Goal: Task Accomplishment & Management: Complete application form

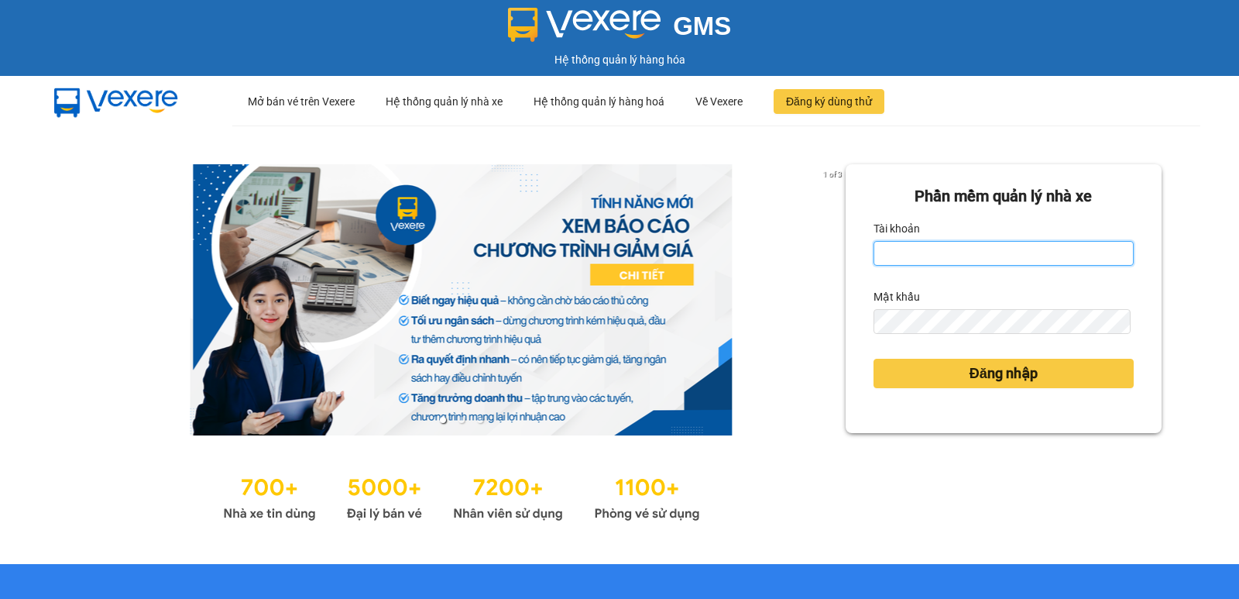
click at [946, 249] on input "Tài khoản" at bounding box center [1004, 253] width 260 height 25
type input "ngoctho.vtp"
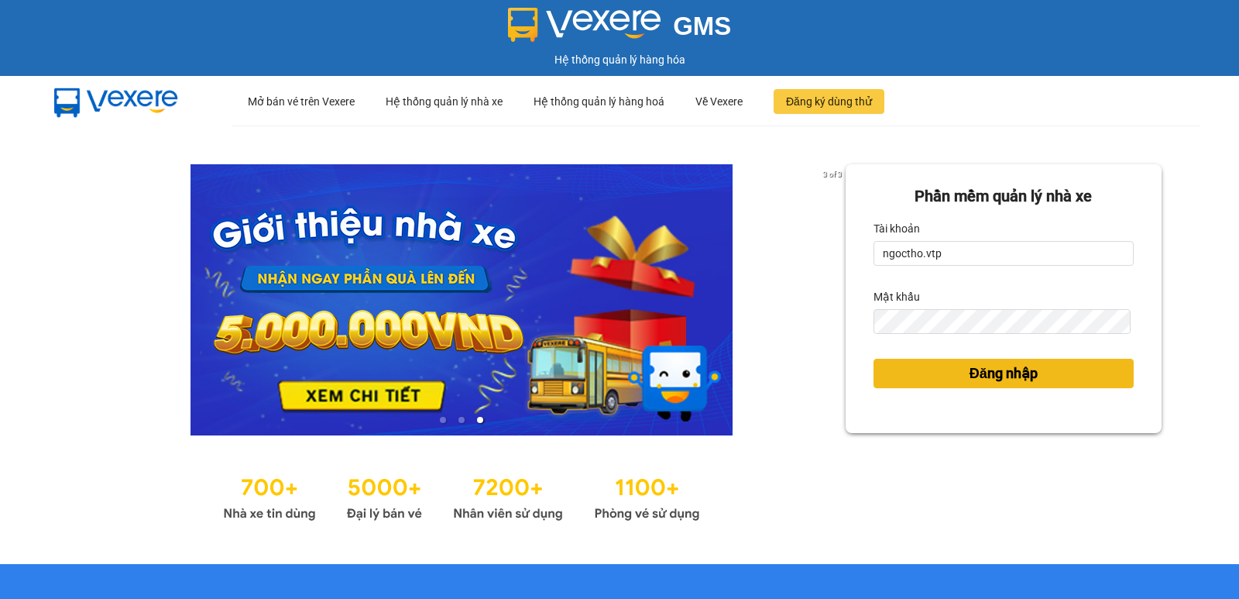
click at [989, 384] on span "Đăng nhập" at bounding box center [1004, 373] width 68 height 22
click at [1001, 373] on span "Đăng nhập" at bounding box center [1004, 373] width 68 height 22
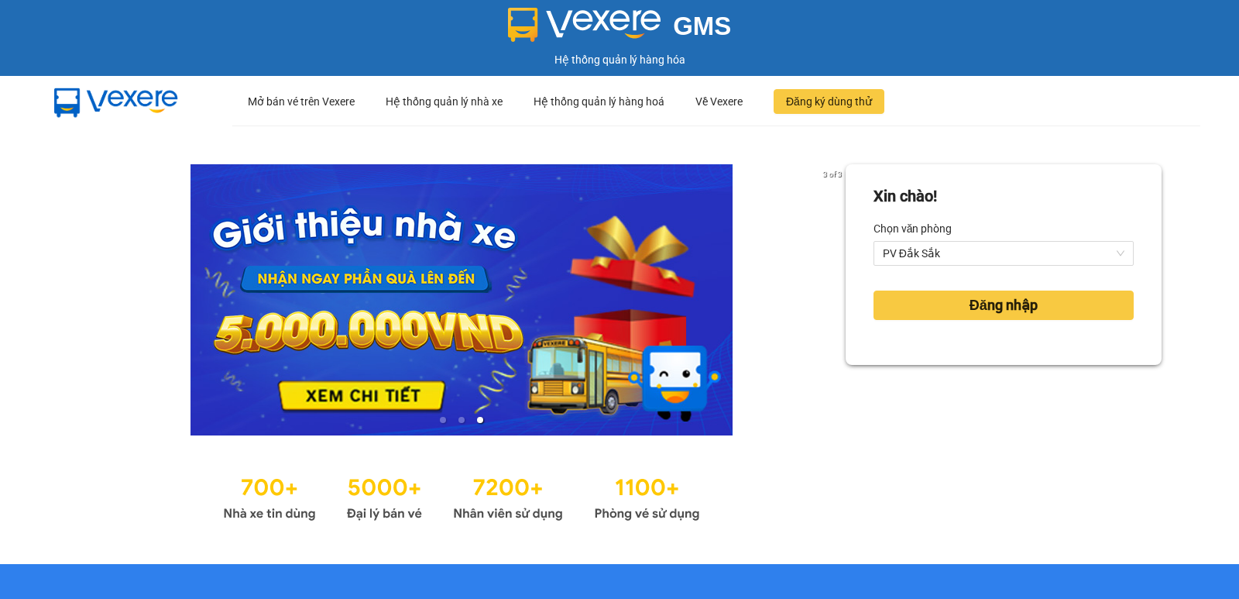
click at [1001, 373] on div "Xin chào! Chọn văn phòng PV Đắk [GEOGRAPHIC_DATA] nhập" at bounding box center [1004, 344] width 316 height 361
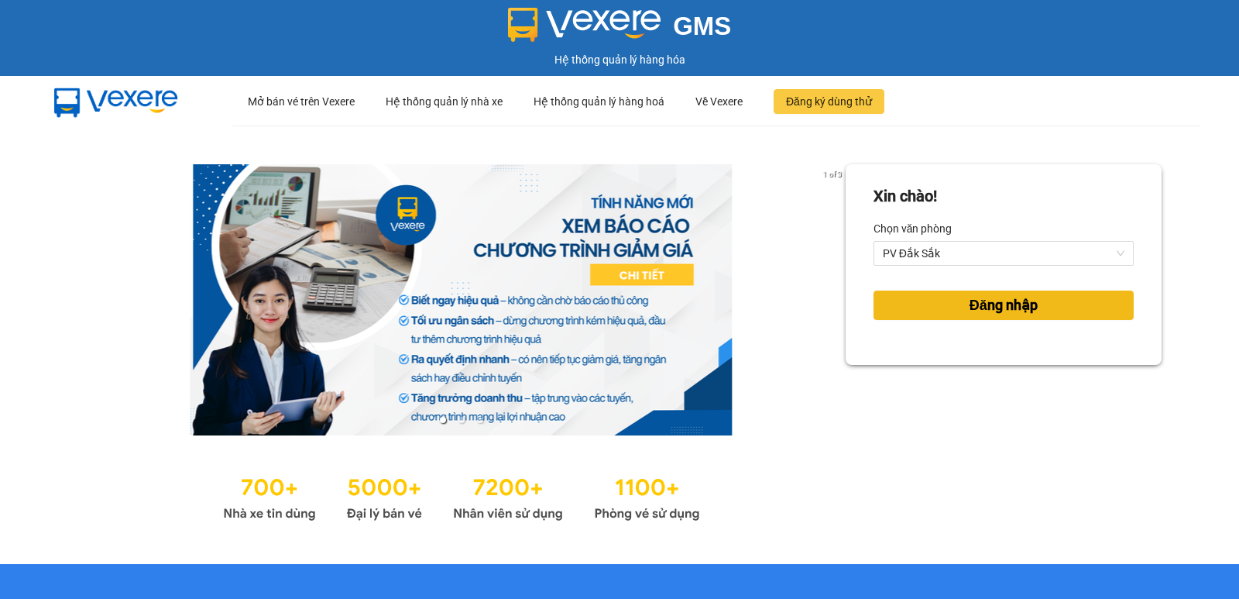
click at [1004, 300] on span "Đăng nhập" at bounding box center [1004, 305] width 68 height 22
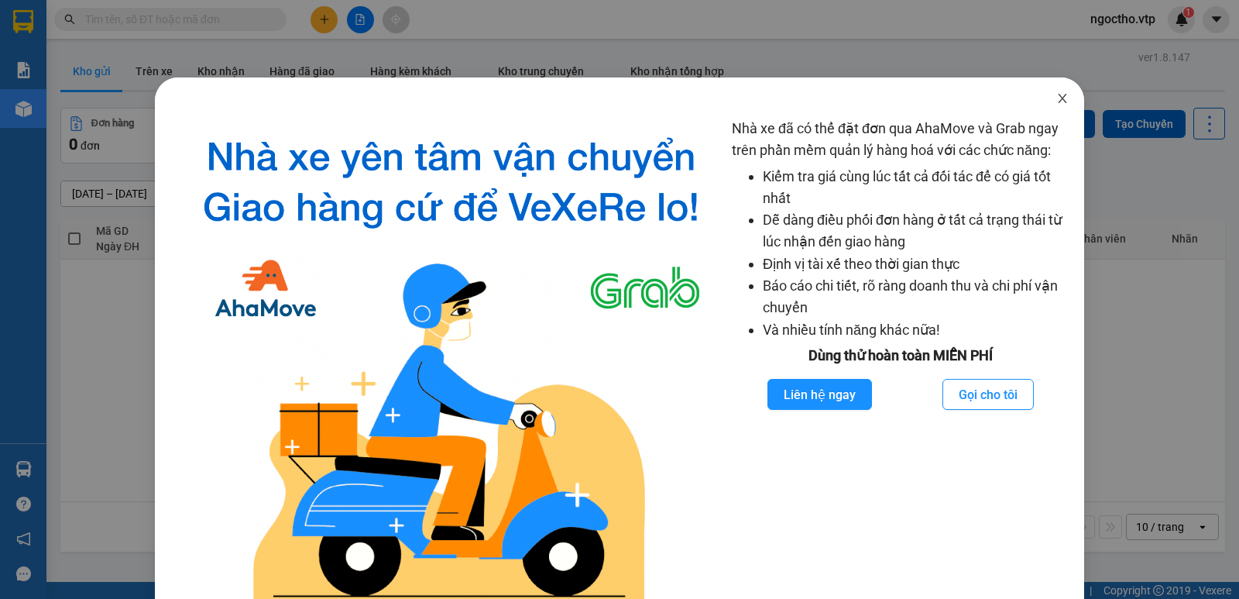
click at [1059, 87] on span "Close" at bounding box center [1062, 98] width 43 height 43
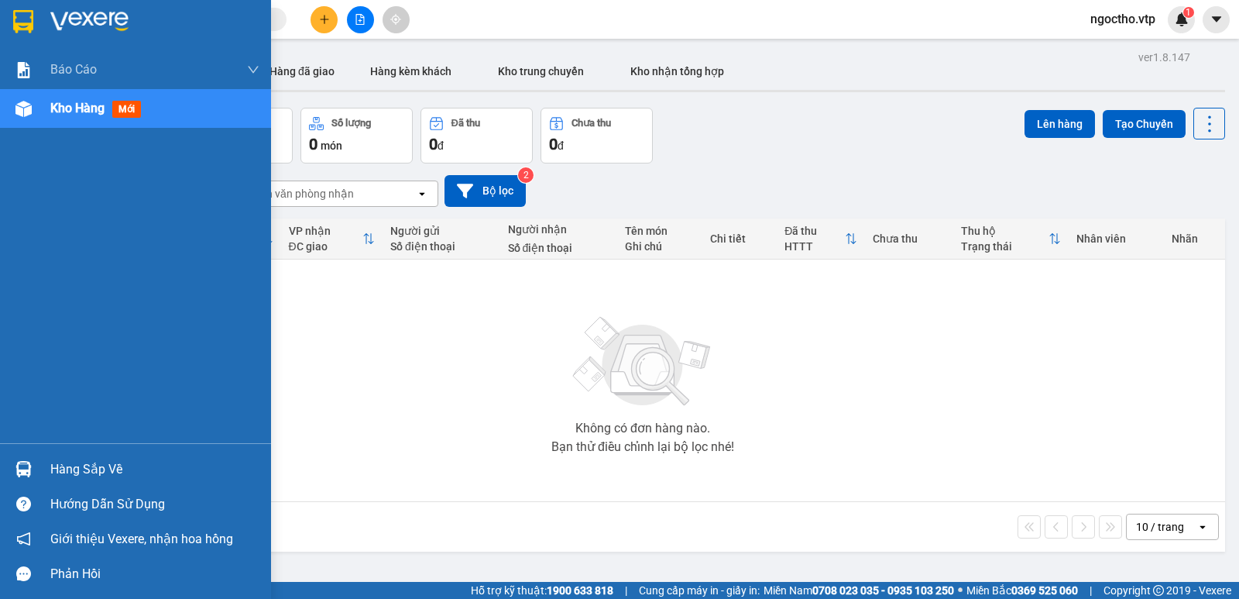
click at [42, 472] on div "Hàng sắp về" at bounding box center [135, 469] width 271 height 35
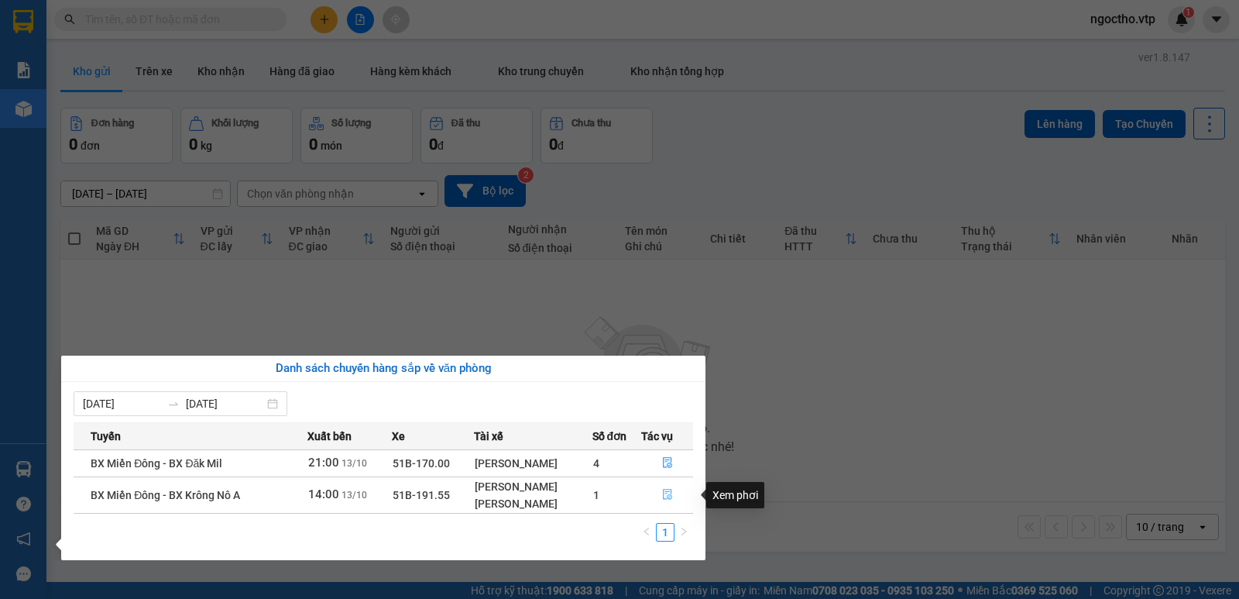
click at [668, 497] on icon "file-done" at bounding box center [667, 494] width 11 height 11
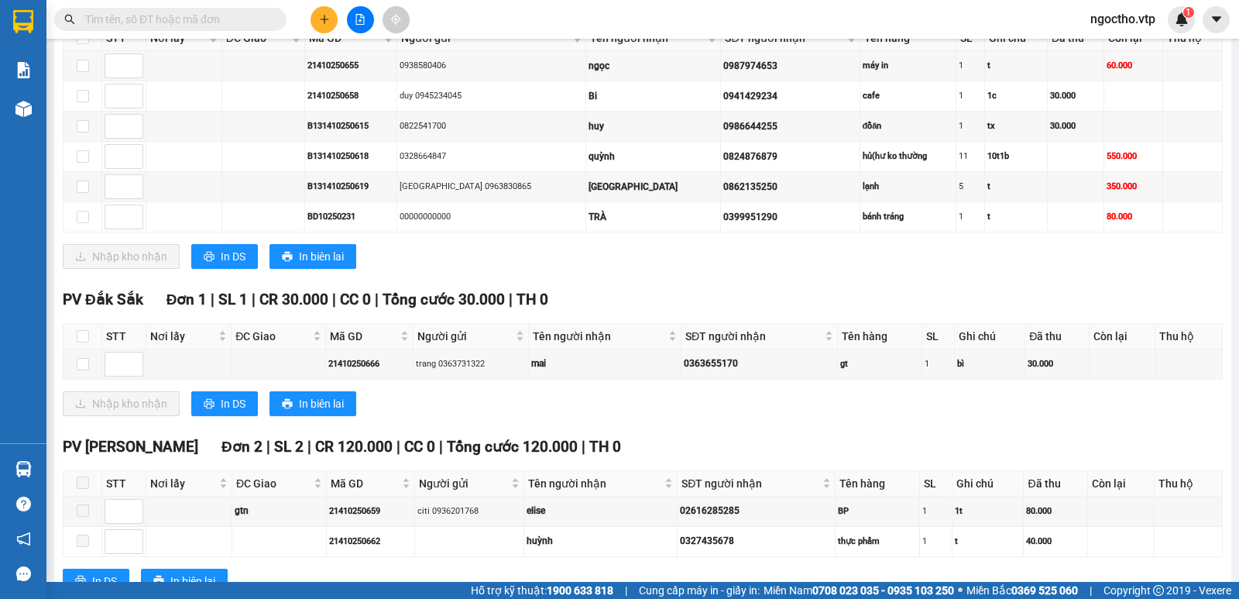
scroll to position [748, 0]
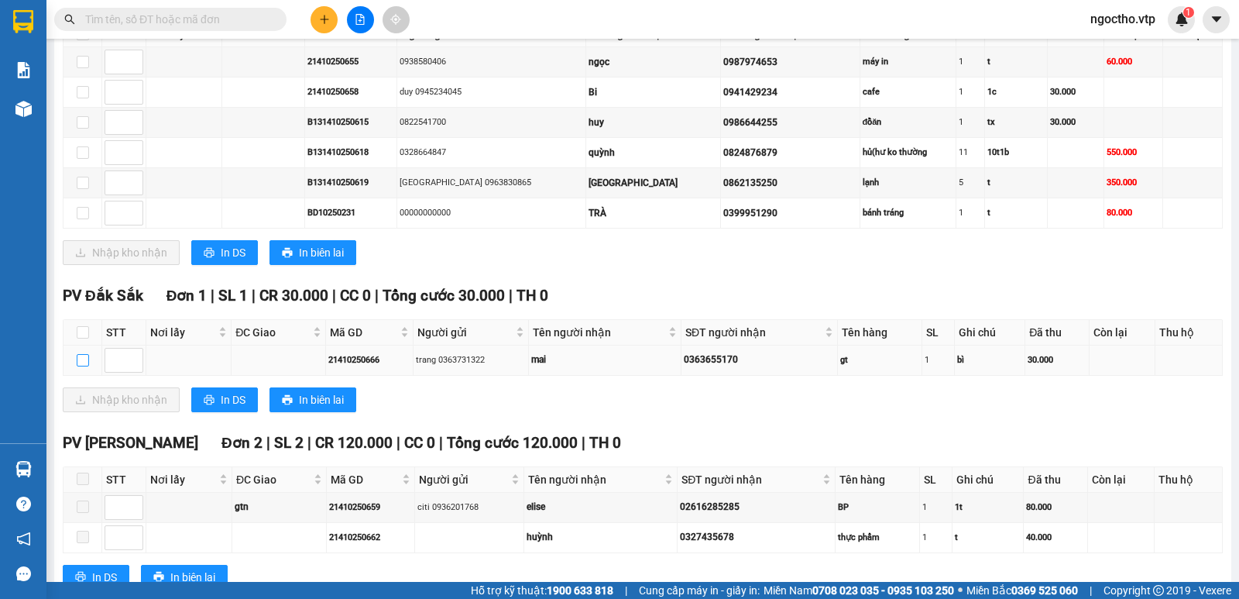
click at [77, 366] on input "checkbox" at bounding box center [83, 360] width 12 height 12
checkbox input "true"
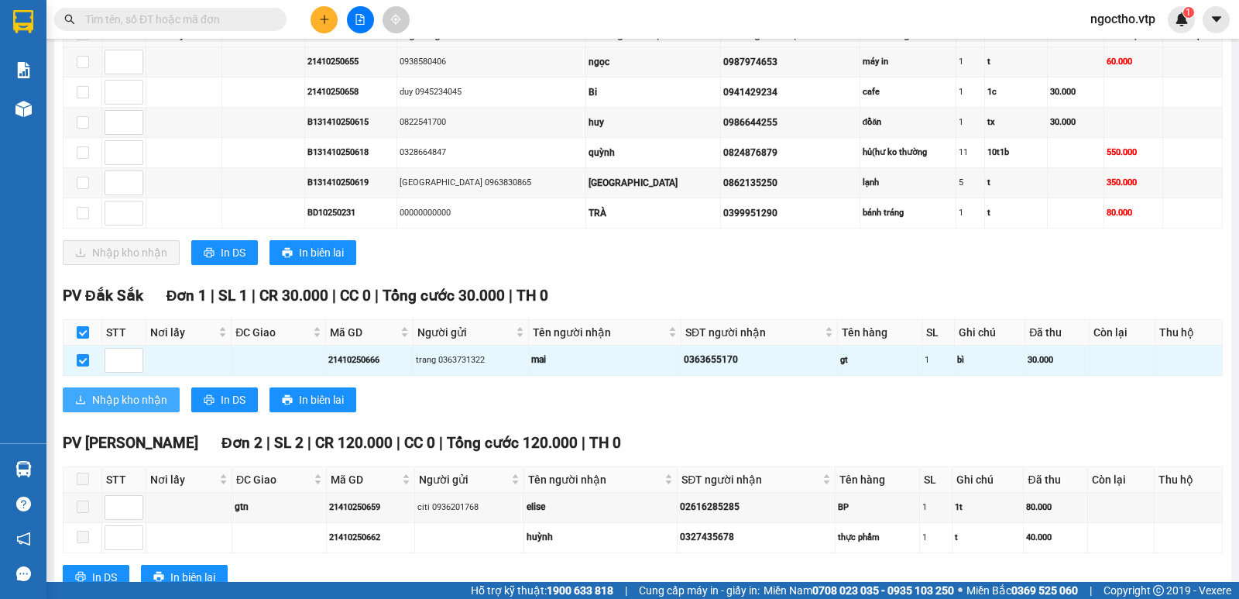
click at [139, 408] on span "Nhập kho nhận" at bounding box center [129, 399] width 75 height 17
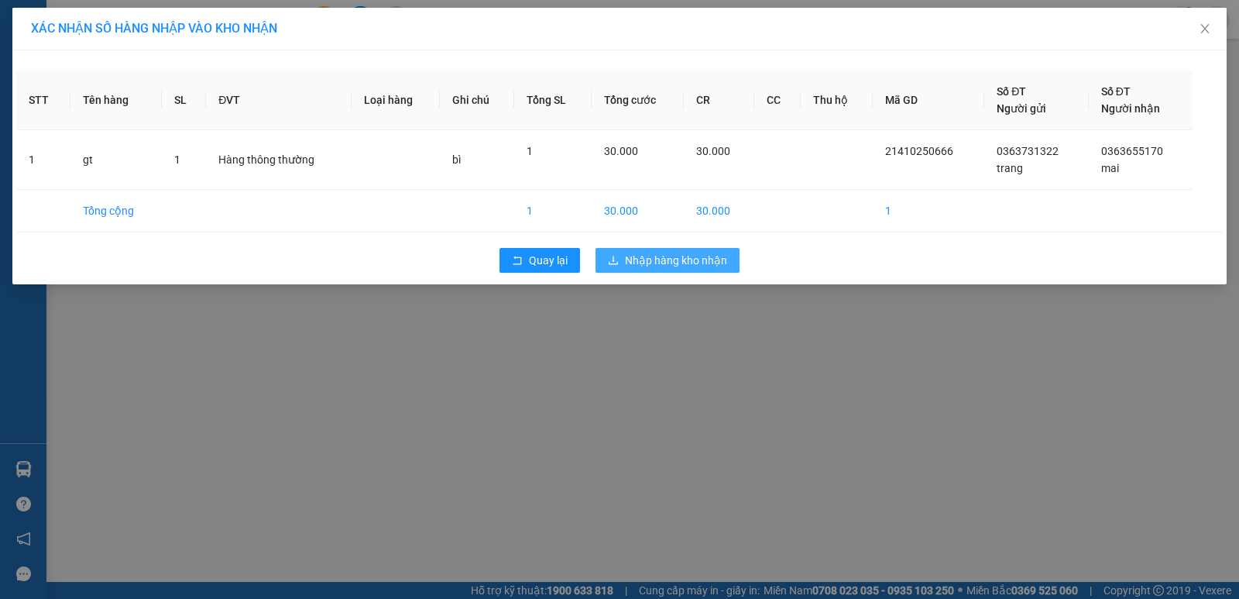
click at [631, 259] on span "Nhập hàng kho nhận" at bounding box center [676, 260] width 102 height 17
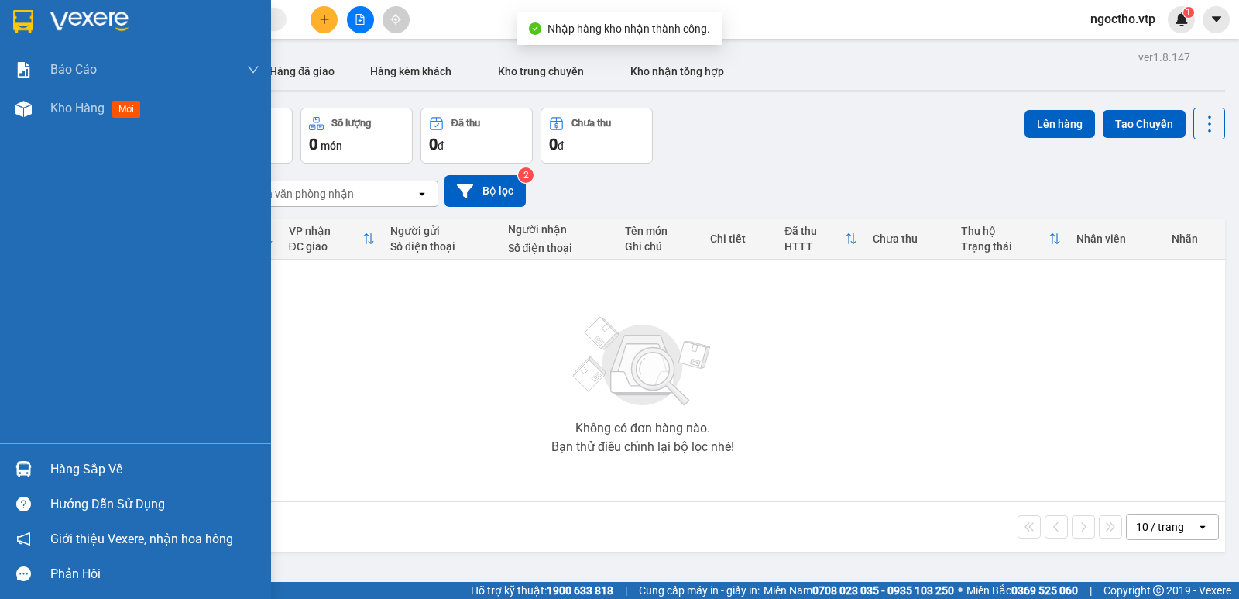
drag, startPoint x: 73, startPoint y: 459, endPoint x: 69, endPoint y: 421, distance: 38.9
click at [72, 458] on div "Hàng sắp về" at bounding box center [154, 469] width 209 height 23
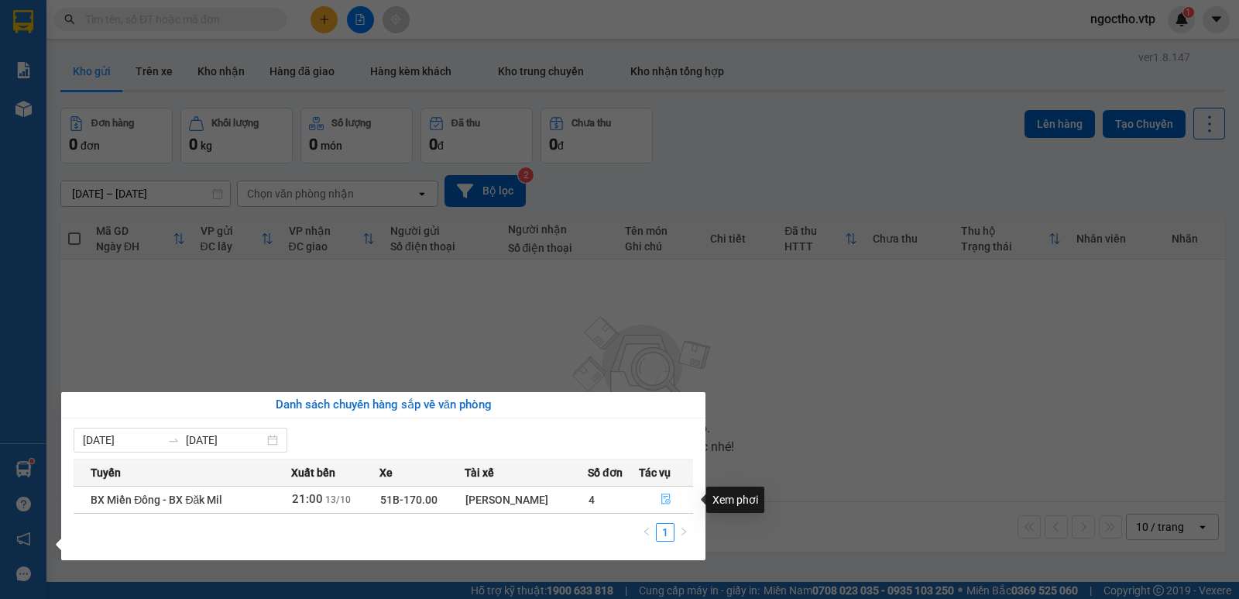
click at [654, 495] on button "button" at bounding box center [666, 499] width 53 height 25
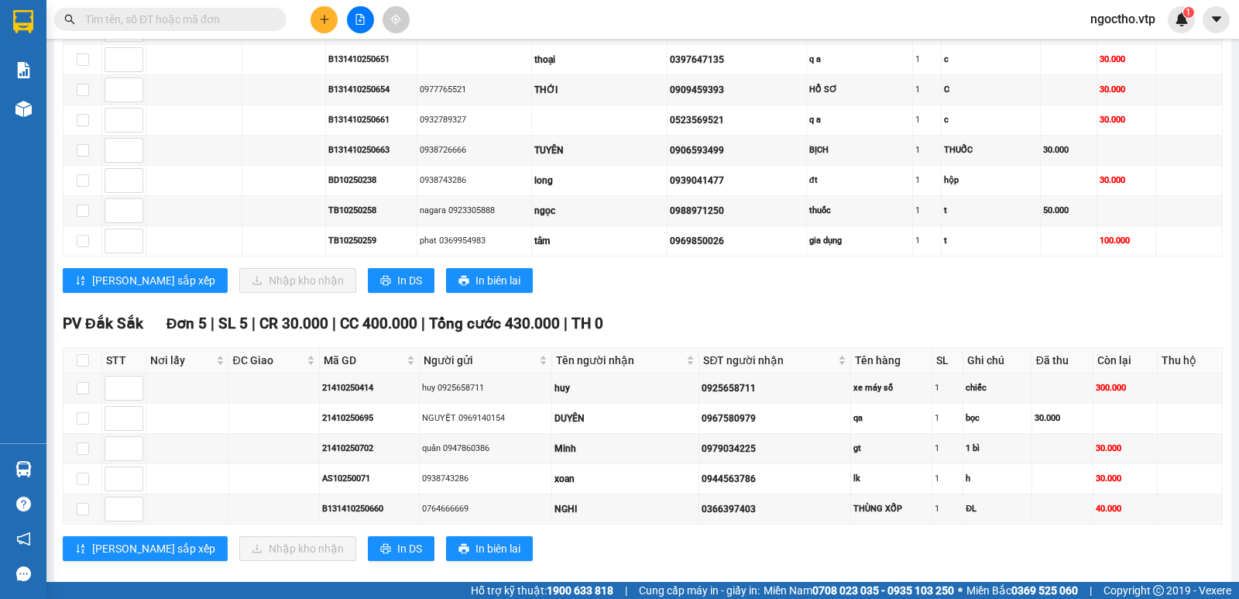
scroll to position [1579, 0]
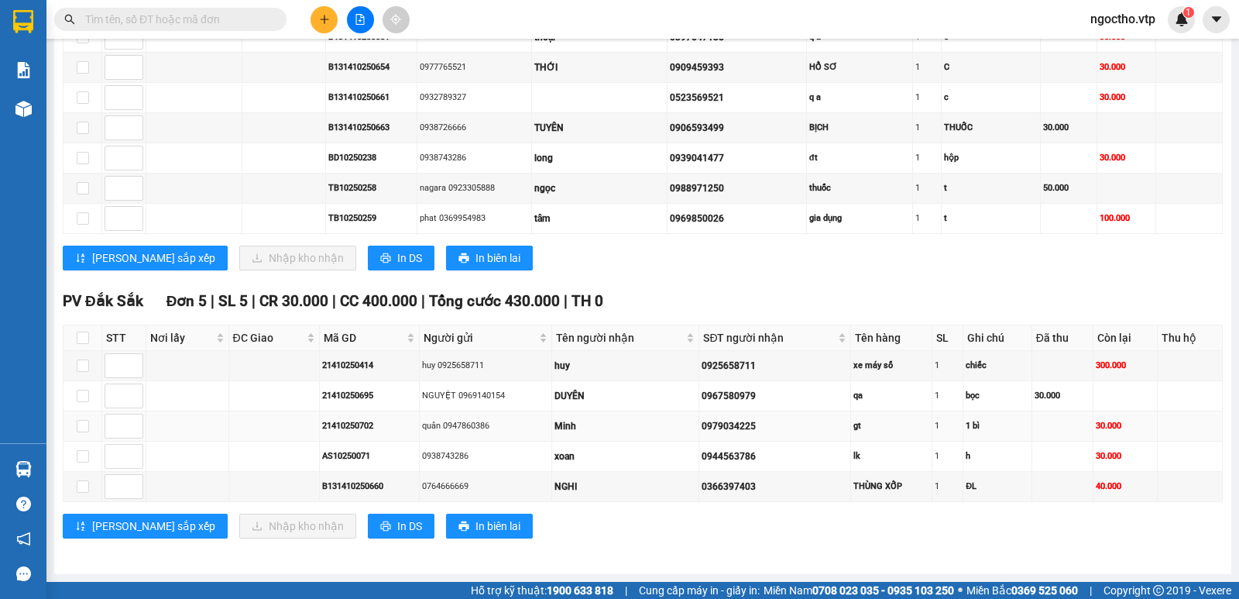
click at [84, 412] on td at bounding box center [83, 426] width 39 height 30
click at [78, 420] on input "checkbox" at bounding box center [83, 426] width 12 height 12
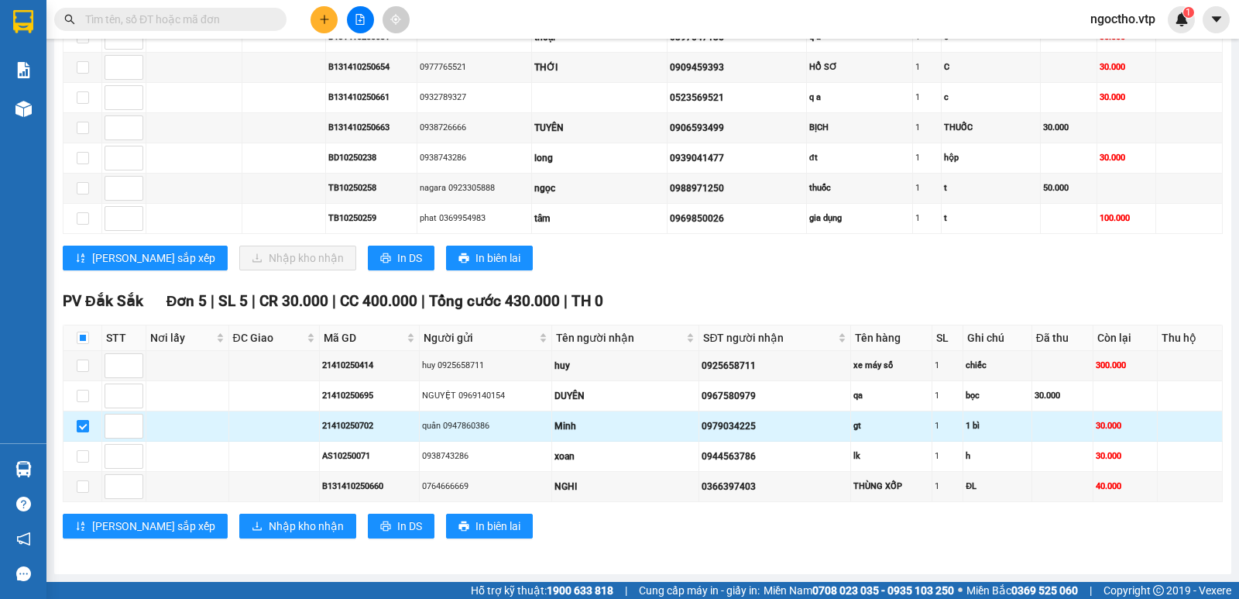
click at [84, 430] on input "checkbox" at bounding box center [83, 426] width 12 height 12
checkbox input "false"
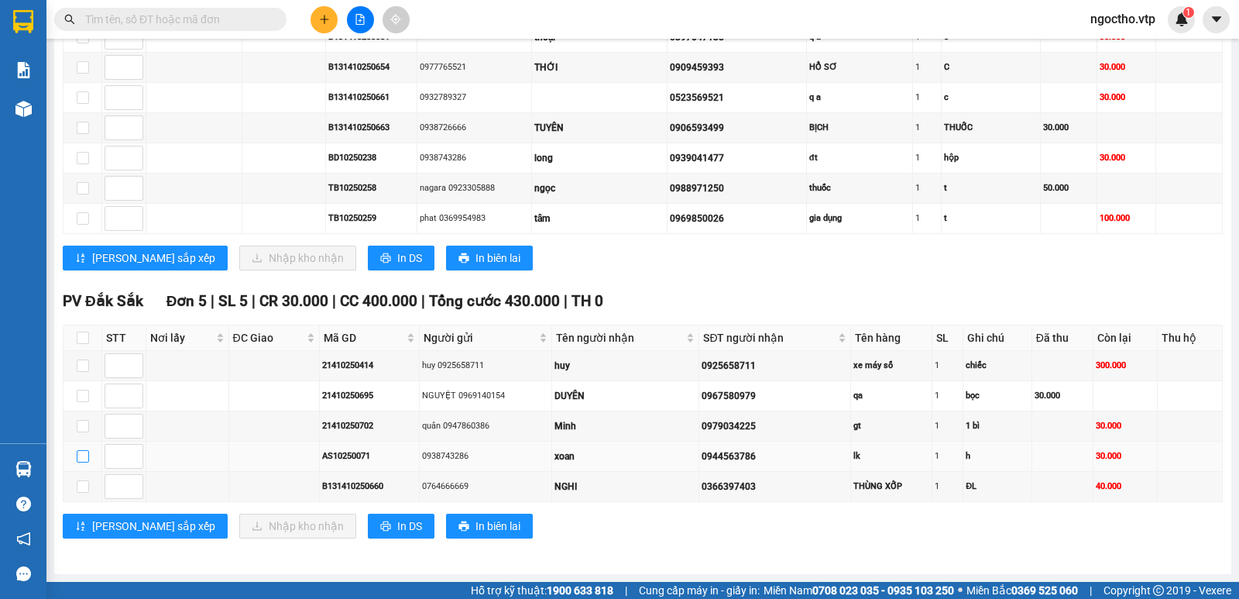
click at [83, 452] on input "checkbox" at bounding box center [83, 456] width 12 height 12
checkbox input "true"
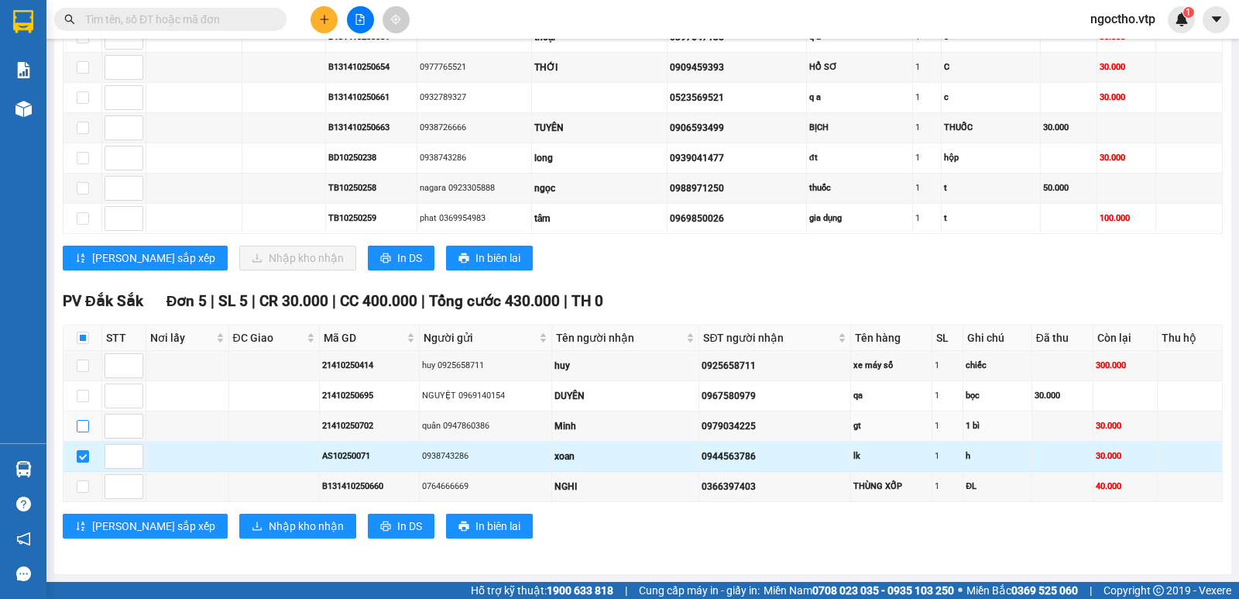
drag, startPoint x: 84, startPoint y: 420, endPoint x: 93, endPoint y: 448, distance: 29.2
click at [86, 420] on input "checkbox" at bounding box center [83, 426] width 12 height 12
checkbox input "true"
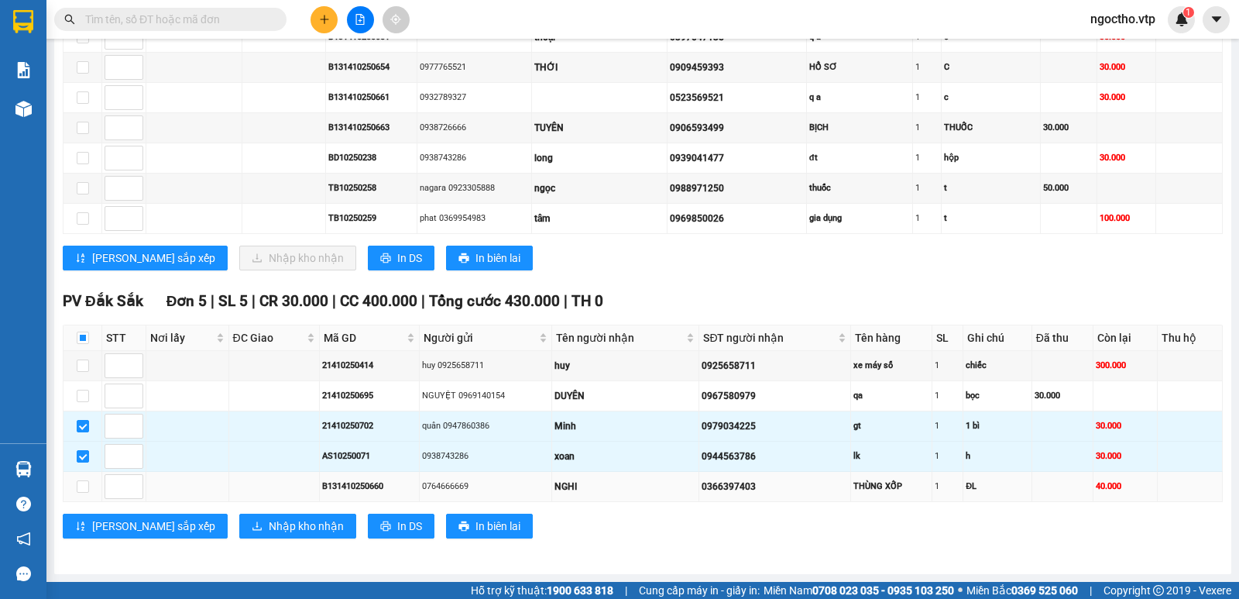
click at [84, 476] on td at bounding box center [83, 487] width 39 height 30
click at [87, 483] on input "checkbox" at bounding box center [83, 486] width 12 height 12
checkbox input "true"
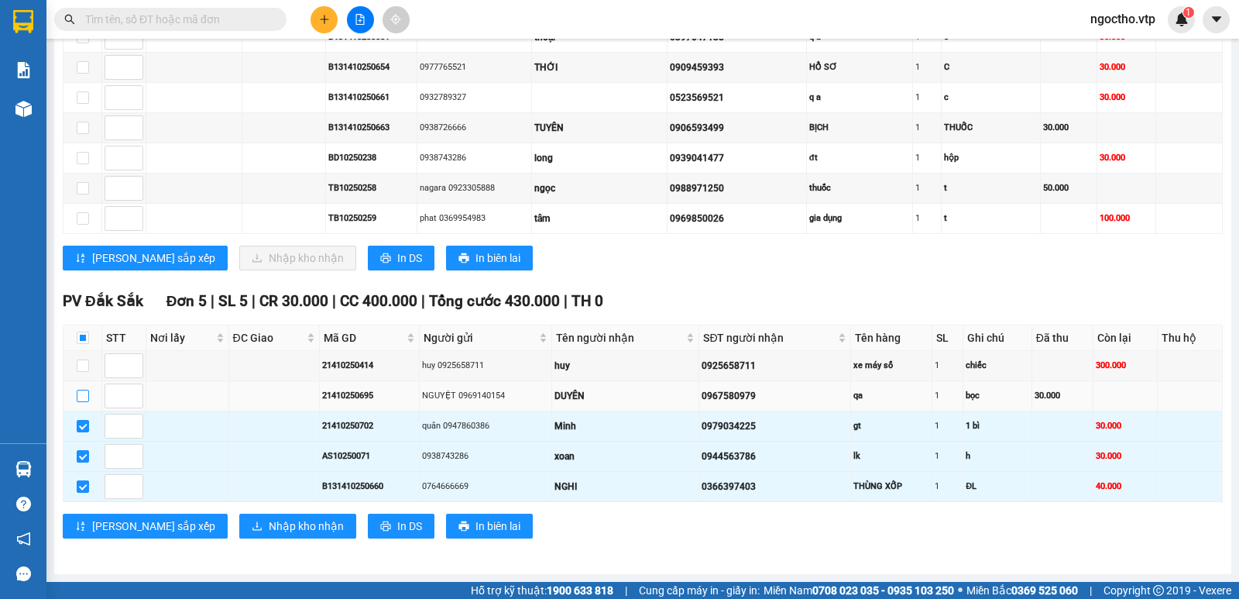
click at [83, 393] on input "checkbox" at bounding box center [83, 396] width 12 height 12
checkbox input "true"
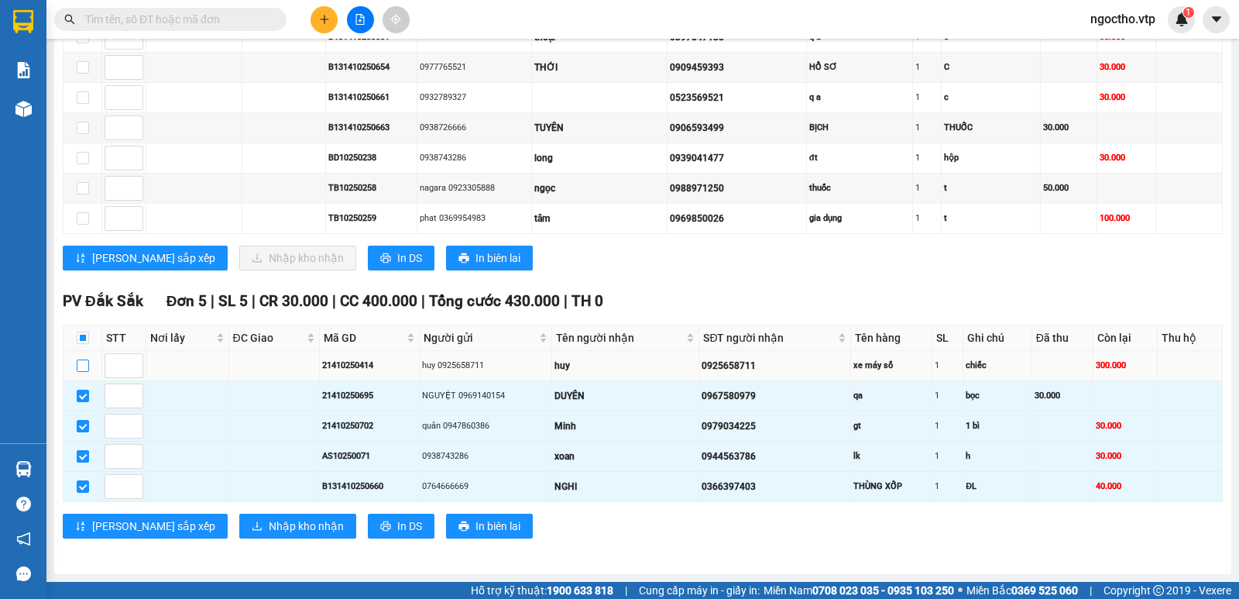
click at [84, 369] on input "checkbox" at bounding box center [83, 365] width 12 height 12
checkbox input "true"
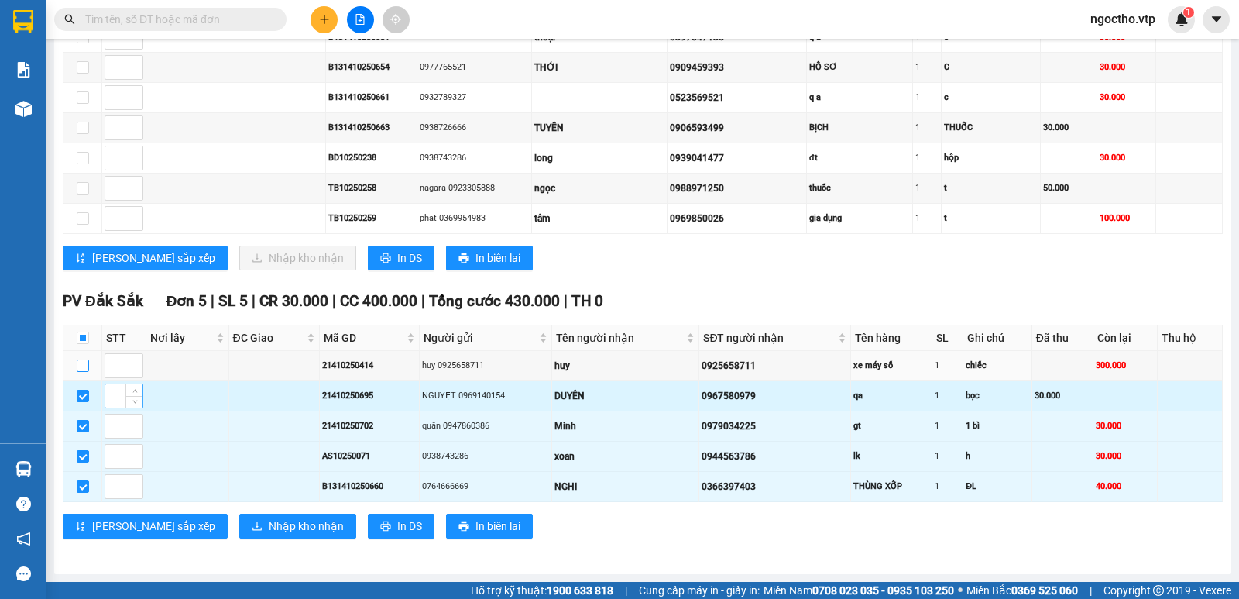
checkbox input "true"
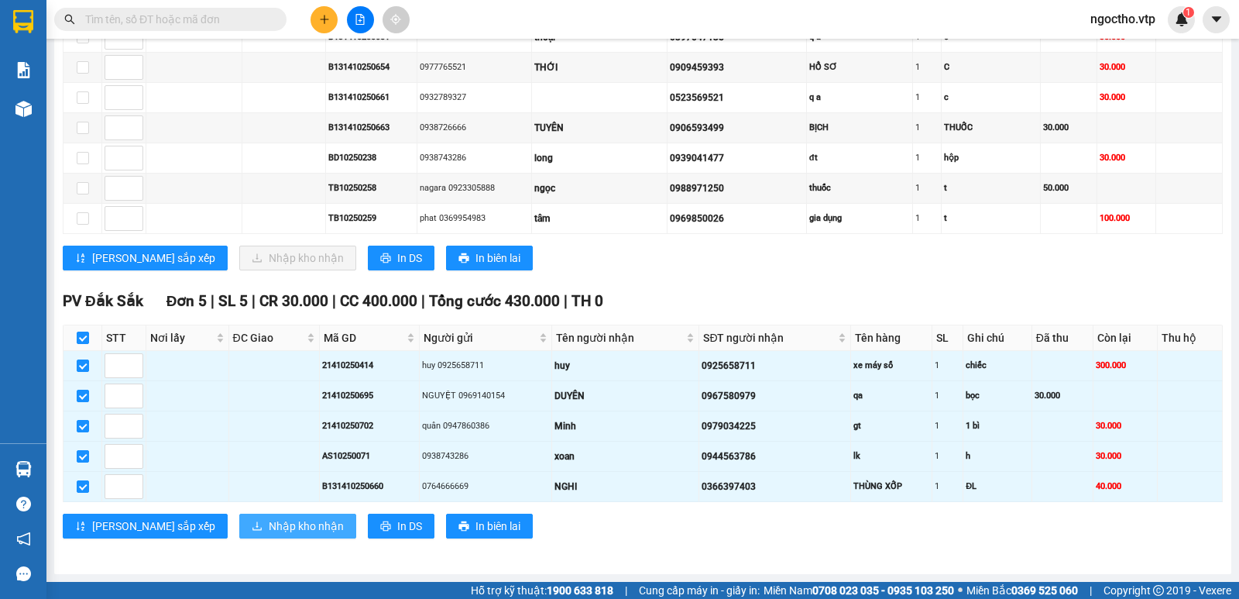
click at [269, 531] on span "Nhập kho nhận" at bounding box center [306, 525] width 75 height 17
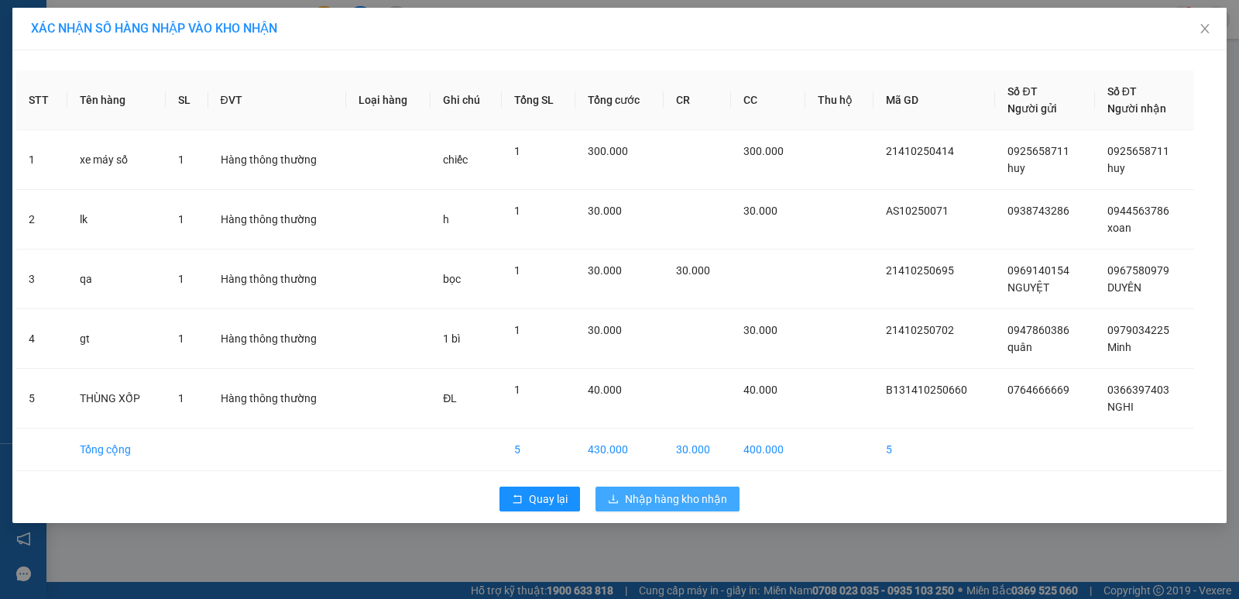
click at [673, 491] on span "Nhập hàng kho nhận" at bounding box center [676, 498] width 102 height 17
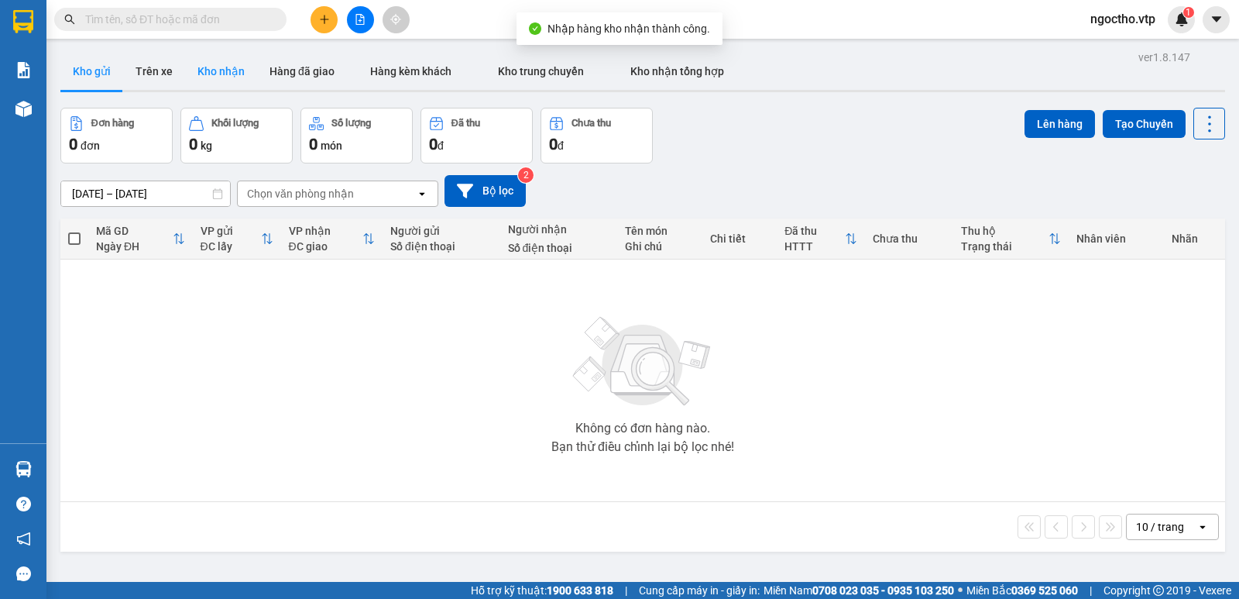
click at [225, 72] on button "Kho nhận" at bounding box center [221, 71] width 72 height 37
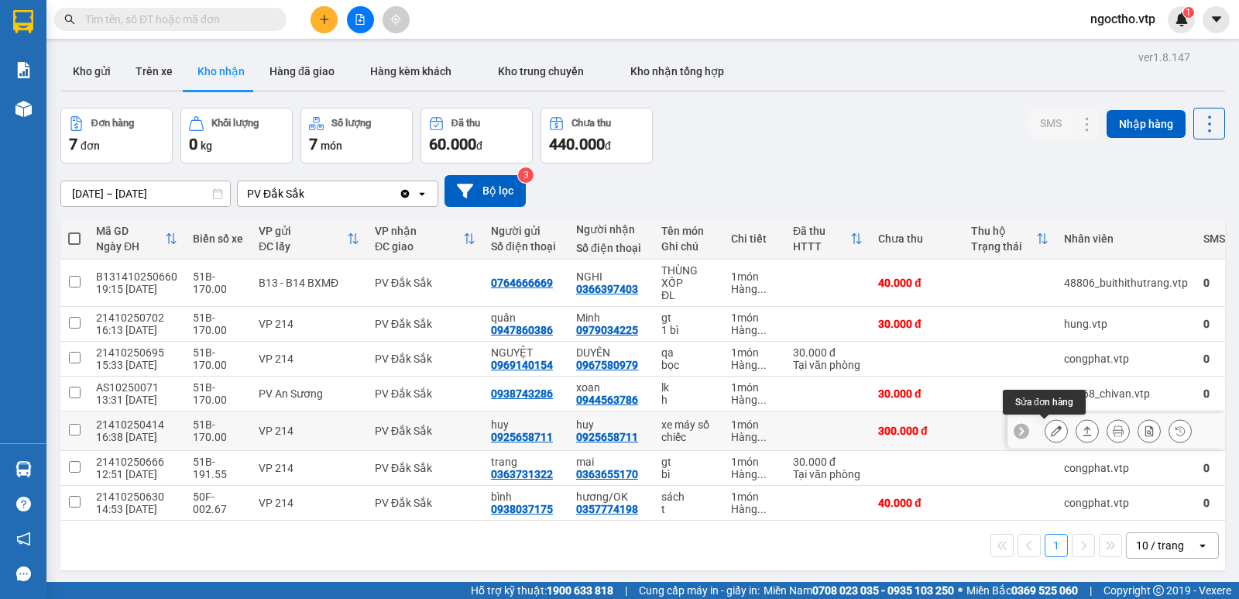
click at [1051, 431] on icon at bounding box center [1056, 430] width 11 height 11
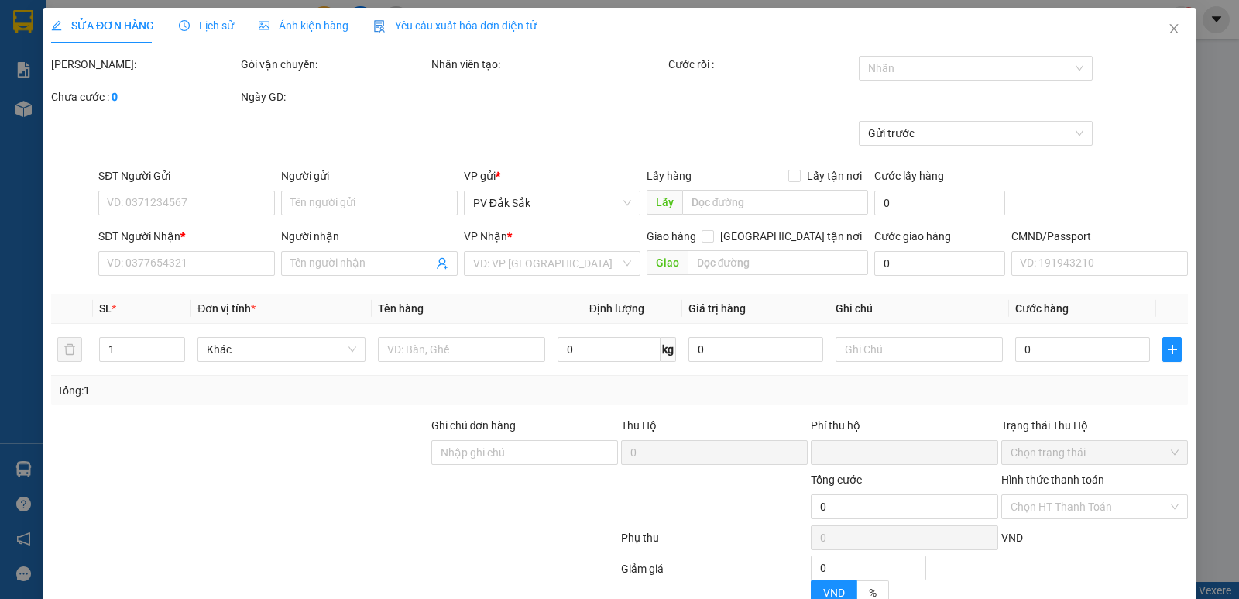
type input "15.000"
type input "0925658711"
type input "huy"
type input "0925658711"
type input "huy"
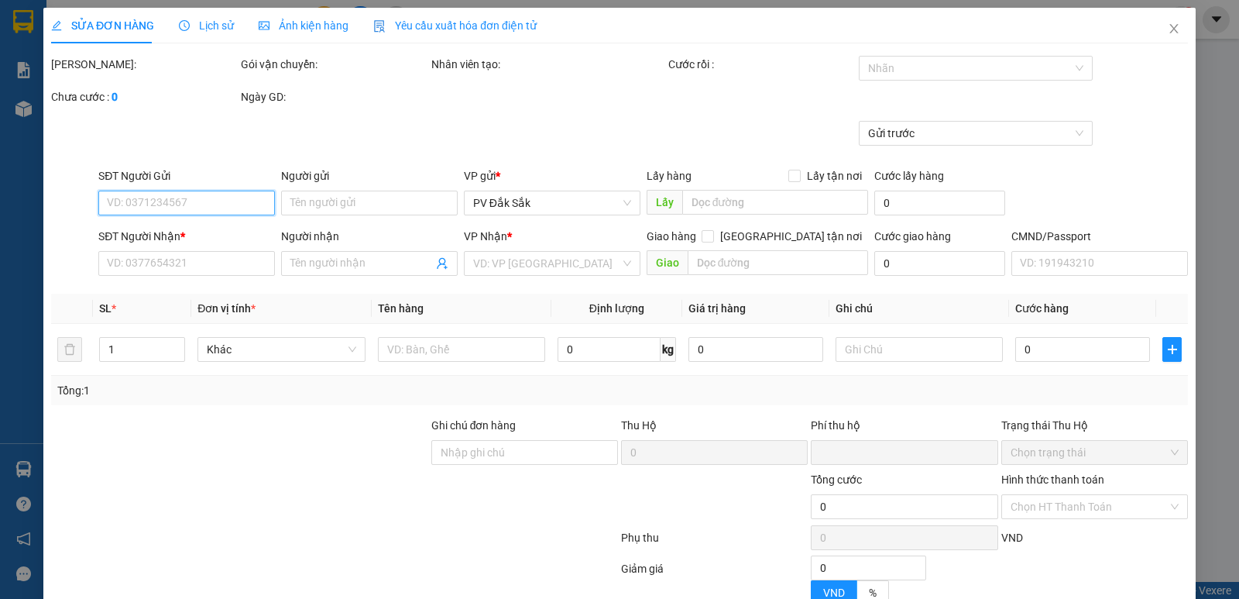
type input "0"
type input "300.000"
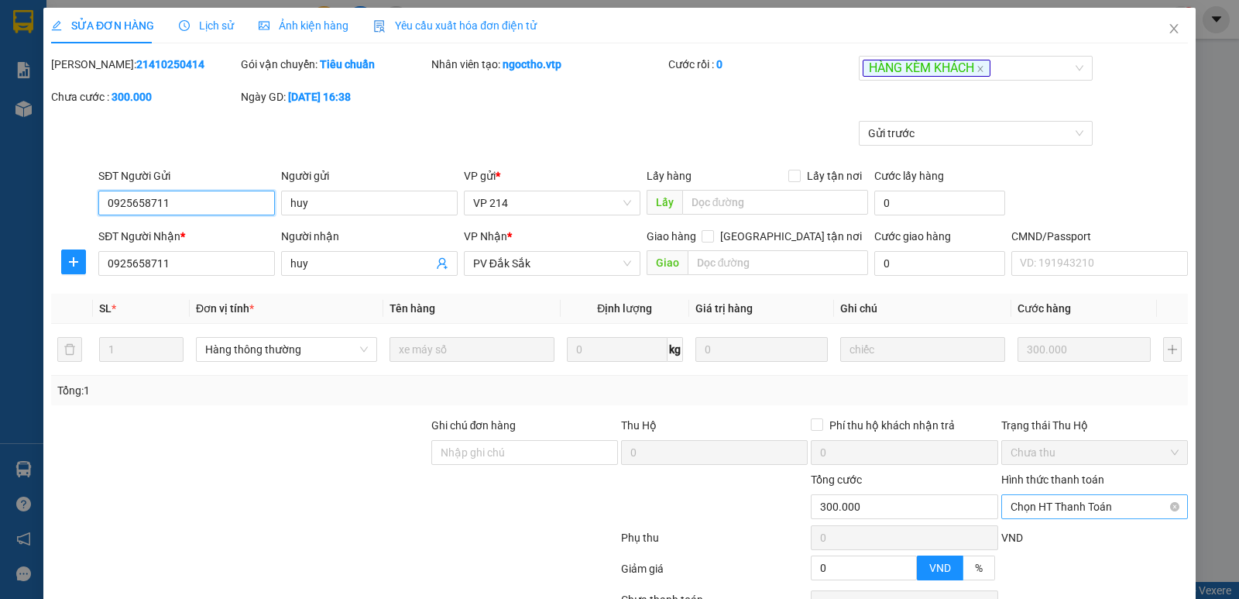
click at [1045, 507] on span "Chọn HT Thanh Toán" at bounding box center [1095, 506] width 168 height 23
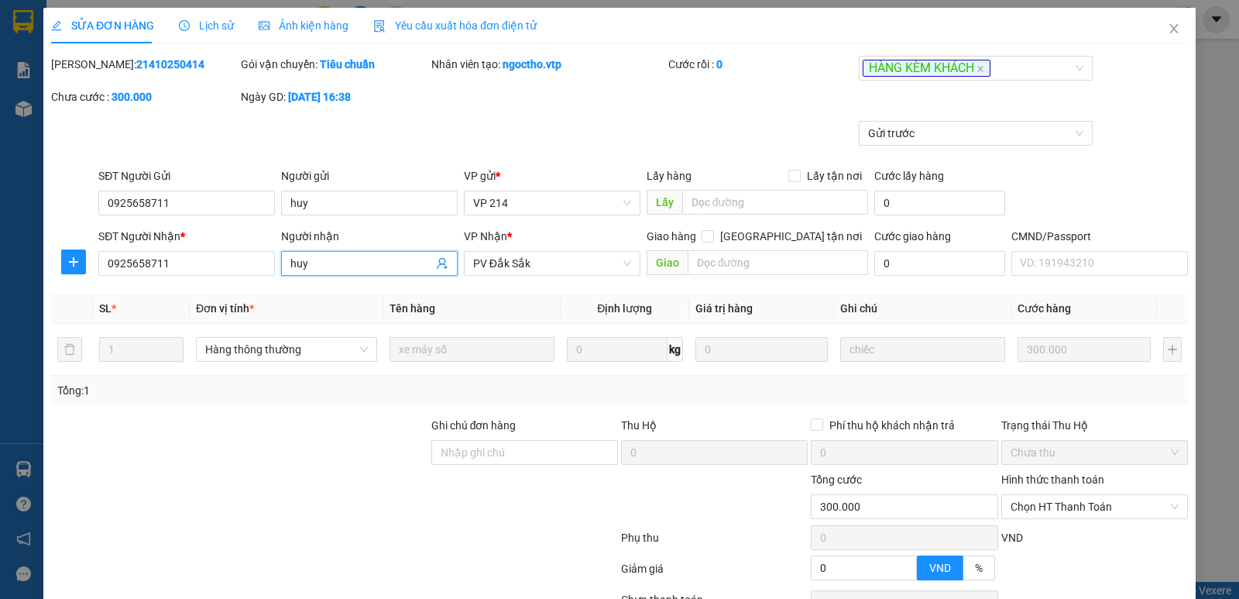
click at [357, 270] on input "huy" at bounding box center [361, 263] width 143 height 17
type input "huy/tài xê thu"
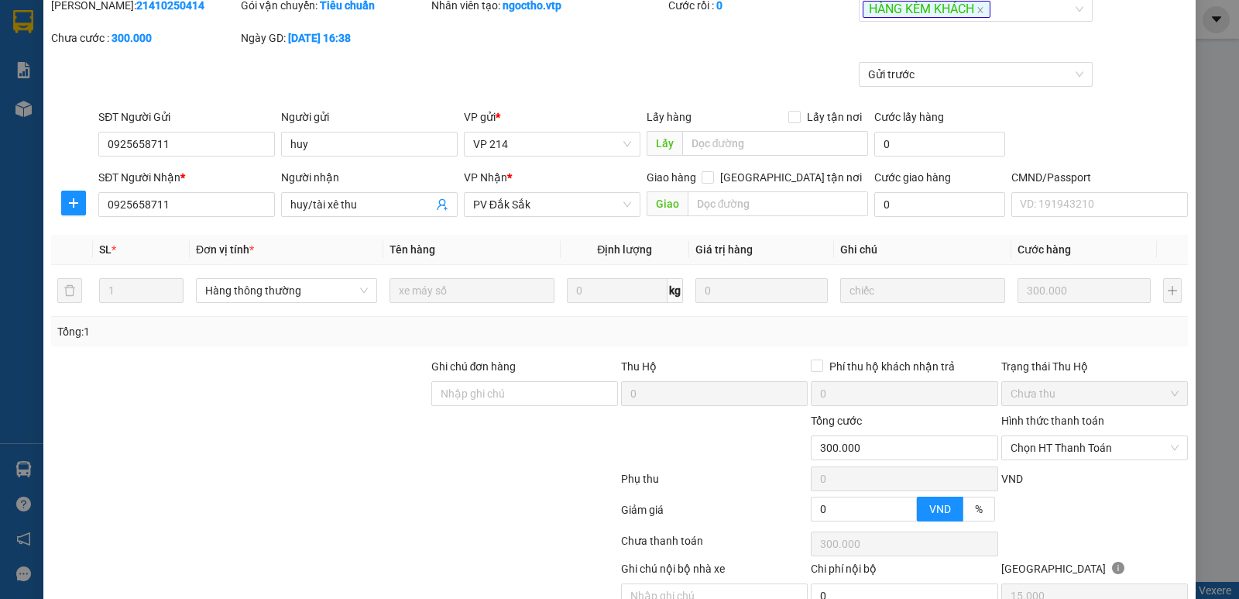
scroll to position [135, 0]
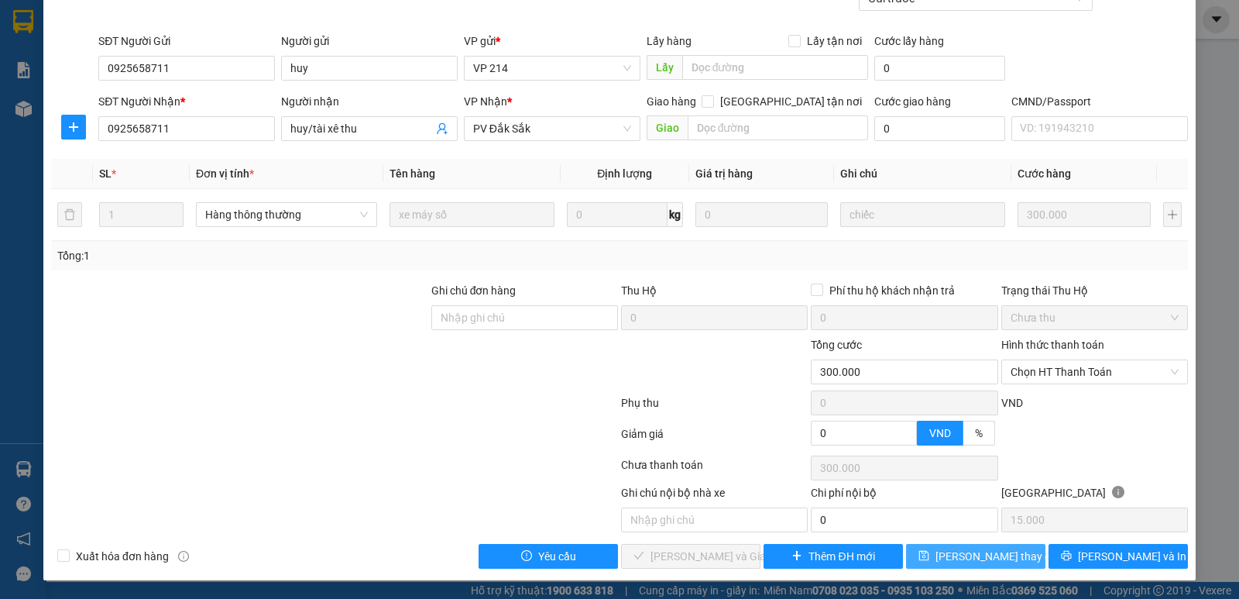
drag, startPoint x: 938, startPoint y: 558, endPoint x: 923, endPoint y: 549, distance: 17.4
click at [929, 558] on icon "save" at bounding box center [924, 555] width 11 height 11
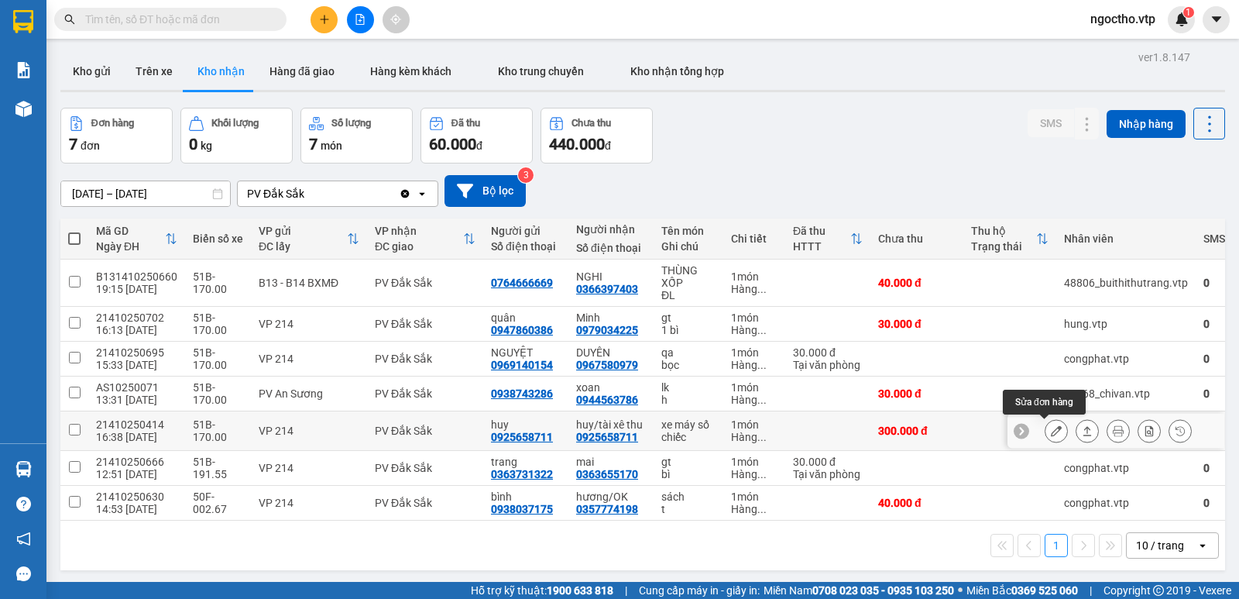
click at [1051, 426] on icon at bounding box center [1056, 430] width 11 height 11
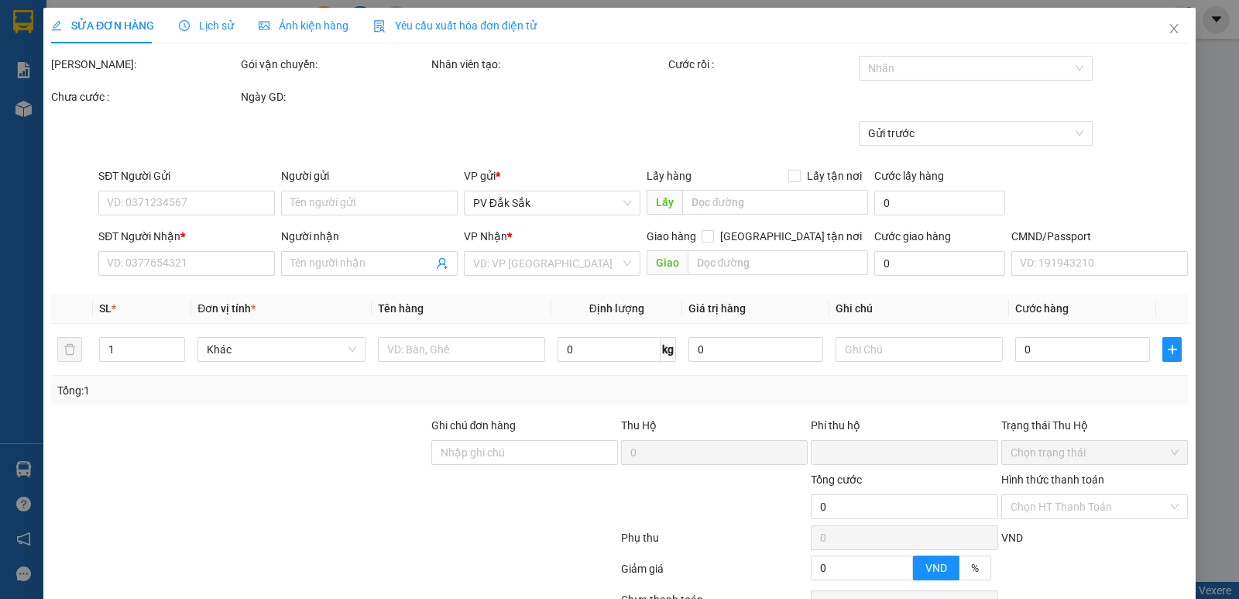
type input "15.000"
type input "0925658711"
type input "huy"
type input "0925658711"
type input "huy/tài xê thu"
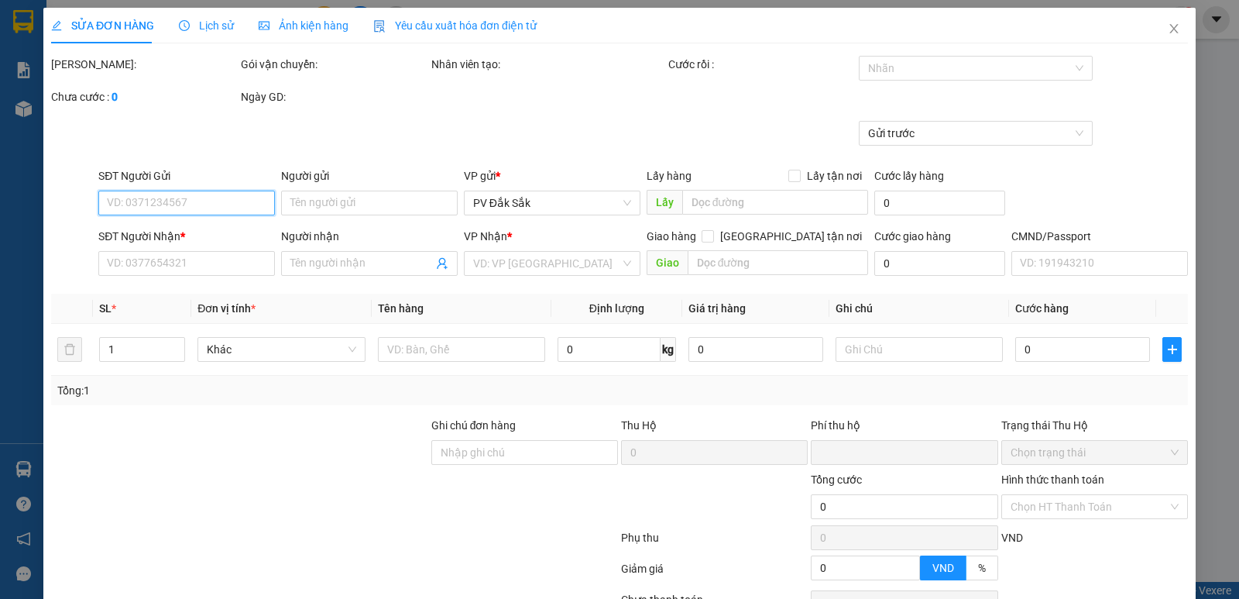
type input "0"
type input "300.000"
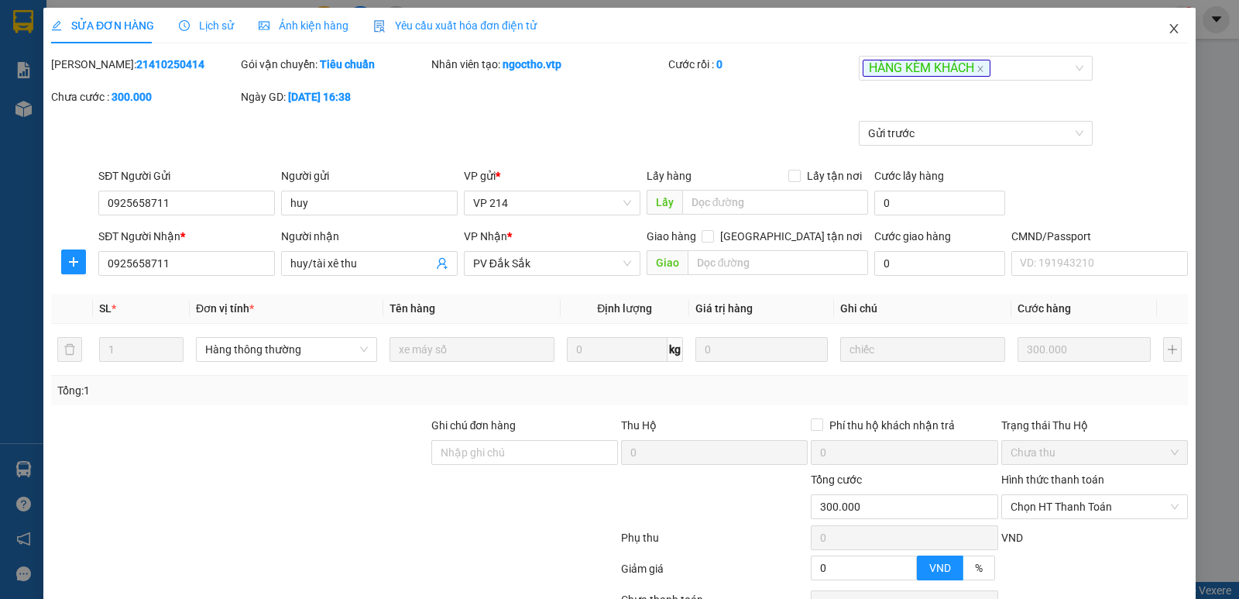
click at [1170, 30] on span "Close" at bounding box center [1173, 29] width 43 height 43
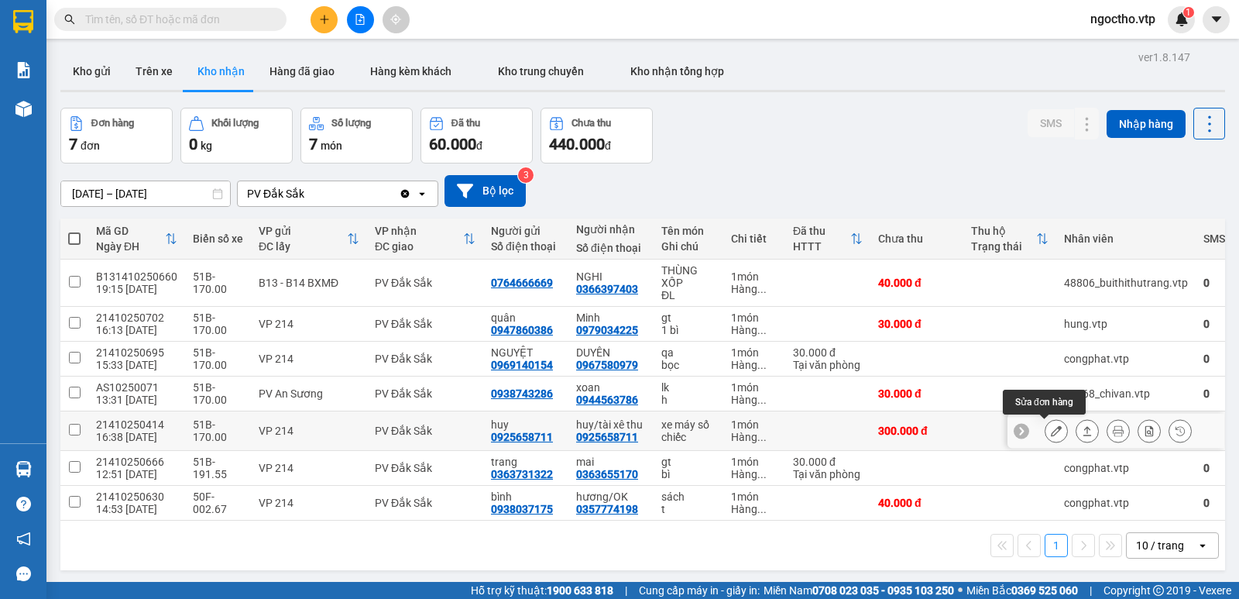
click at [1046, 428] on button at bounding box center [1057, 430] width 22 height 27
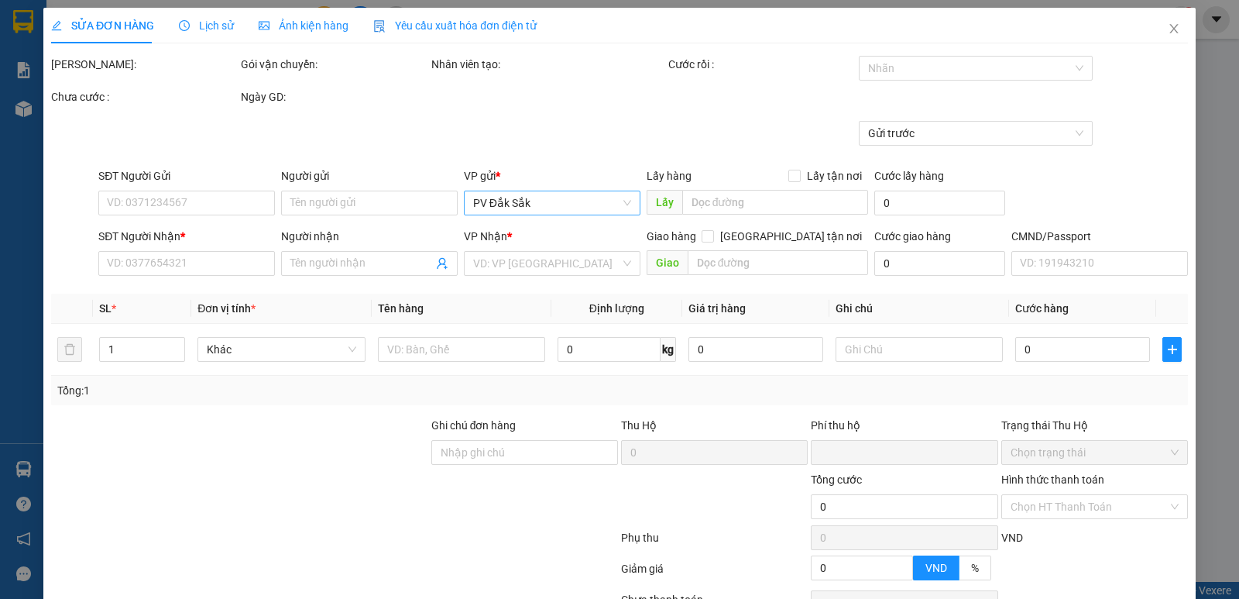
type input "15.000"
click at [385, 271] on input "Người nhận" at bounding box center [361, 263] width 143 height 17
click at [1168, 28] on icon "close" at bounding box center [1174, 28] width 12 height 12
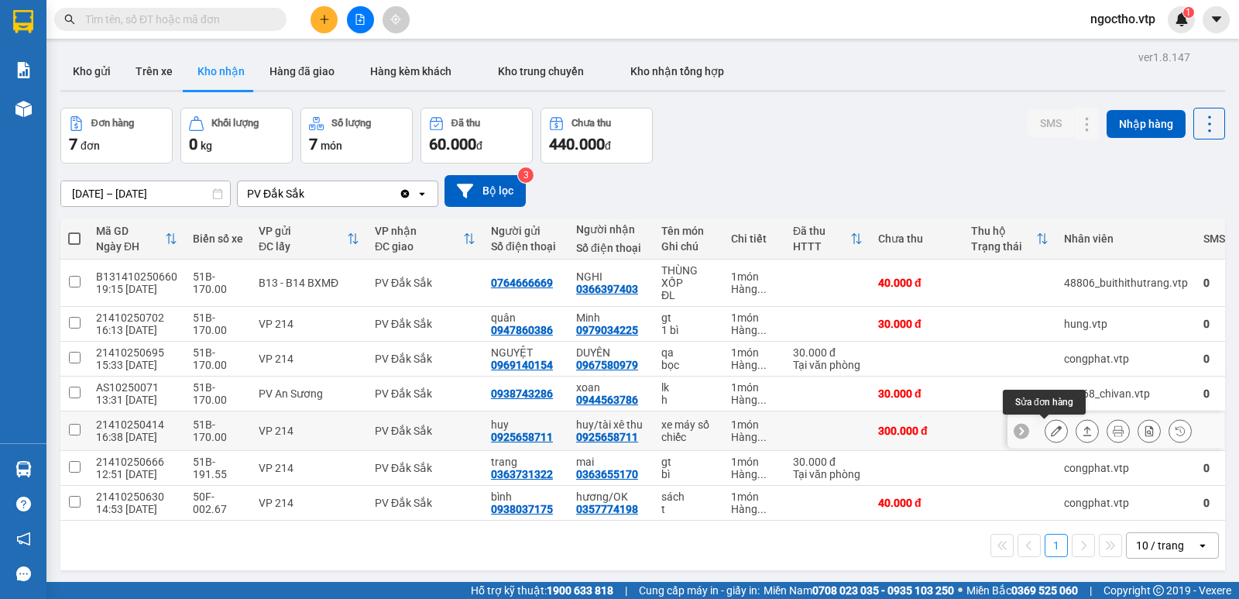
click at [1053, 429] on button at bounding box center [1057, 430] width 22 height 27
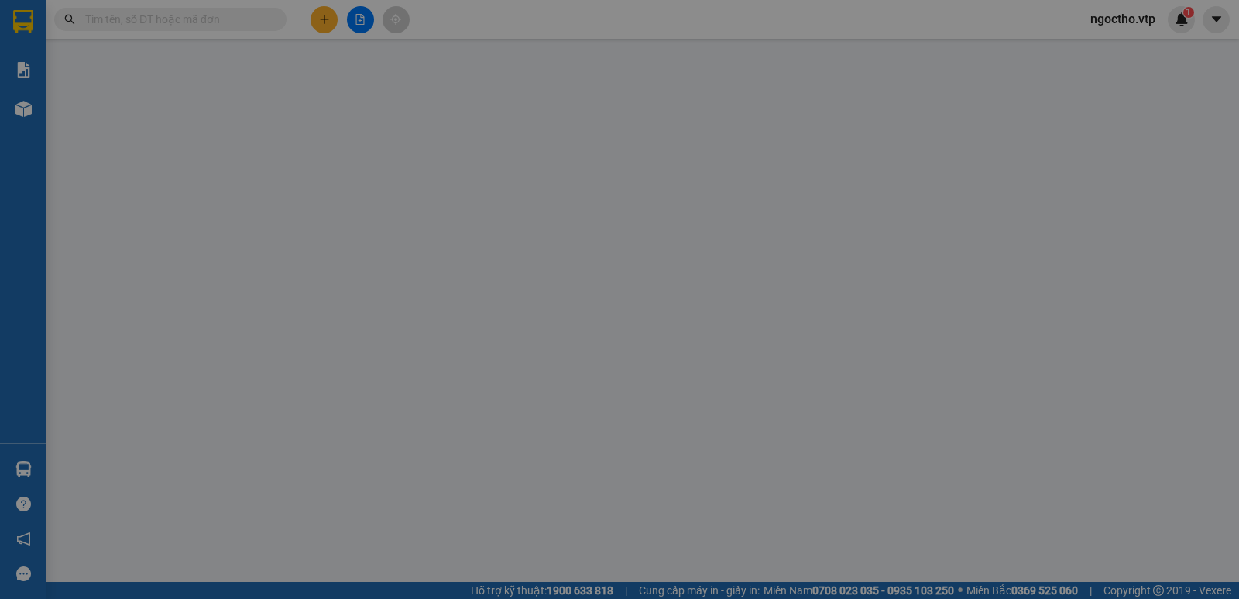
type input "15.000"
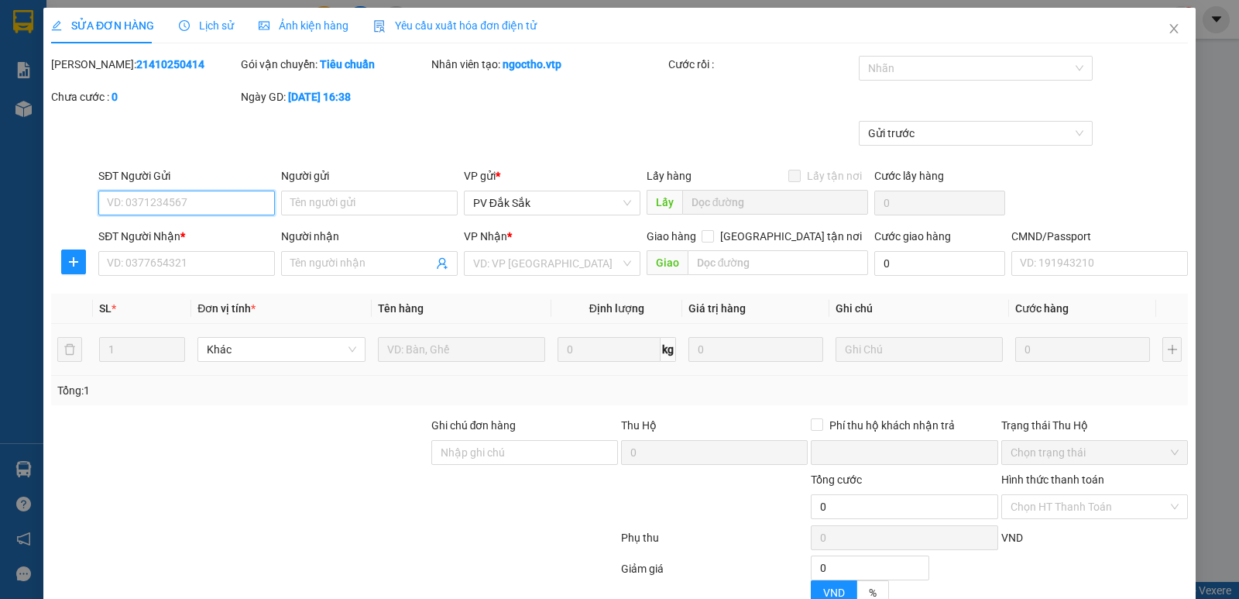
type input "0925658711"
type input "huy"
type input "0925658711"
type input "huy/tài xê thu"
type input "0"
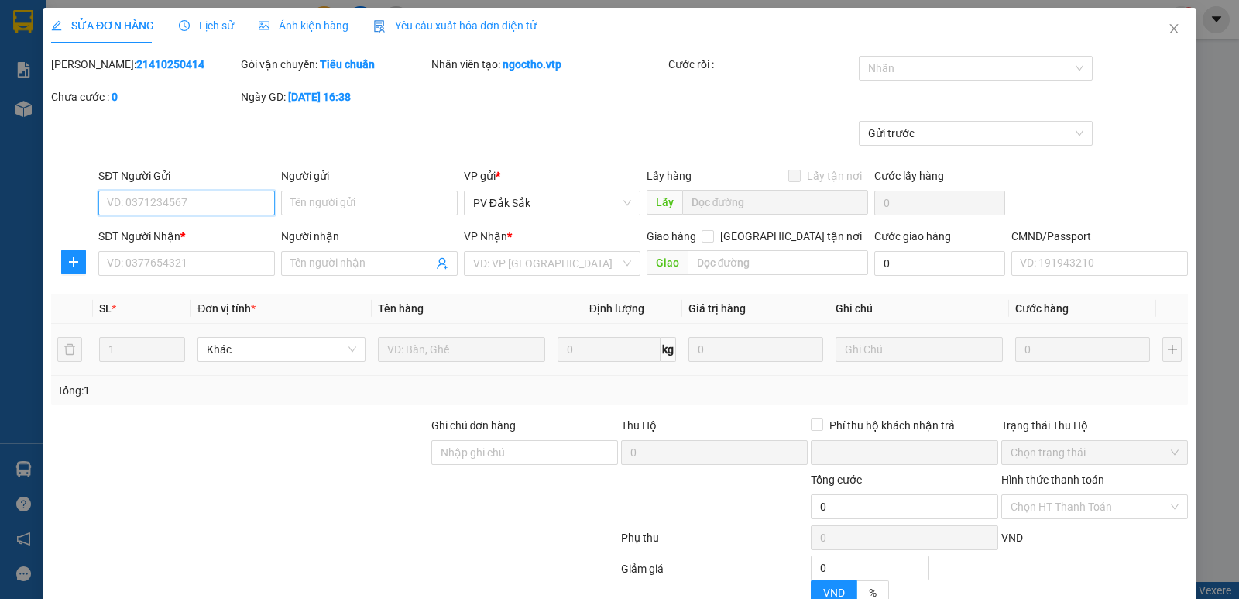
type input "300.000"
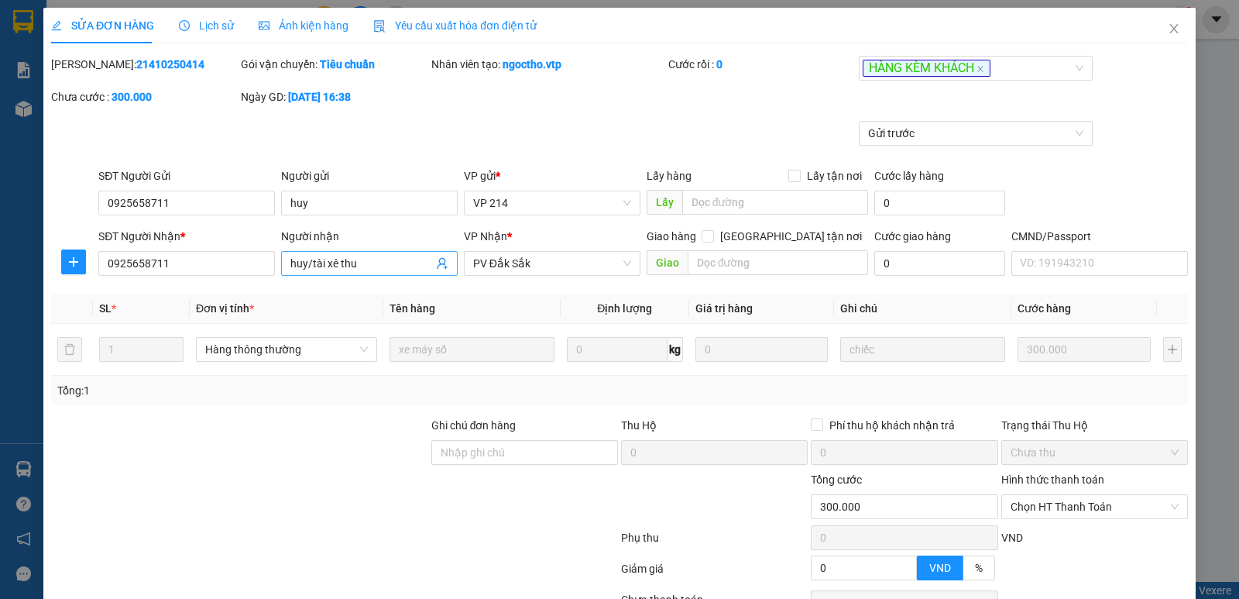
click at [381, 270] on input "huy/tài xê thu" at bounding box center [361, 263] width 143 height 17
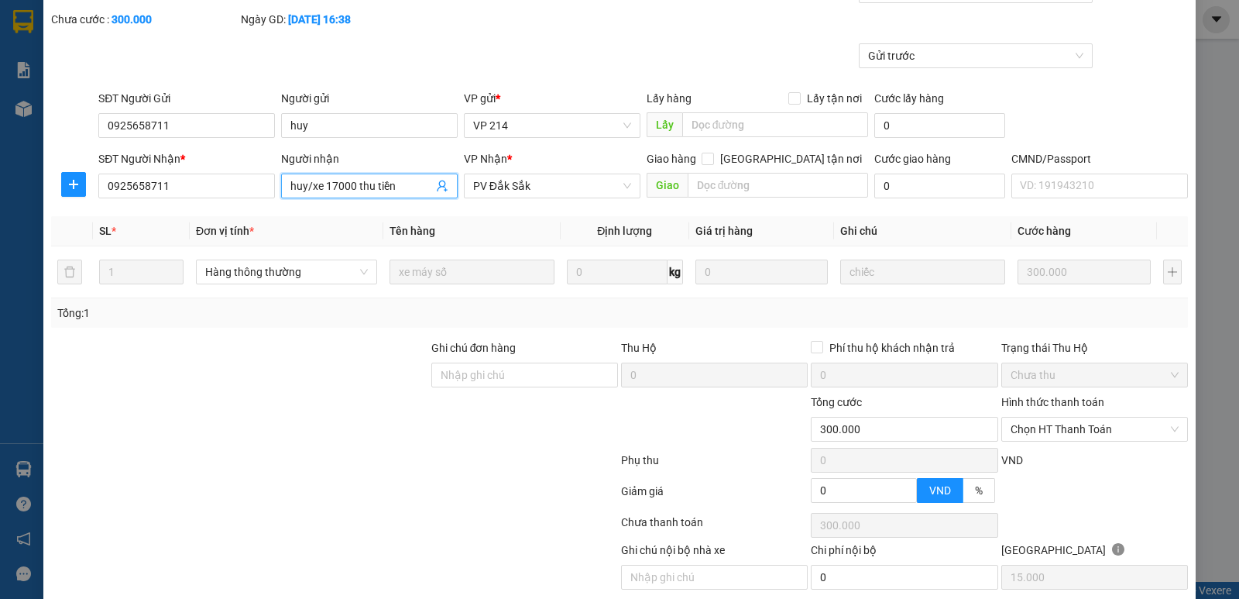
type input "huy/xe 17000 thu tiền"
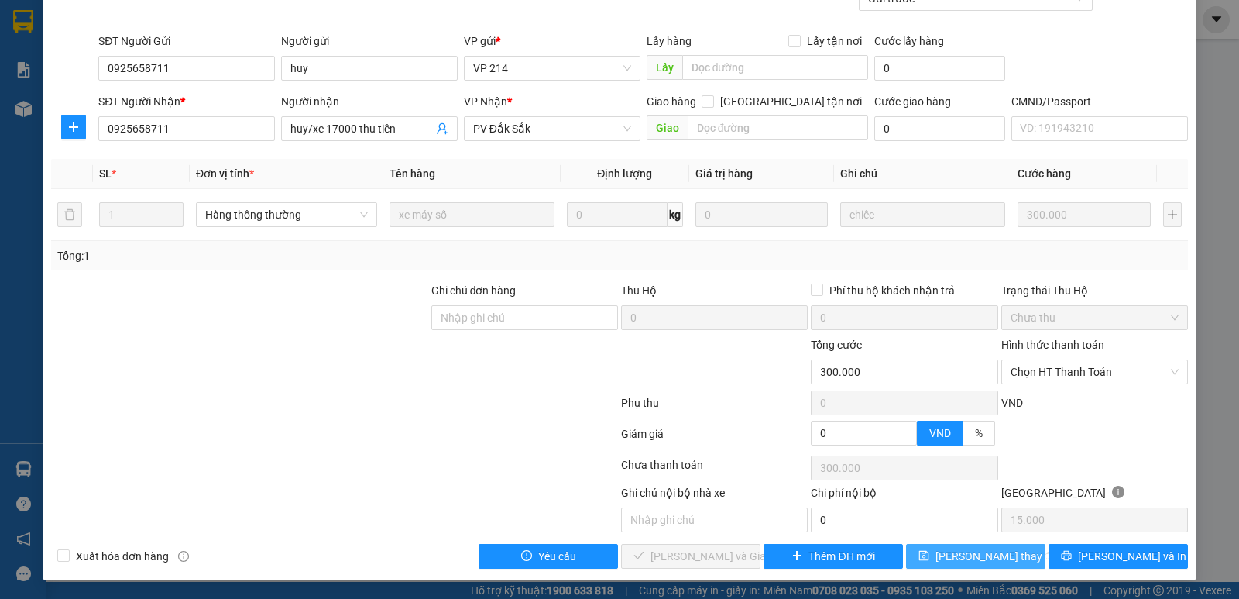
drag, startPoint x: 970, startPoint y: 558, endPoint x: 943, endPoint y: 477, distance: 85.2
click at [965, 558] on span "[PERSON_NAME] thay đổi" at bounding box center [998, 556] width 124 height 17
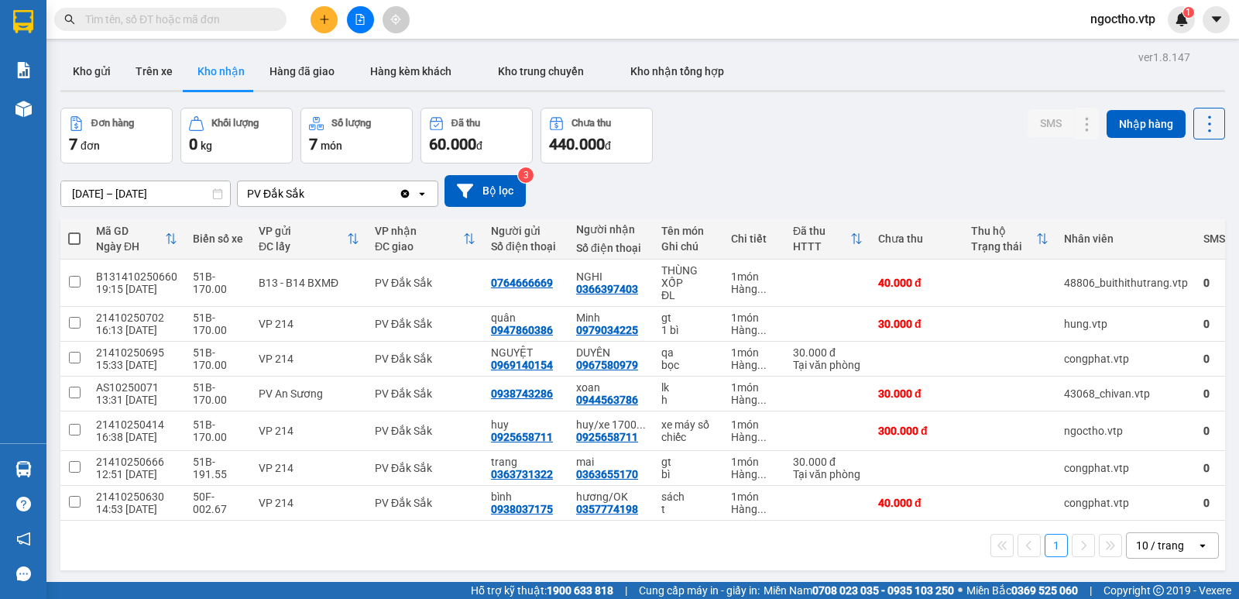
click at [397, 578] on div "ver 1.8.147 Kho gửi Trên xe Kho nhận Hàng đã giao Hàng kèm khách Kho trung chuy…" at bounding box center [642, 345] width 1177 height 599
click at [1051, 281] on icon at bounding box center [1056, 282] width 11 height 11
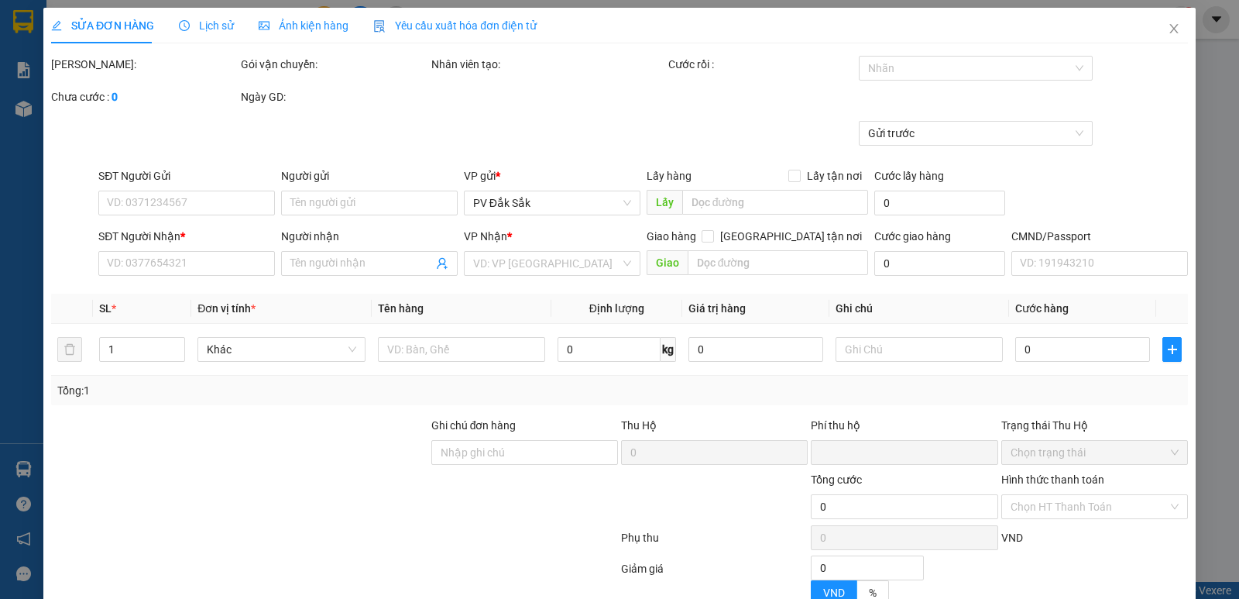
type input "2.000"
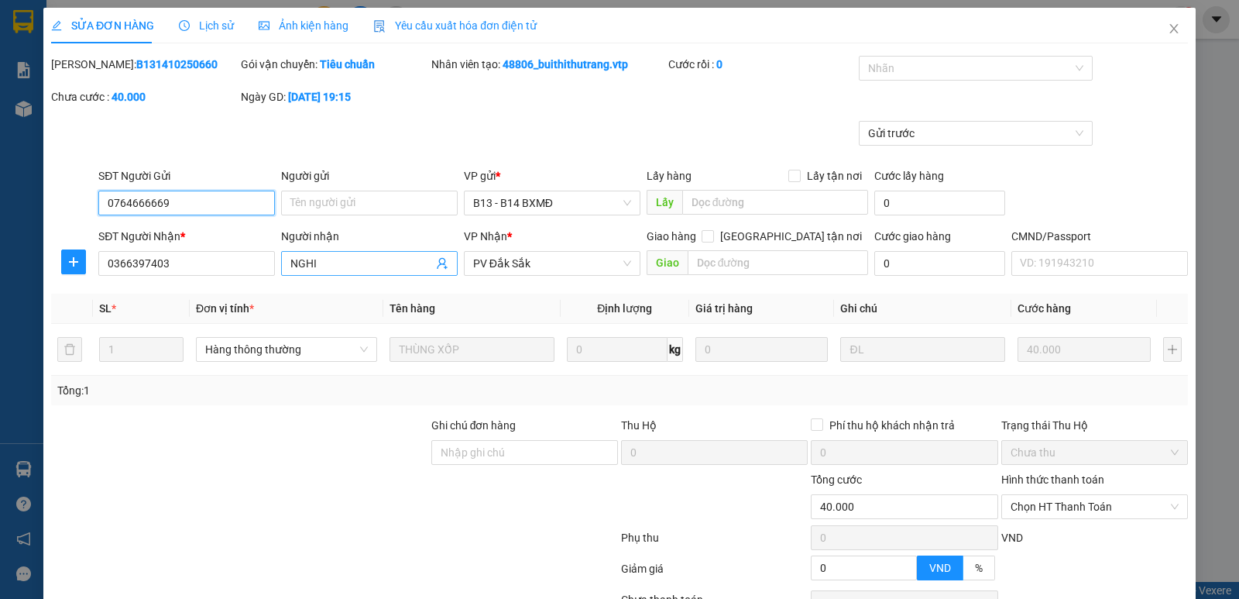
type input "0764666669"
type input "0366397403"
type input "NGHI"
type input "0"
type input "40.000"
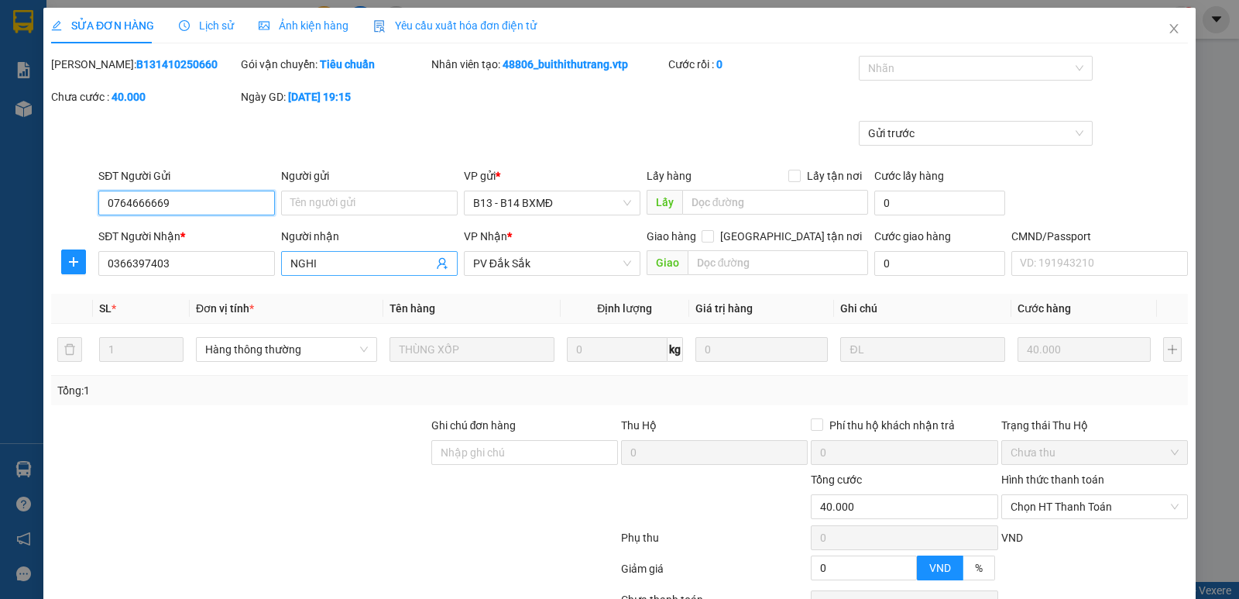
type input "40.000"
click at [341, 263] on input "NGHI" at bounding box center [361, 263] width 143 height 17
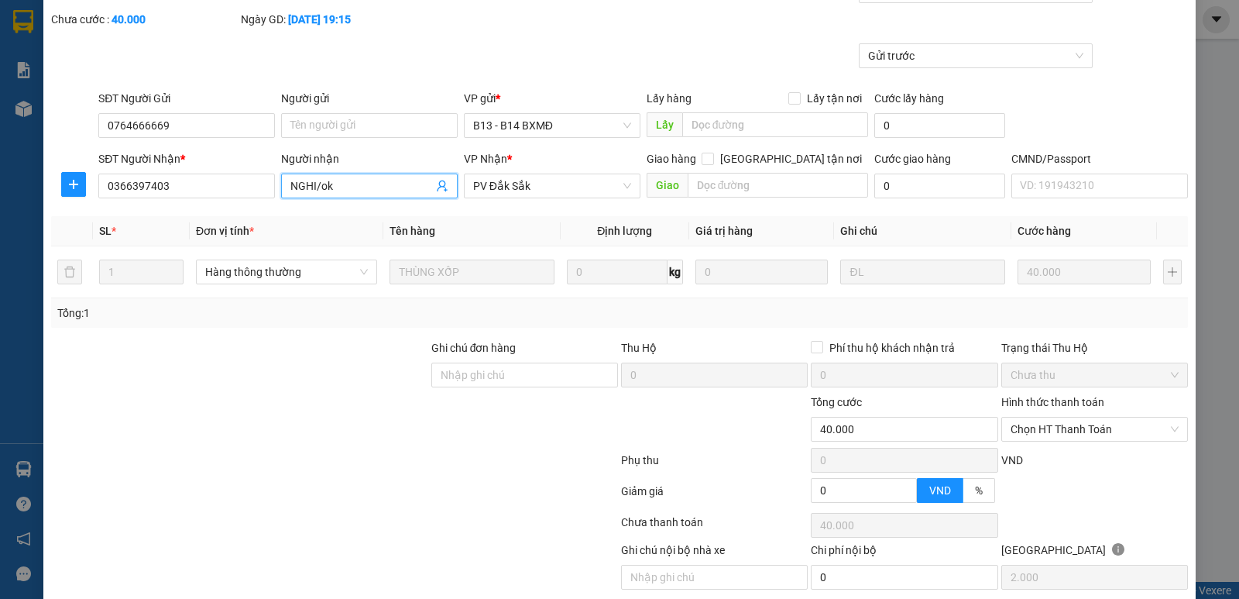
scroll to position [135, 0]
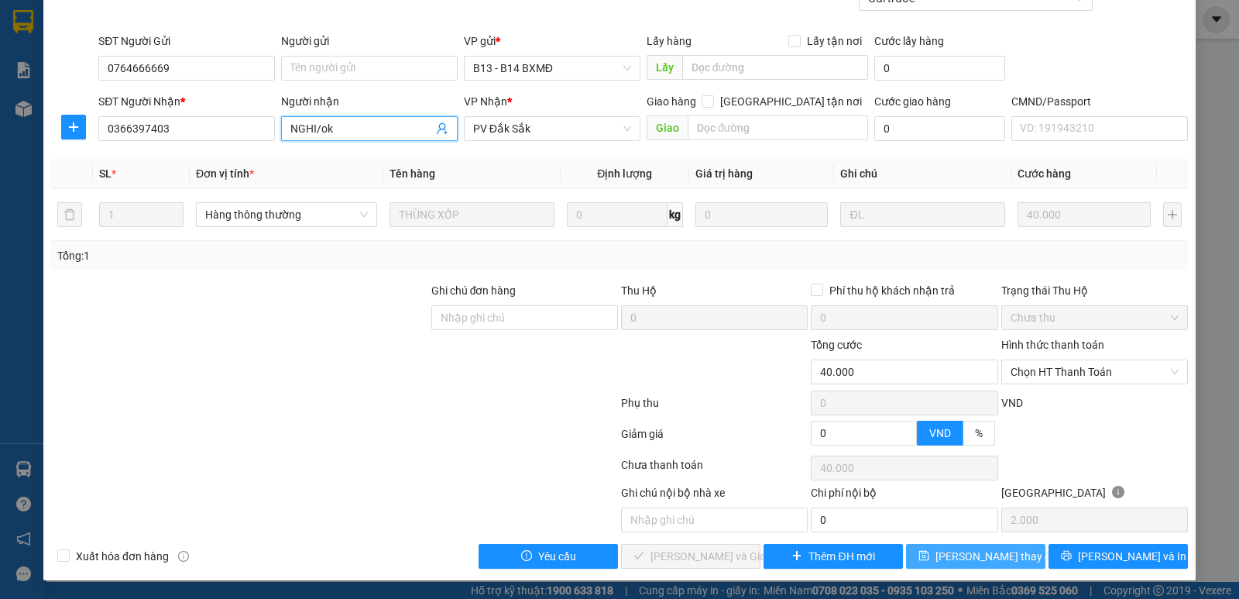
type input "NGHI/ok"
click at [999, 552] on span "[PERSON_NAME] thay đổi" at bounding box center [998, 556] width 124 height 17
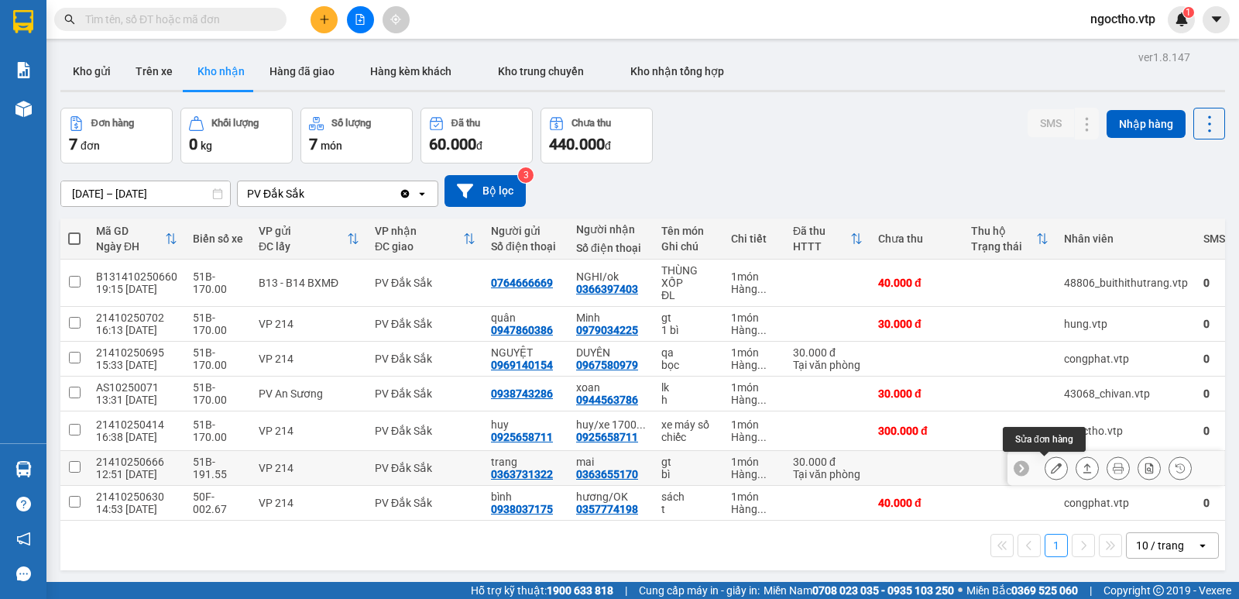
click at [1046, 475] on button at bounding box center [1057, 468] width 22 height 27
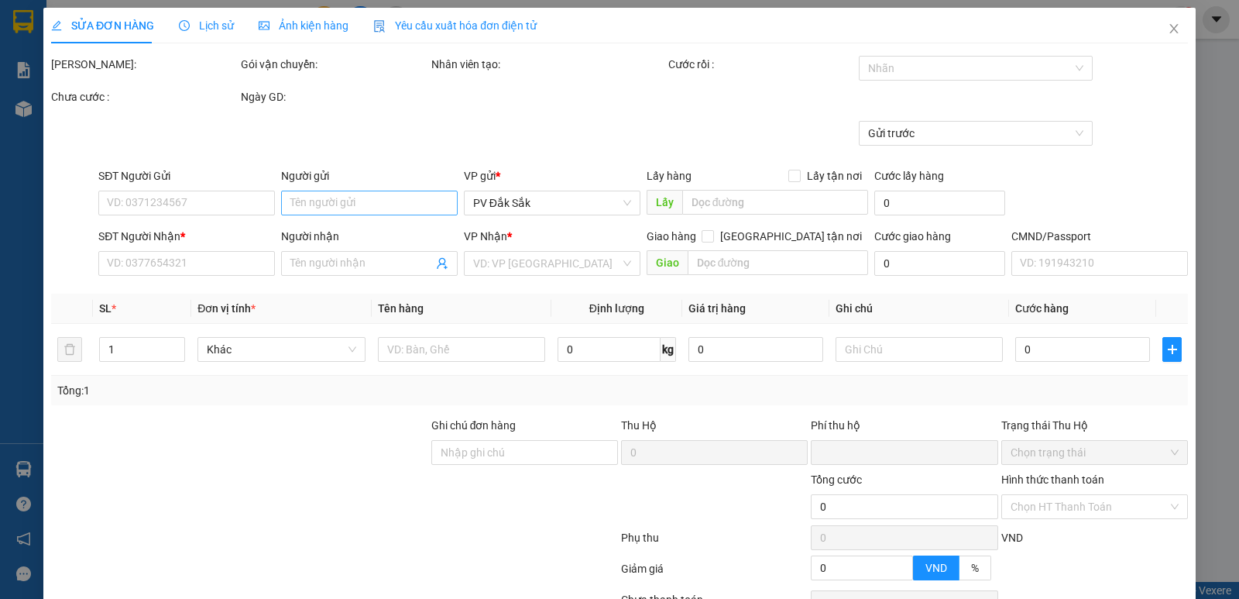
type input "1.500"
type input "0363731322"
type input "trang"
type input "0363655170"
type input "mai"
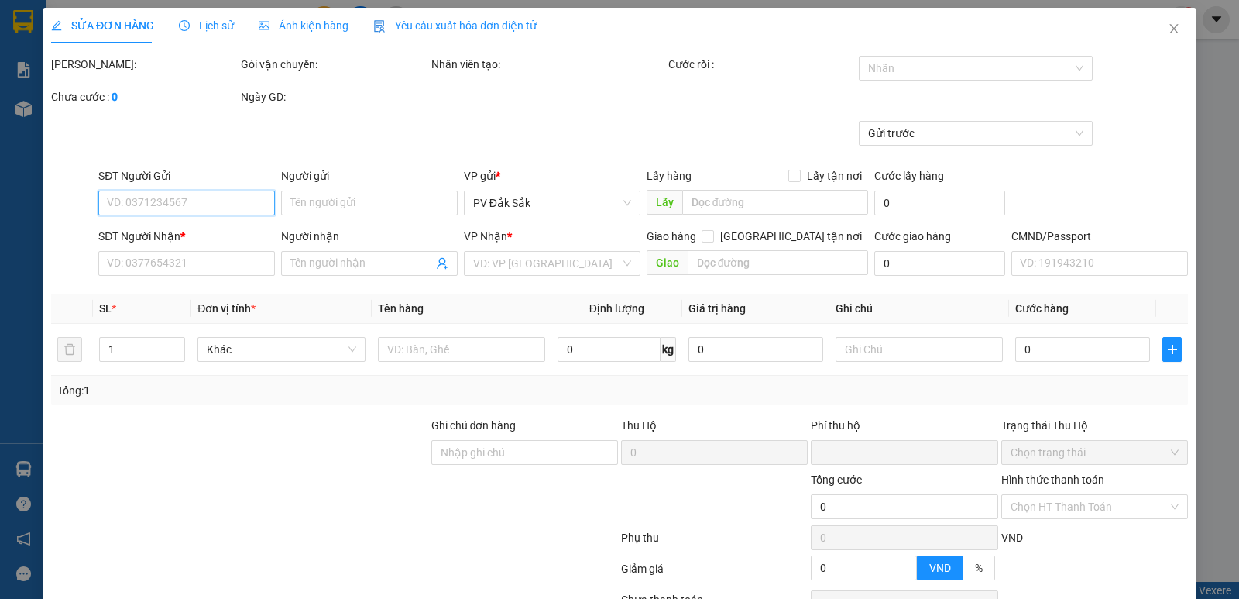
type input "0"
type input "30.000"
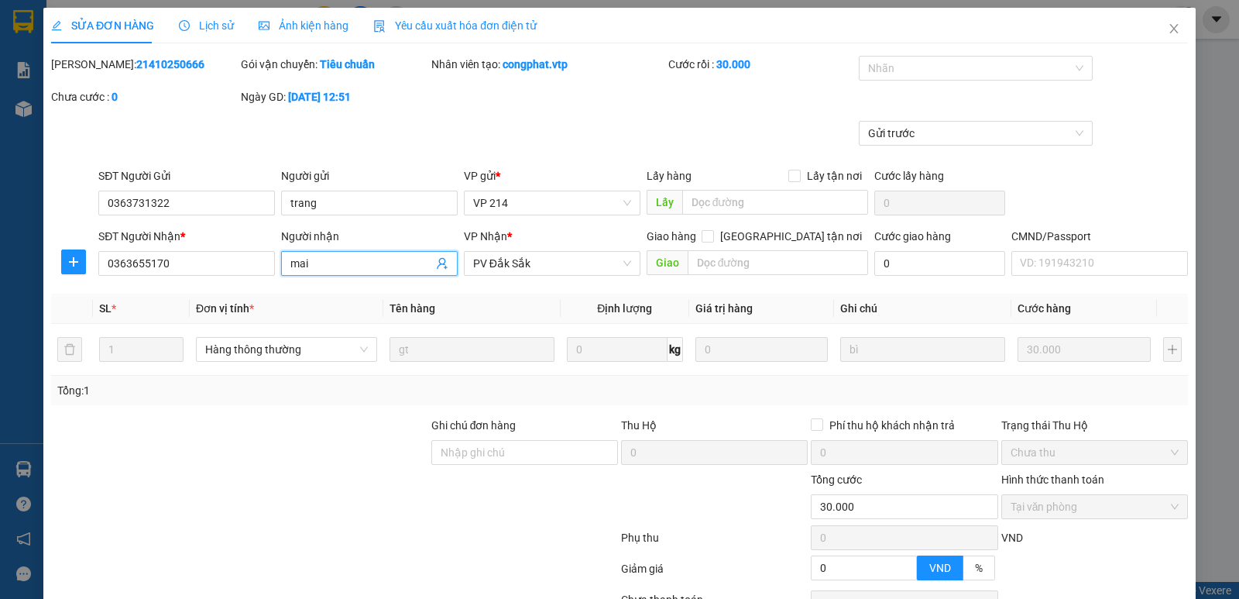
click at [342, 266] on input "mai" at bounding box center [361, 263] width 143 height 17
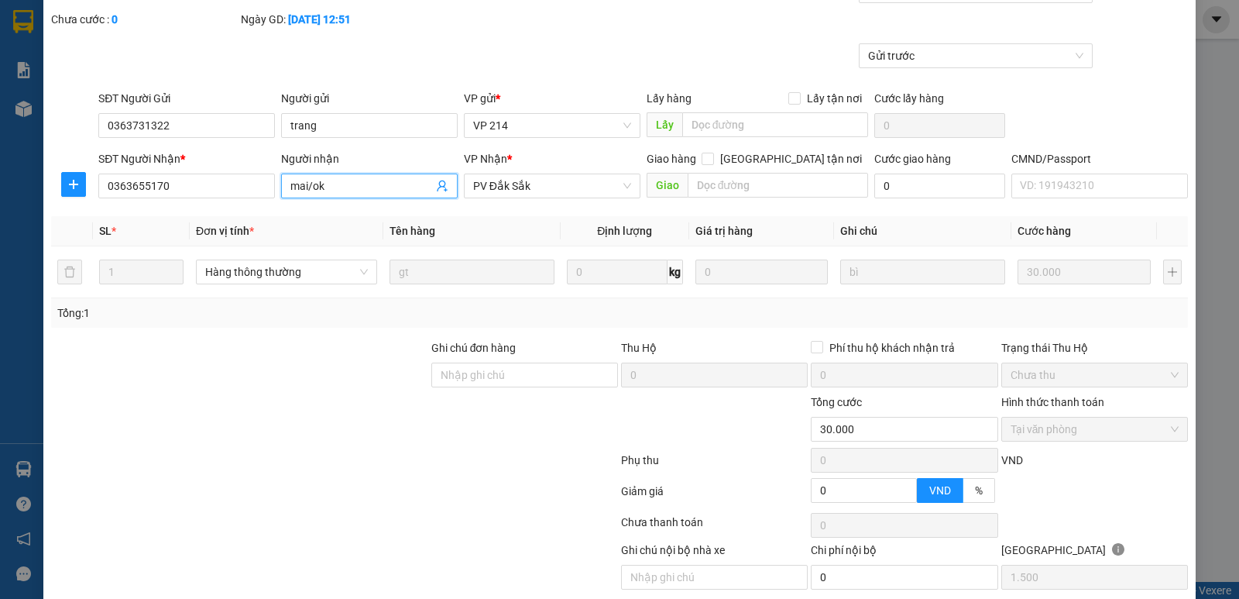
scroll to position [135, 0]
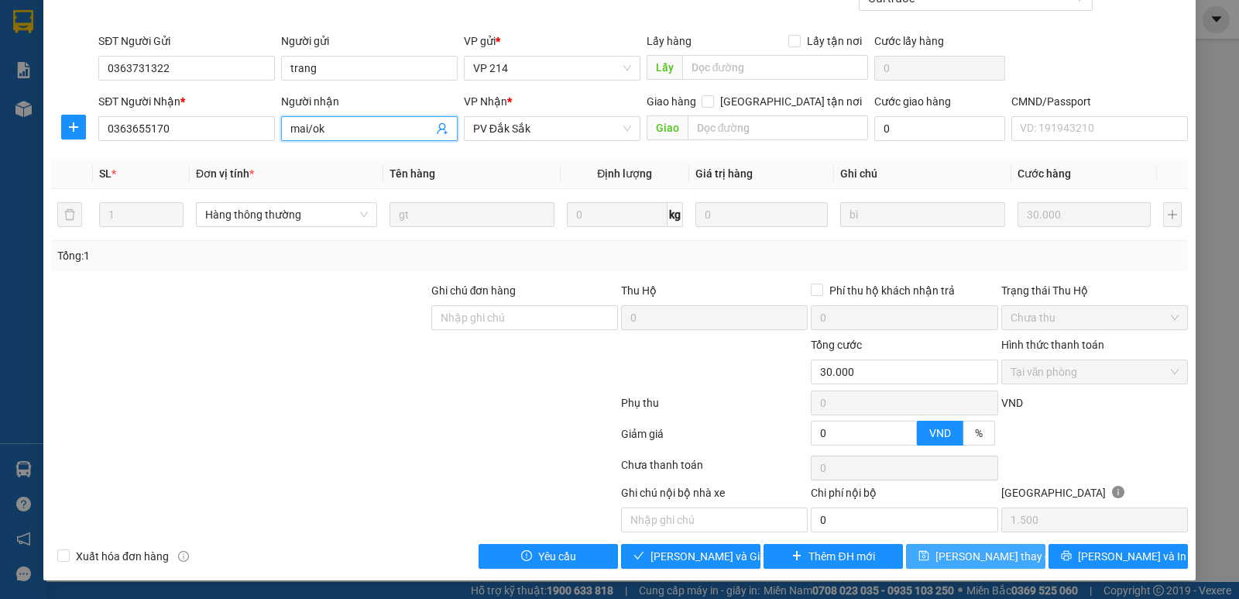
type input "mai/ok"
click at [973, 550] on span "[PERSON_NAME] thay đổi" at bounding box center [998, 556] width 124 height 17
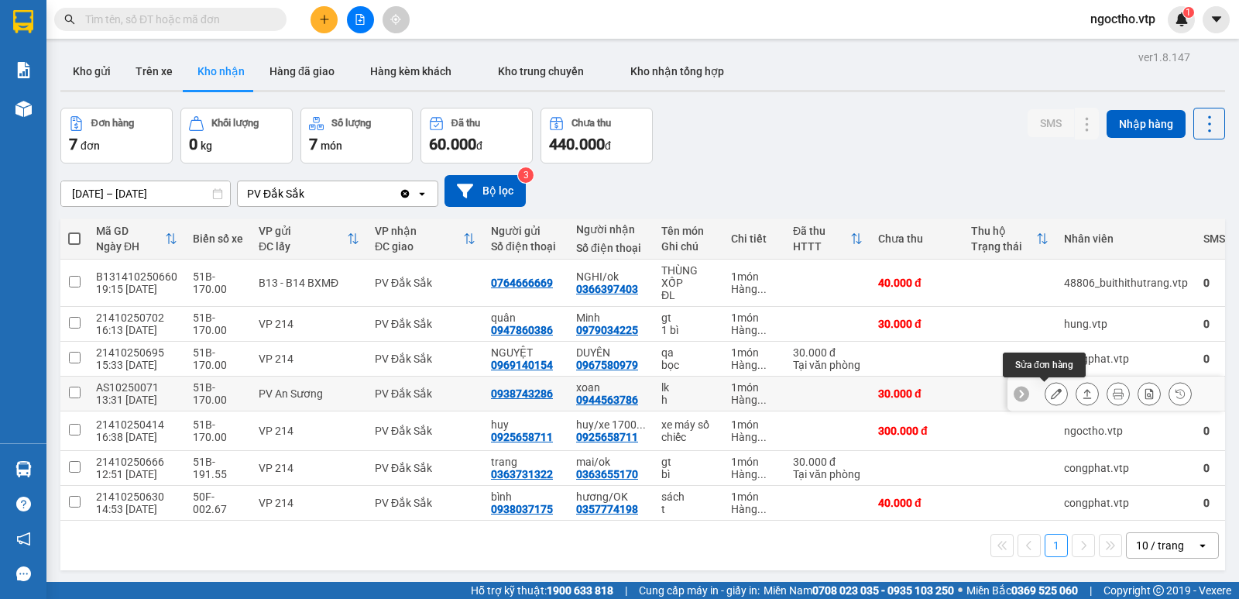
click at [1046, 393] on button at bounding box center [1057, 393] width 22 height 27
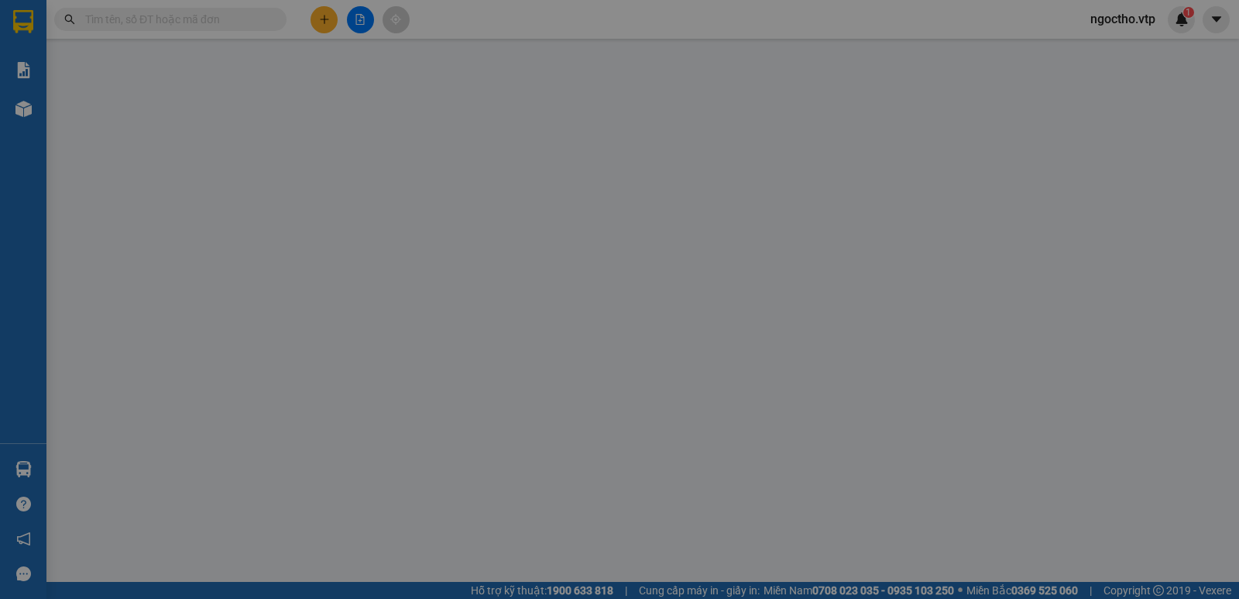
type input "1.500"
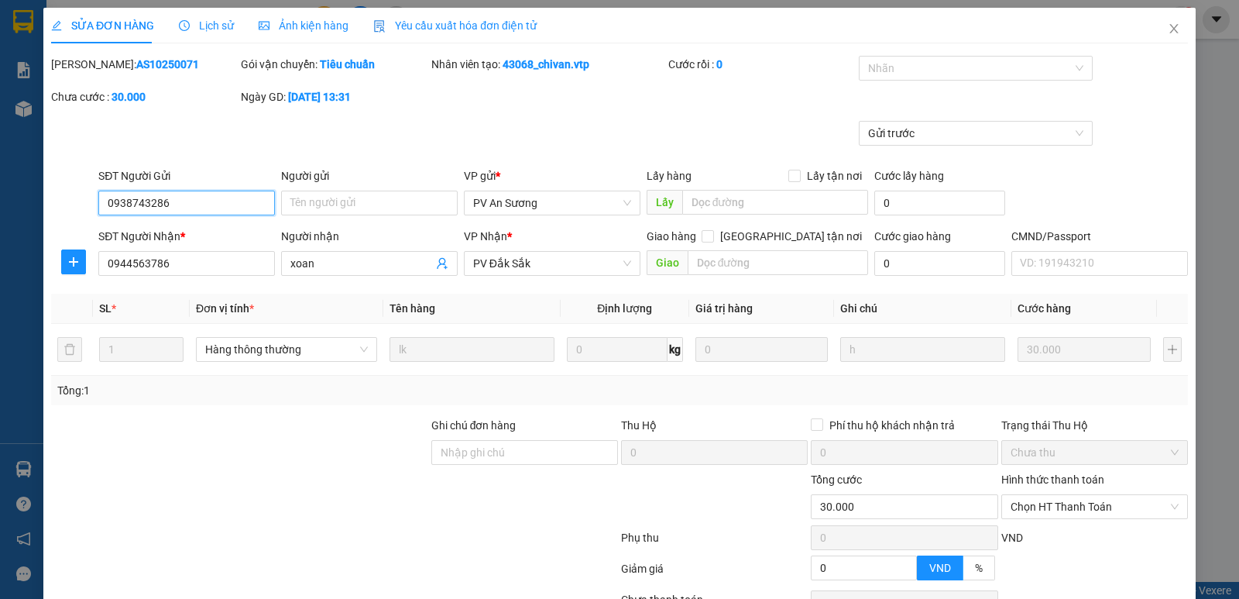
type input "0938743286"
type input "0944563786"
type input "xoan"
type input "0"
type input "30.000"
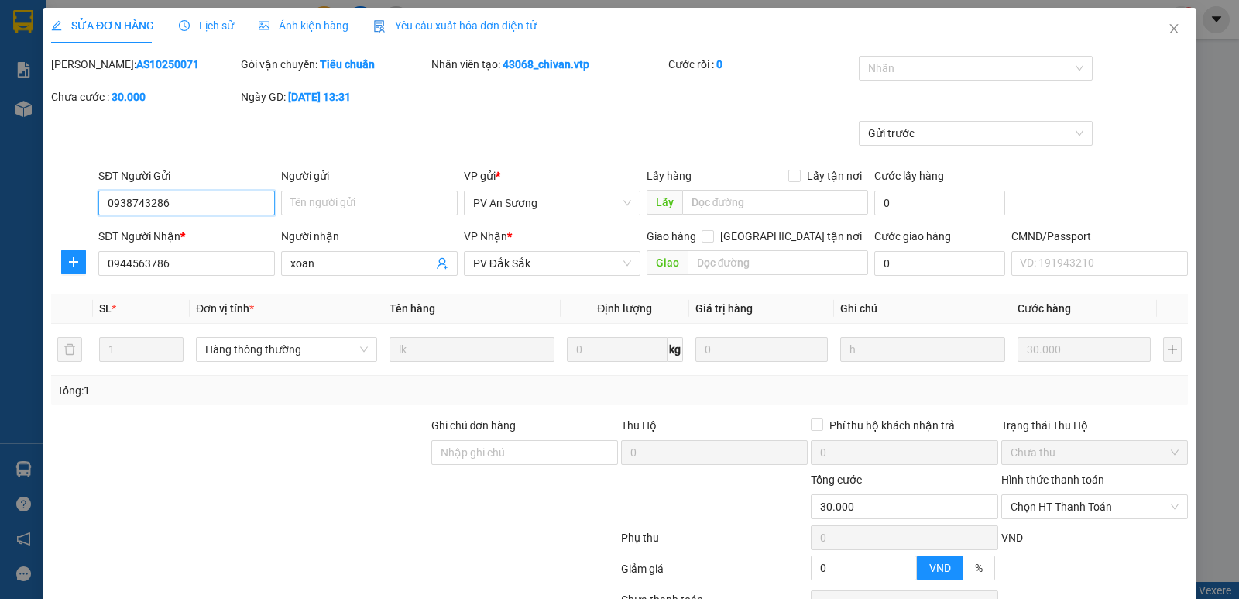
type input "30.000"
click at [359, 263] on input "xoan" at bounding box center [361, 263] width 143 height 17
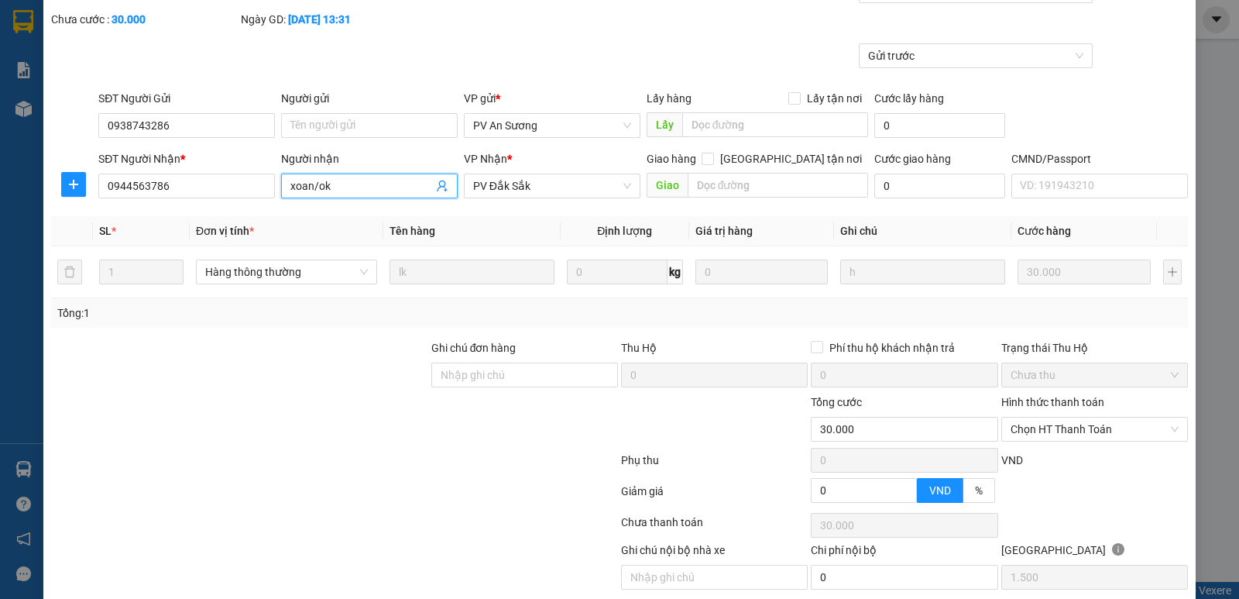
scroll to position [135, 0]
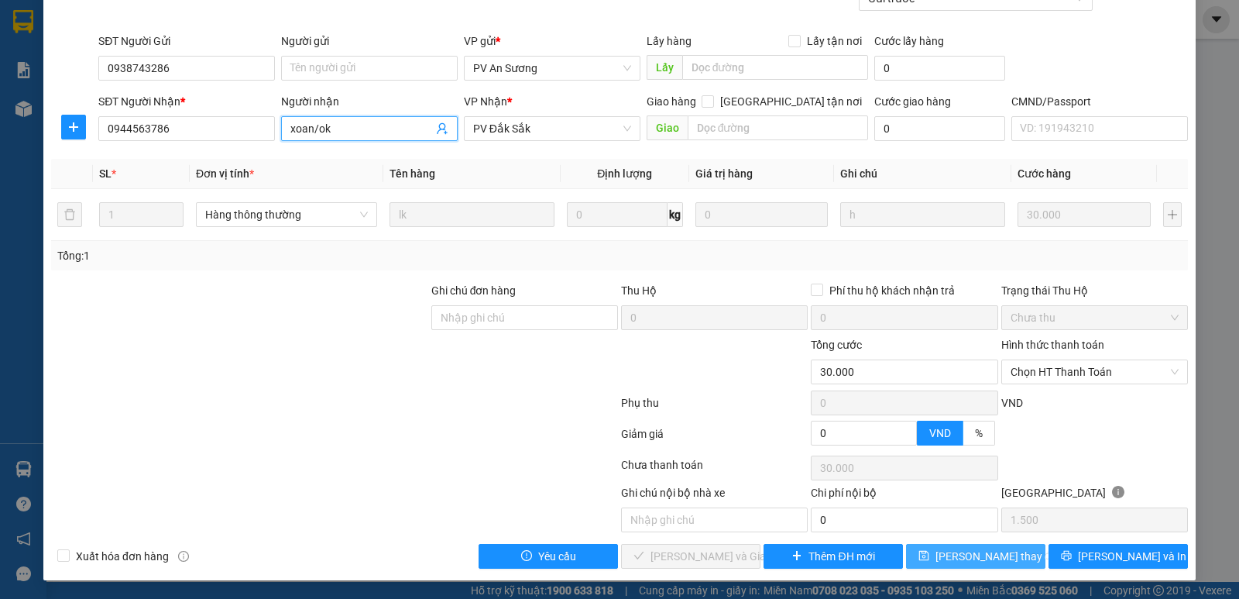
type input "xoan/ok"
click at [951, 555] on span "[PERSON_NAME] thay đổi" at bounding box center [998, 556] width 124 height 17
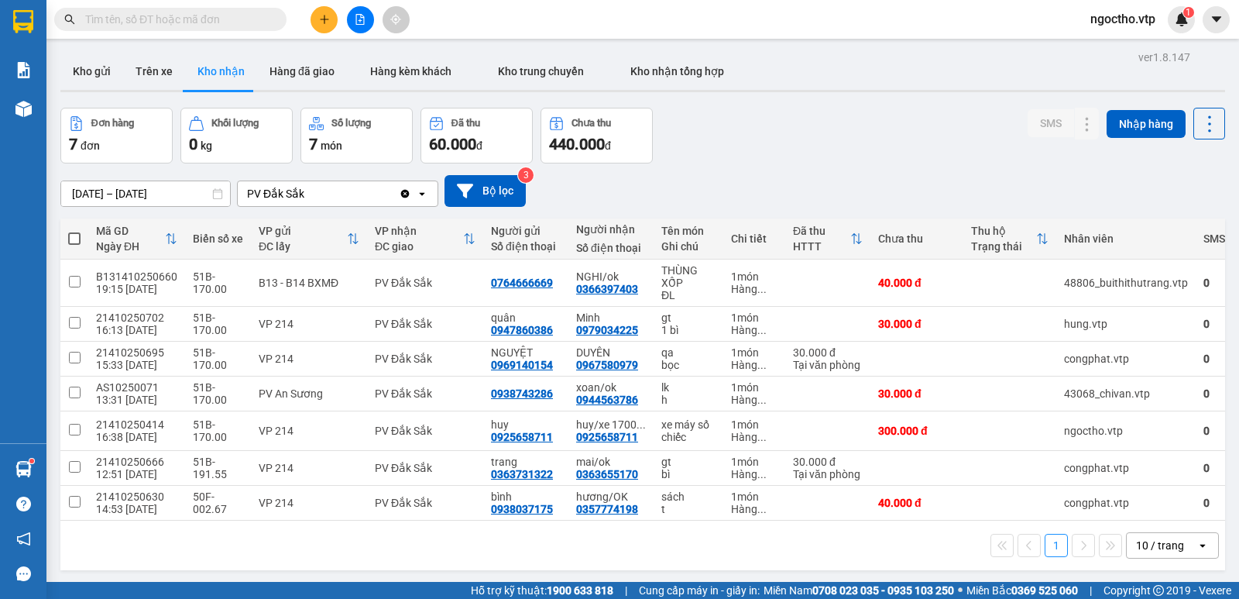
scroll to position [20, 0]
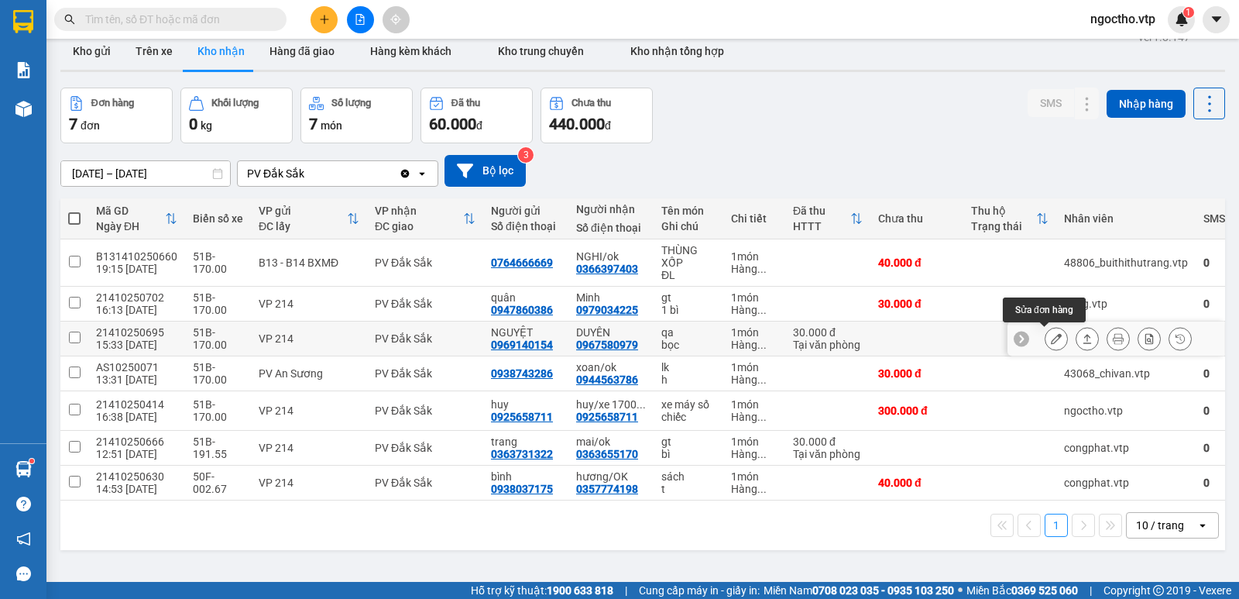
click at [1051, 340] on icon at bounding box center [1056, 338] width 11 height 11
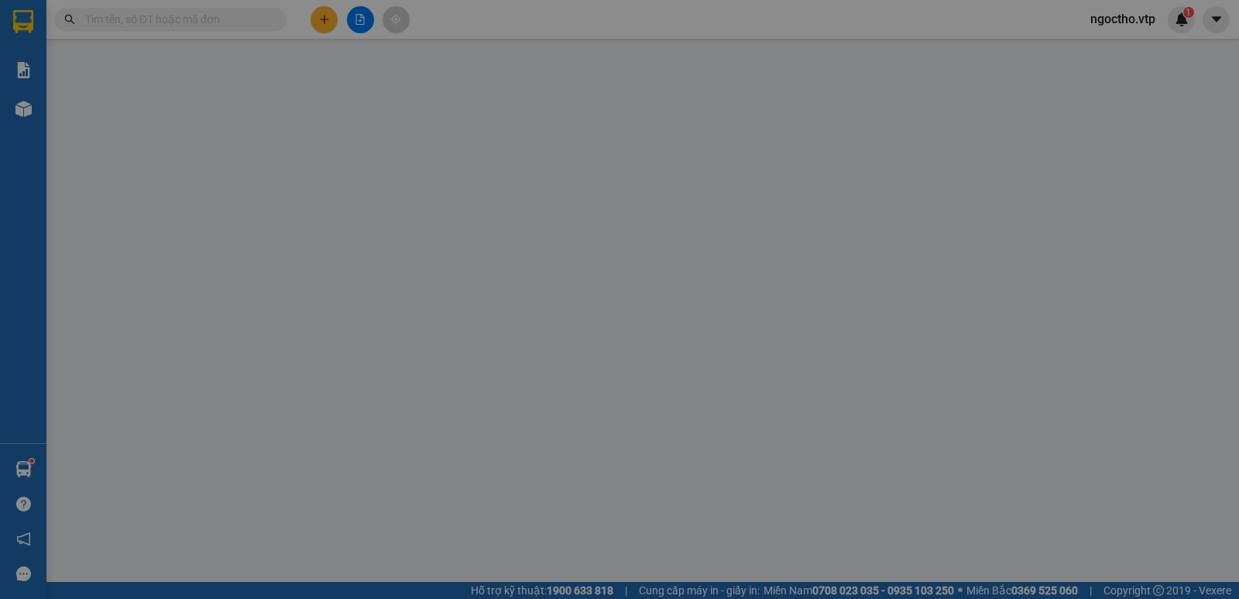
type input "1.500"
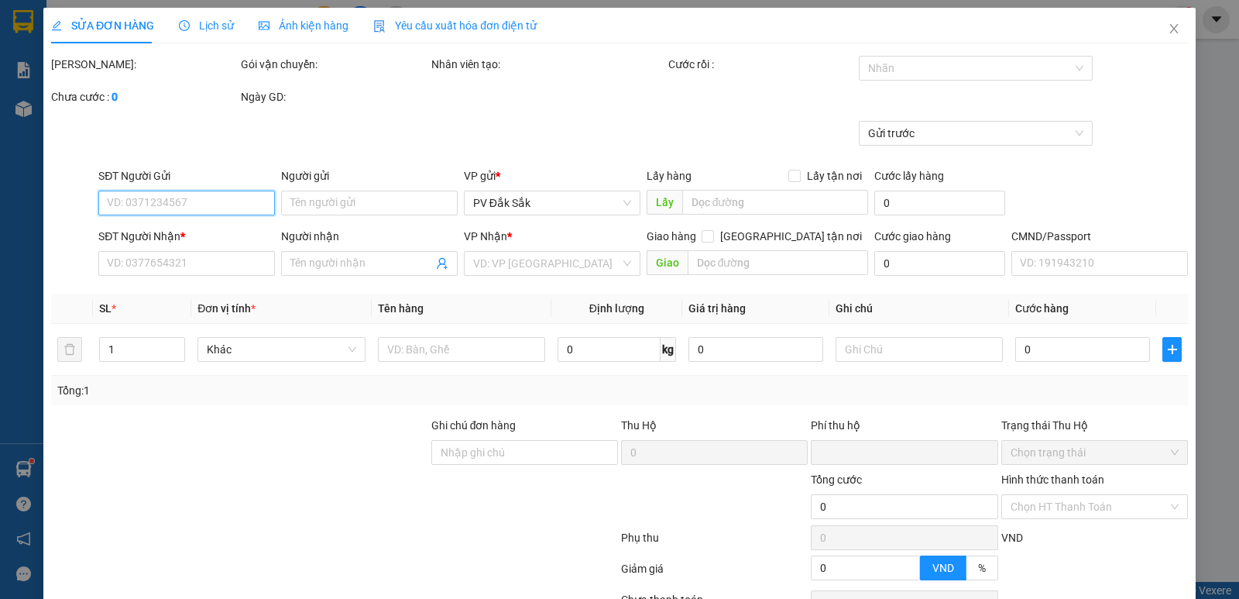
type input "0969140154"
type input "NGUYỆT"
type input "0967580979"
type input "DUYÊN"
type input "0"
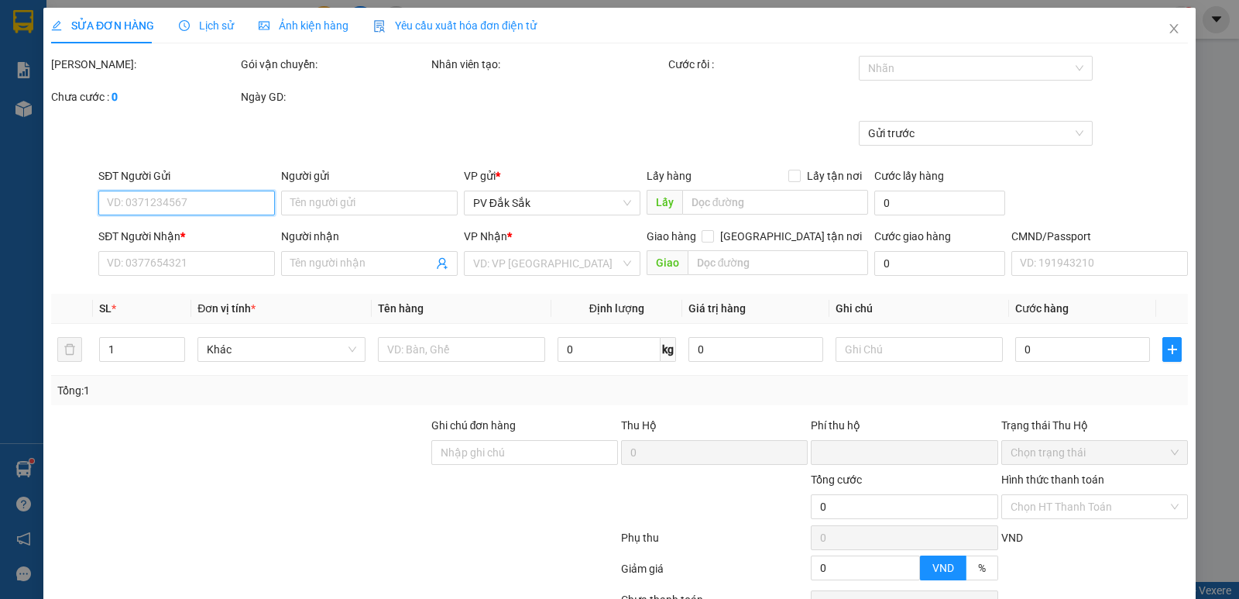
type input "30.000"
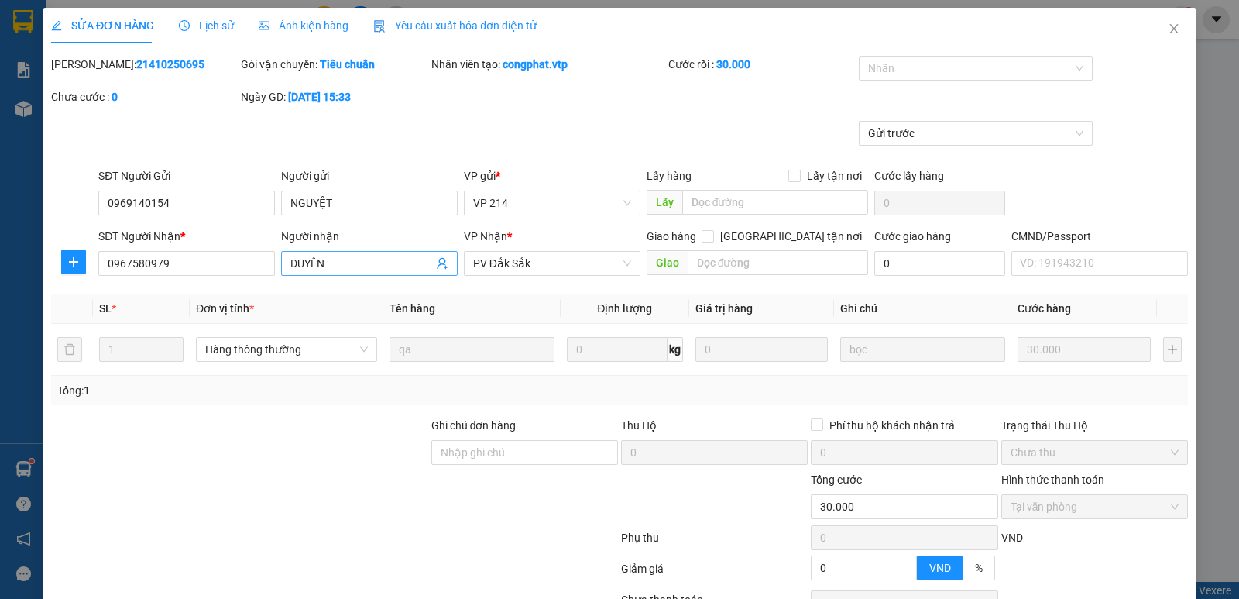
click at [318, 265] on input "DUYÊN" at bounding box center [361, 263] width 143 height 17
click at [322, 269] on input "DUYÊN" at bounding box center [361, 263] width 143 height 17
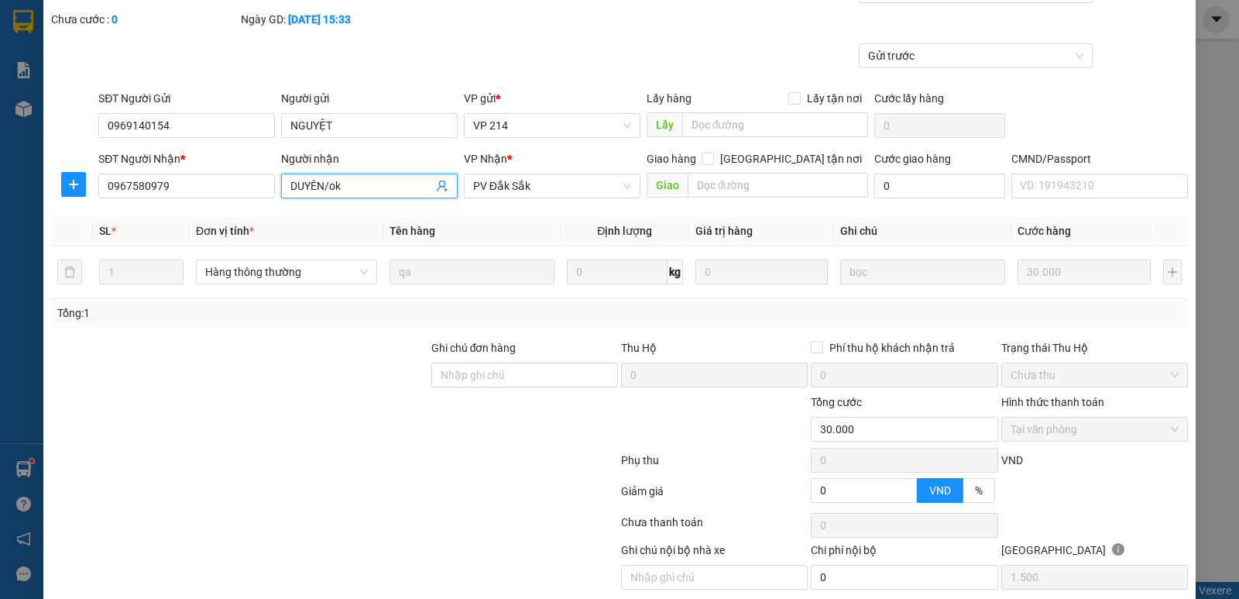
scroll to position [135, 0]
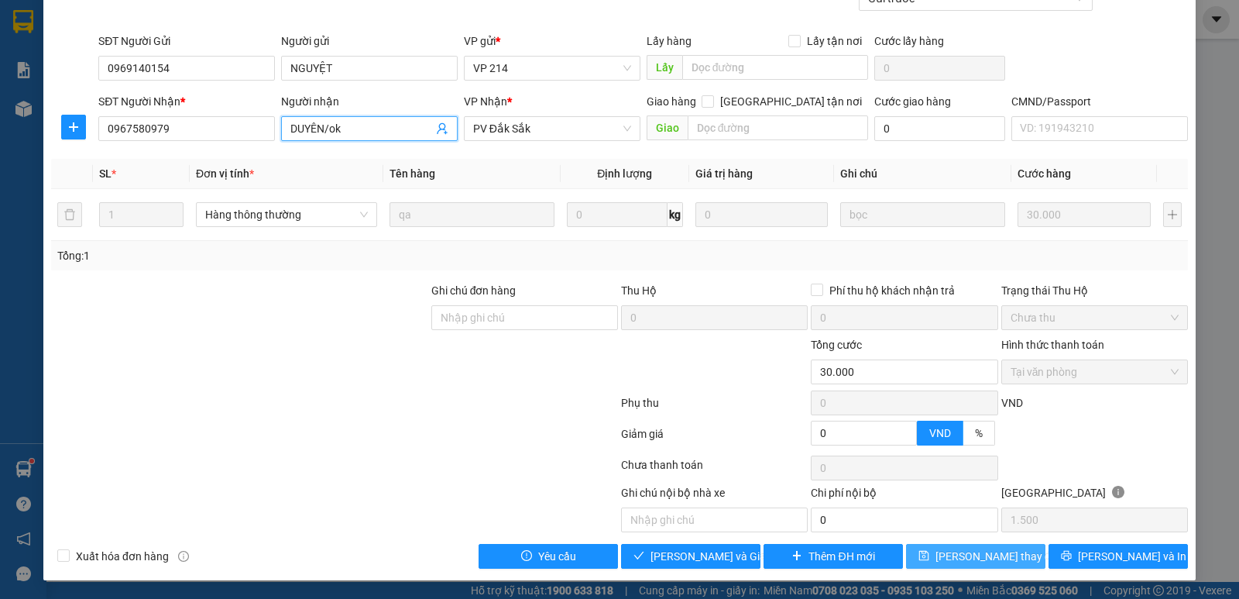
type input "DUYÊN/ok"
click at [995, 560] on span "[PERSON_NAME] thay đổi" at bounding box center [998, 556] width 124 height 17
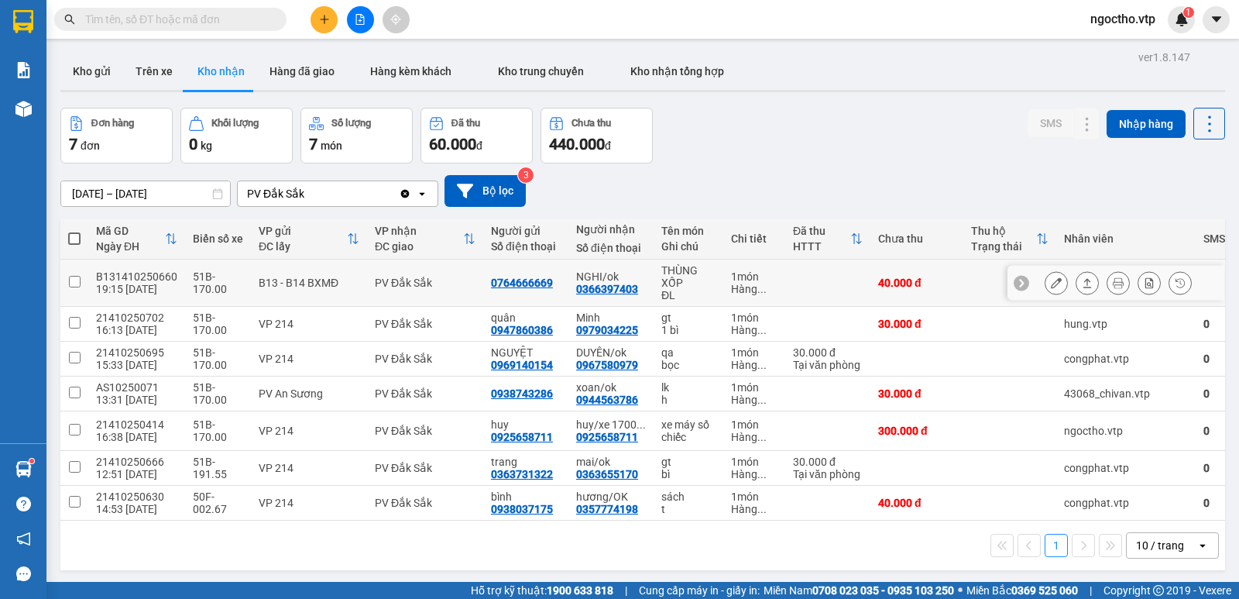
click at [1051, 281] on icon at bounding box center [1056, 282] width 11 height 11
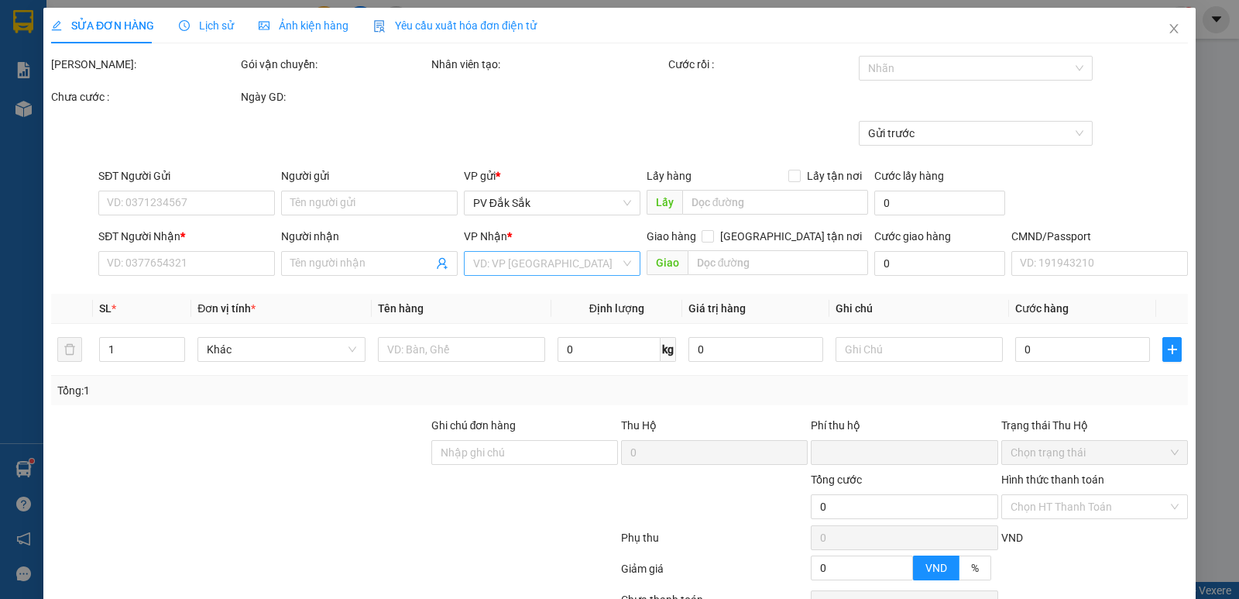
type input "2.000"
type input "0764666669"
type input "0366397403"
type input "NGHI/ok"
type input "0"
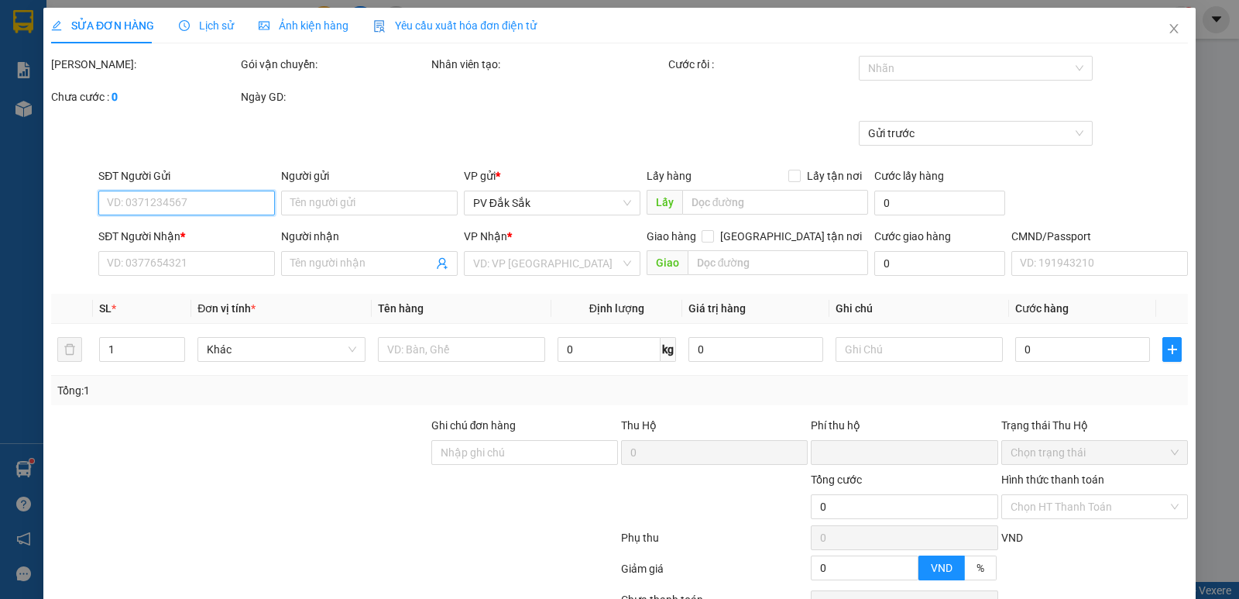
type input "40.000"
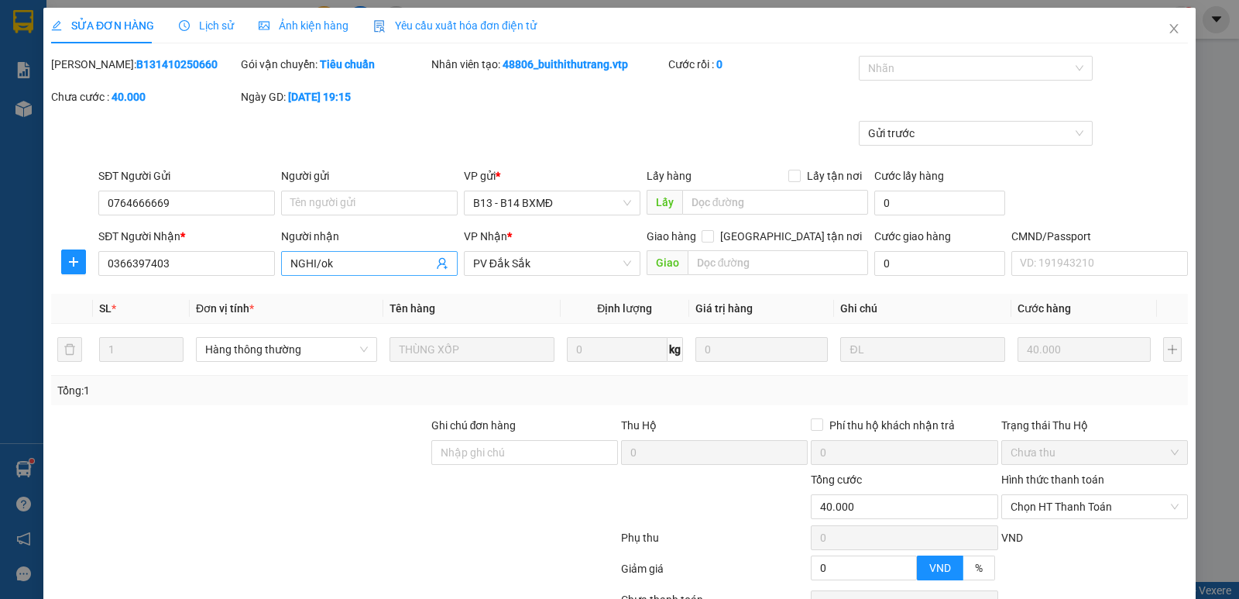
click at [355, 265] on input "NGHI/ok" at bounding box center [361, 263] width 143 height 17
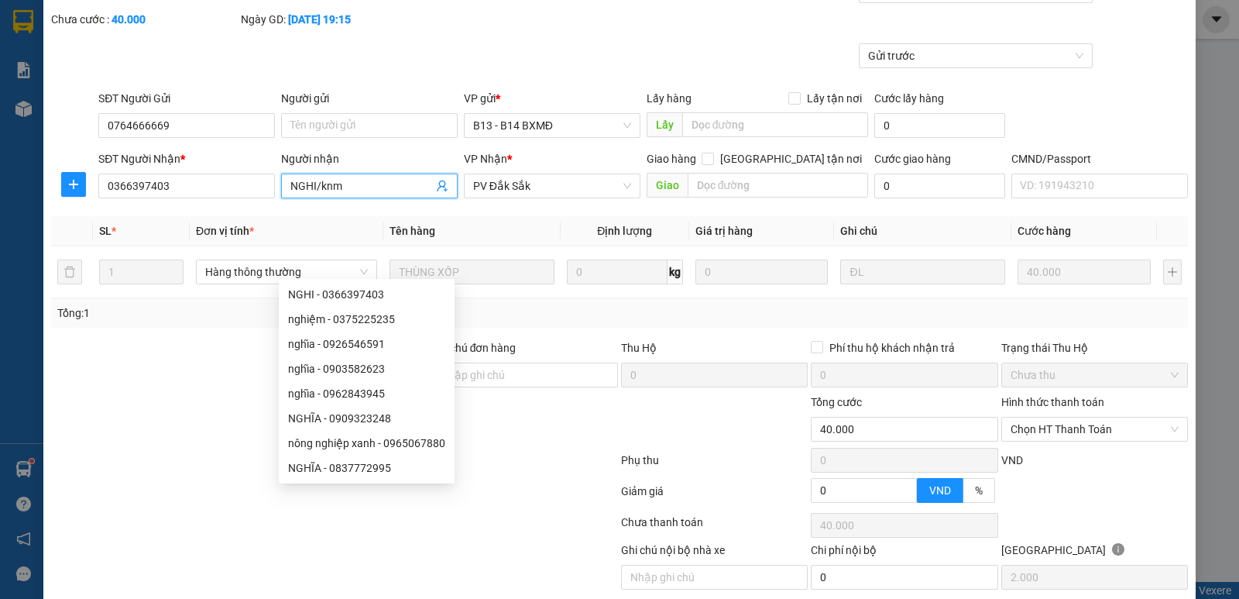
type input "NGHI/knm"
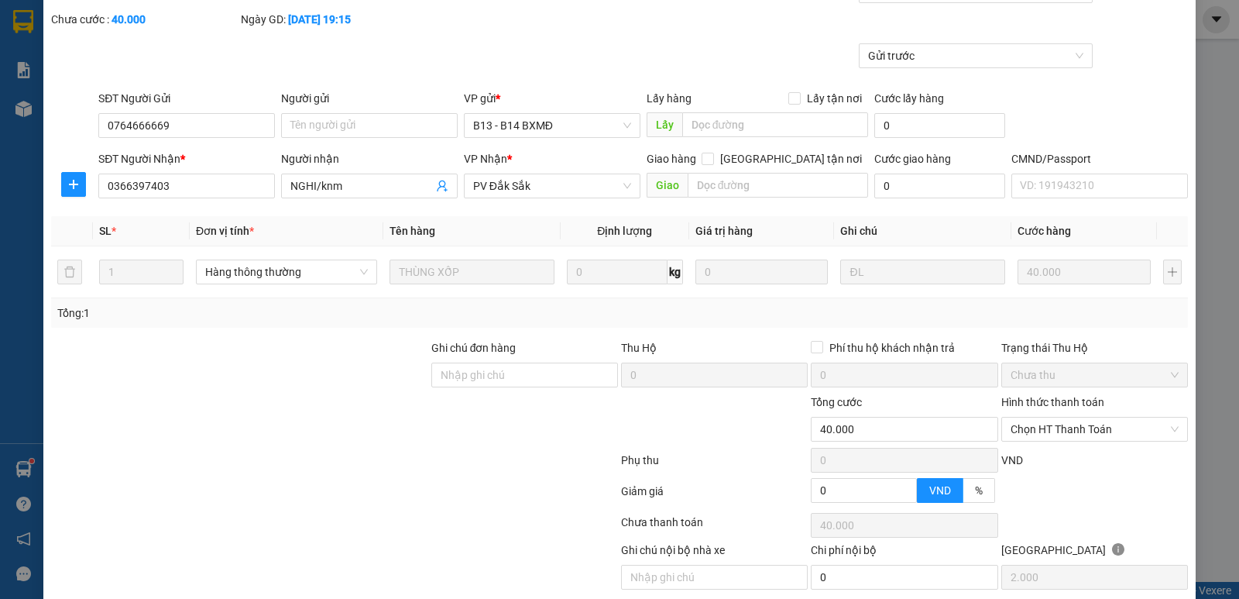
scroll to position [135, 0]
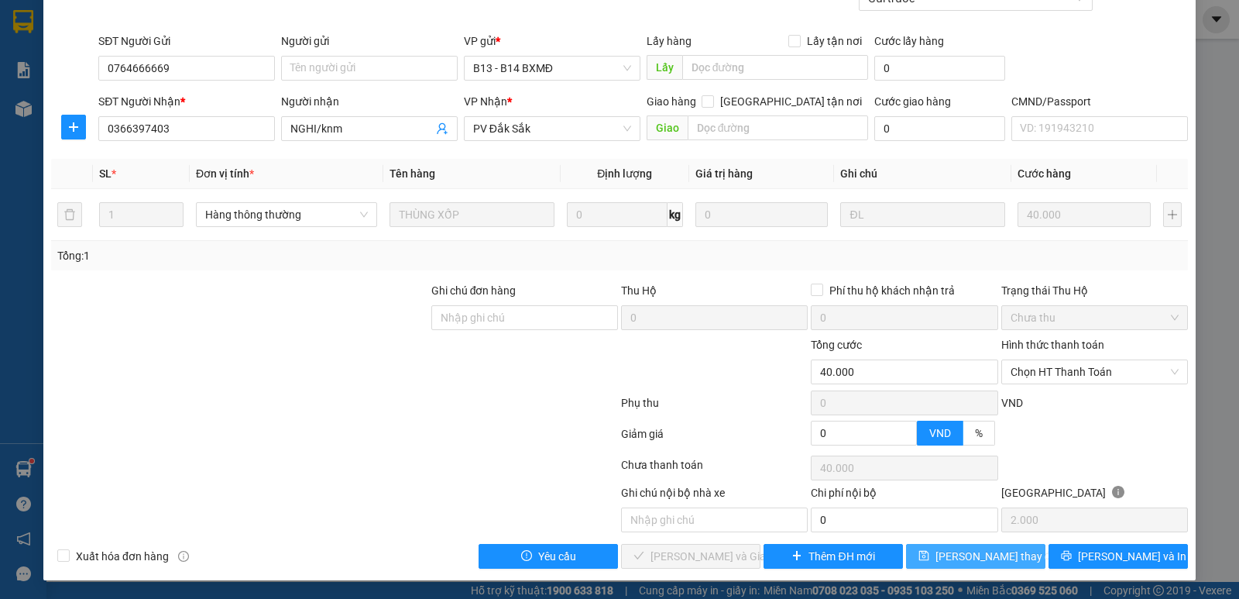
click at [993, 553] on span "[PERSON_NAME] thay đổi" at bounding box center [998, 556] width 124 height 17
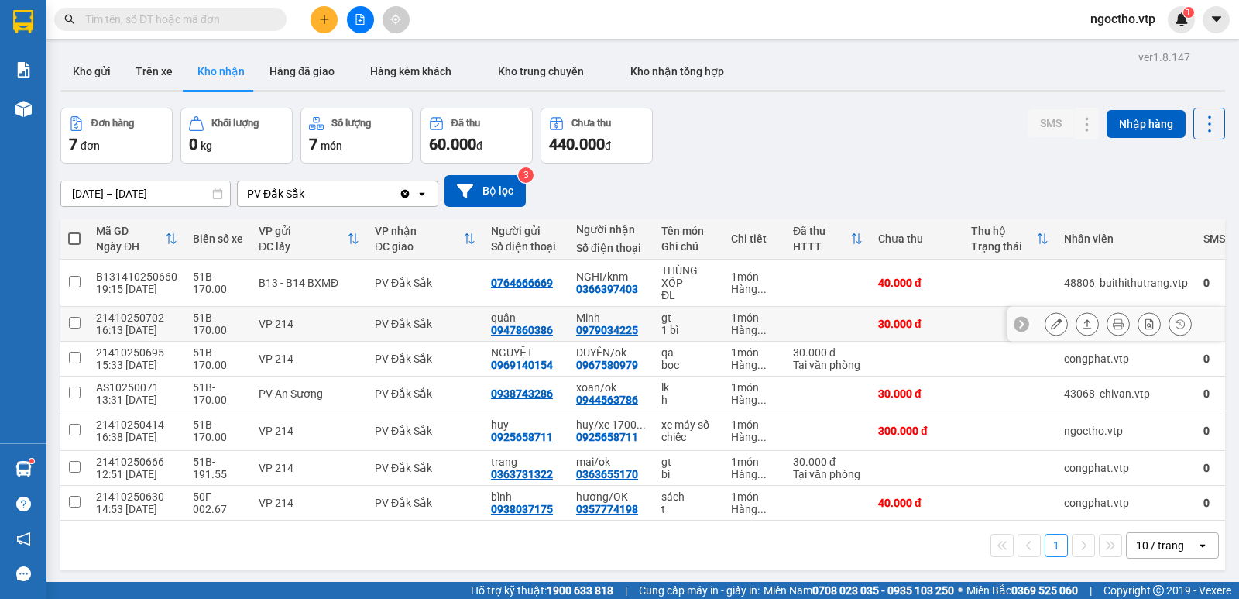
click at [1046, 324] on button at bounding box center [1057, 324] width 22 height 27
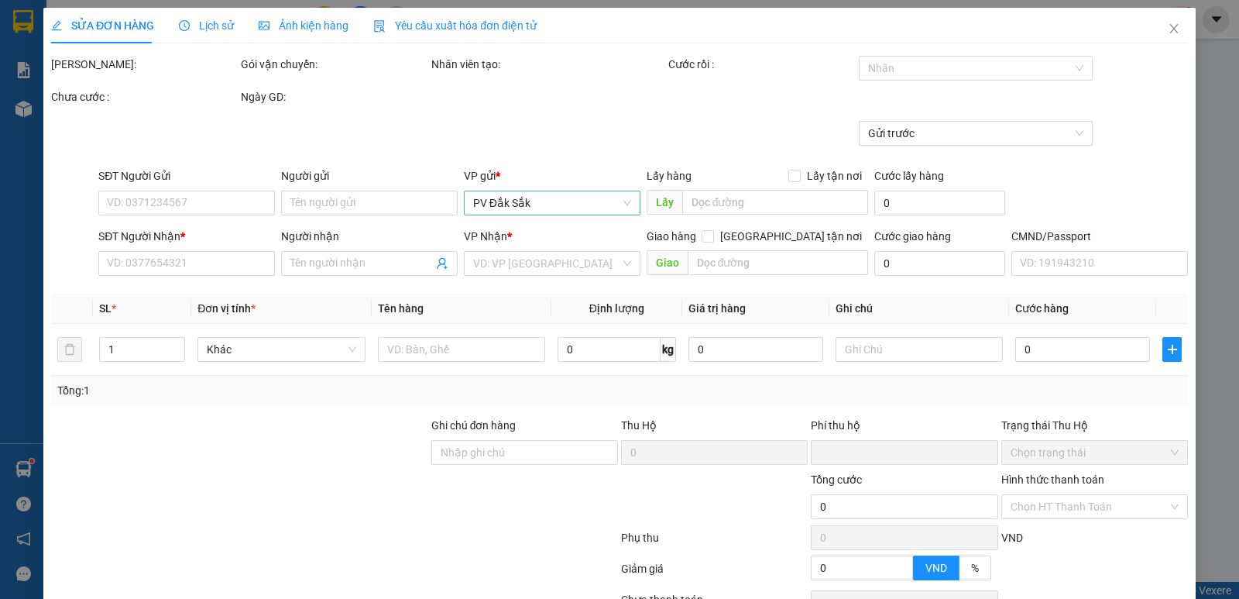
type input "1.500"
click at [337, 275] on span at bounding box center [369, 263] width 177 height 25
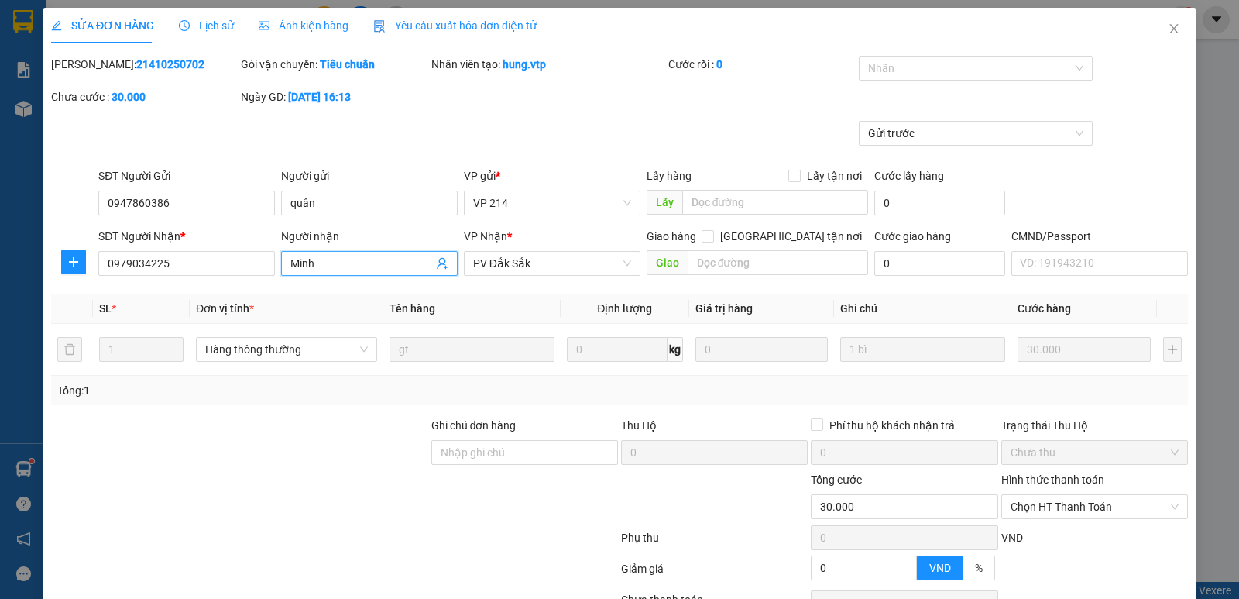
type input "0947860386"
type input "quân"
type input "0979034225"
type input "Minh"
type input "0"
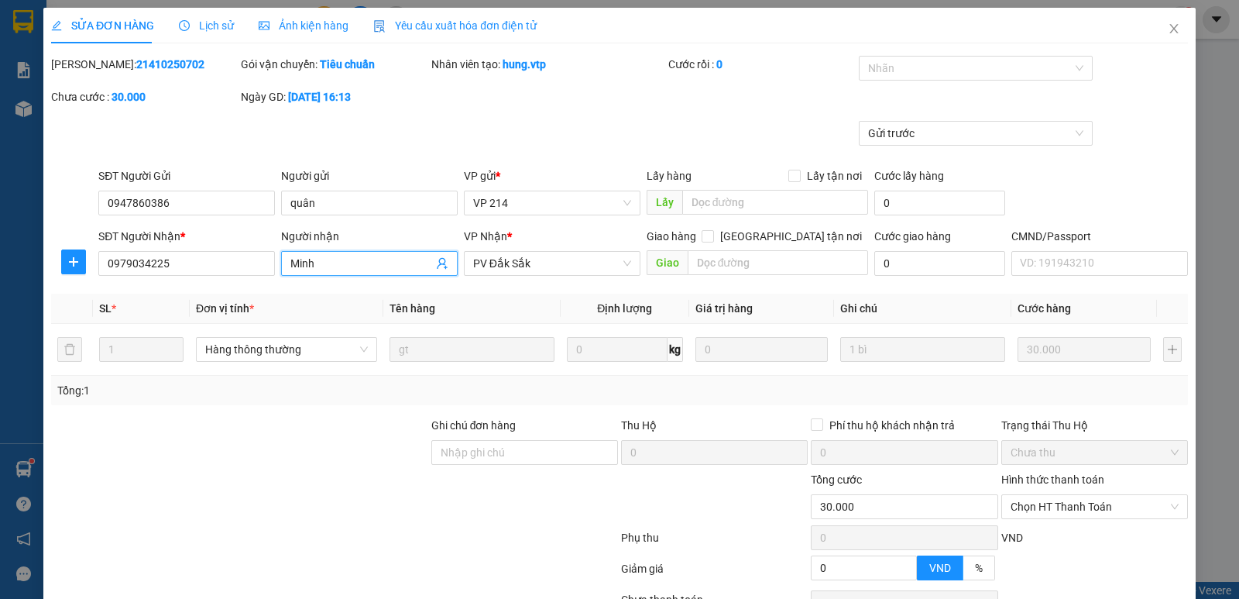
type input "30.000"
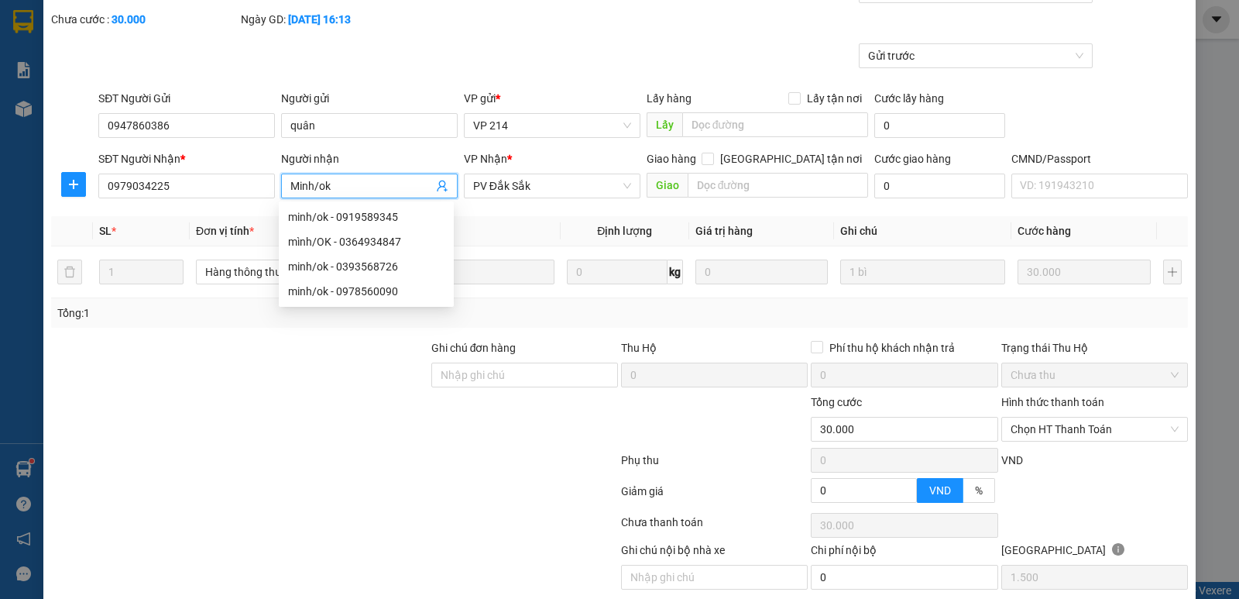
scroll to position [135, 0]
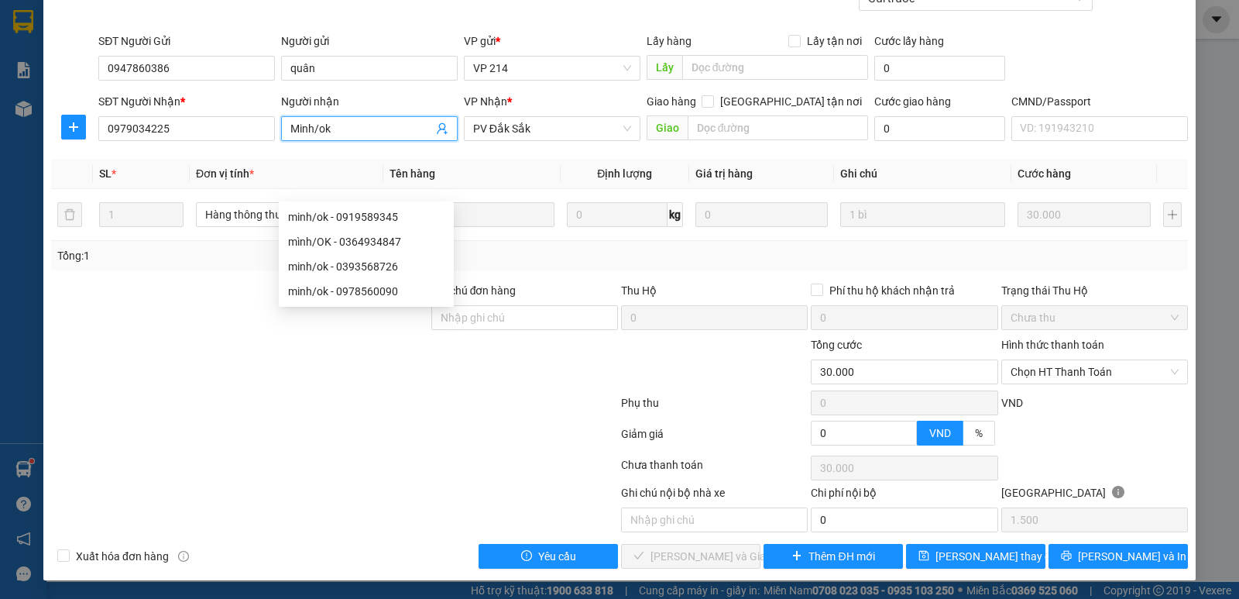
type input "Minh/ok"
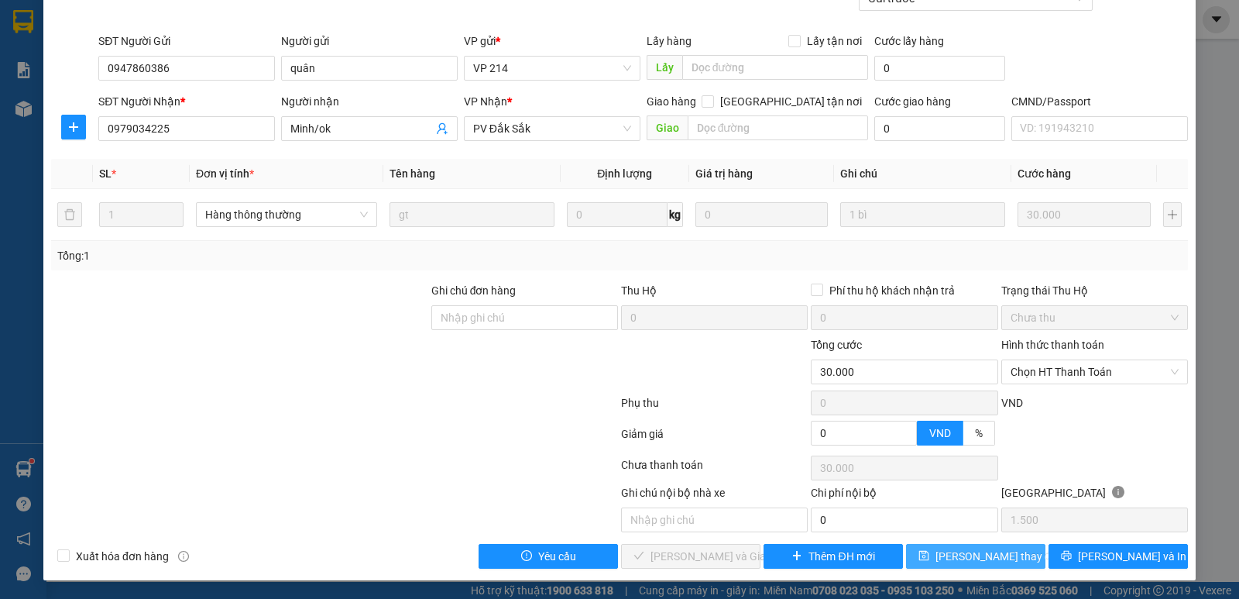
click at [1009, 546] on button "[PERSON_NAME] thay đổi" at bounding box center [975, 556] width 139 height 25
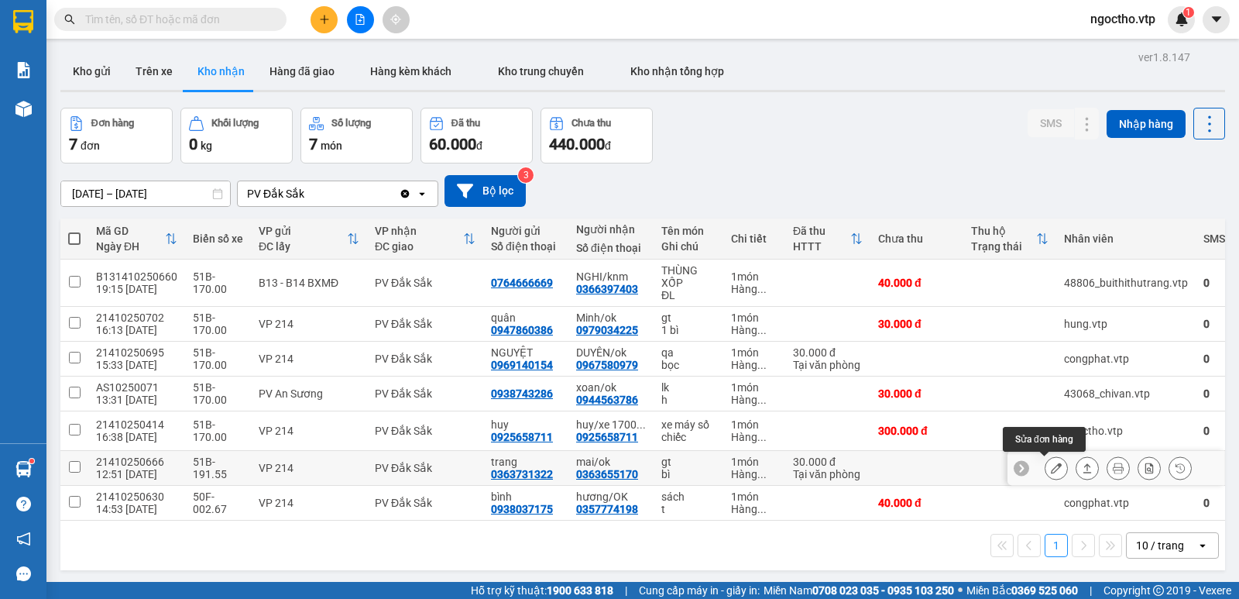
click at [1046, 461] on button at bounding box center [1057, 468] width 22 height 27
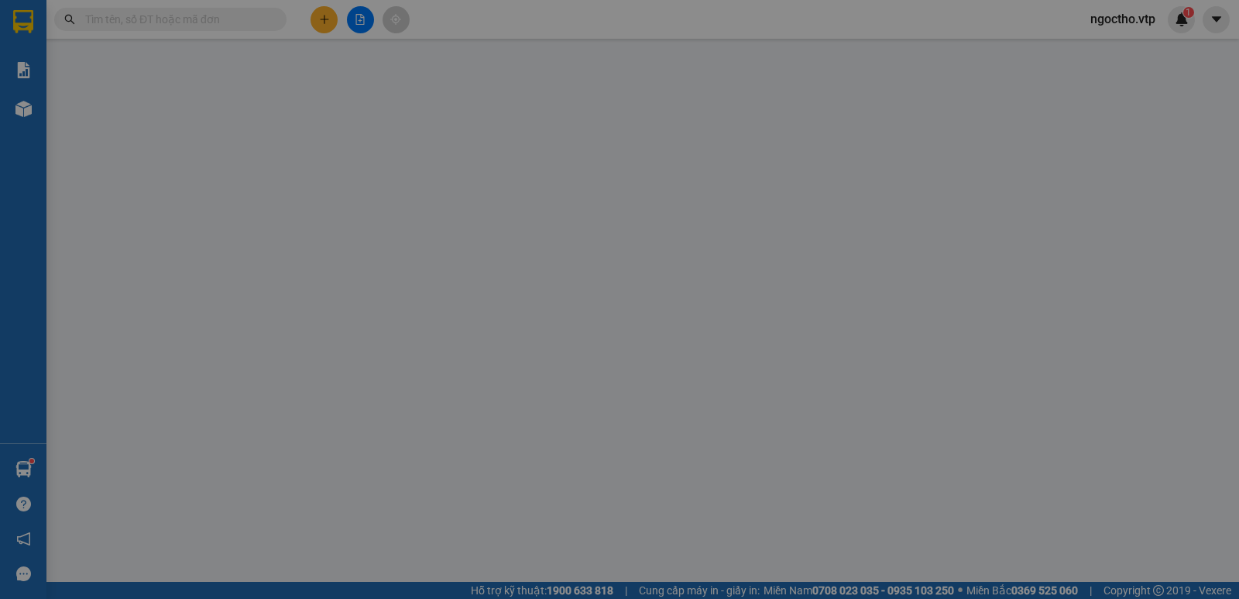
type input "1.500"
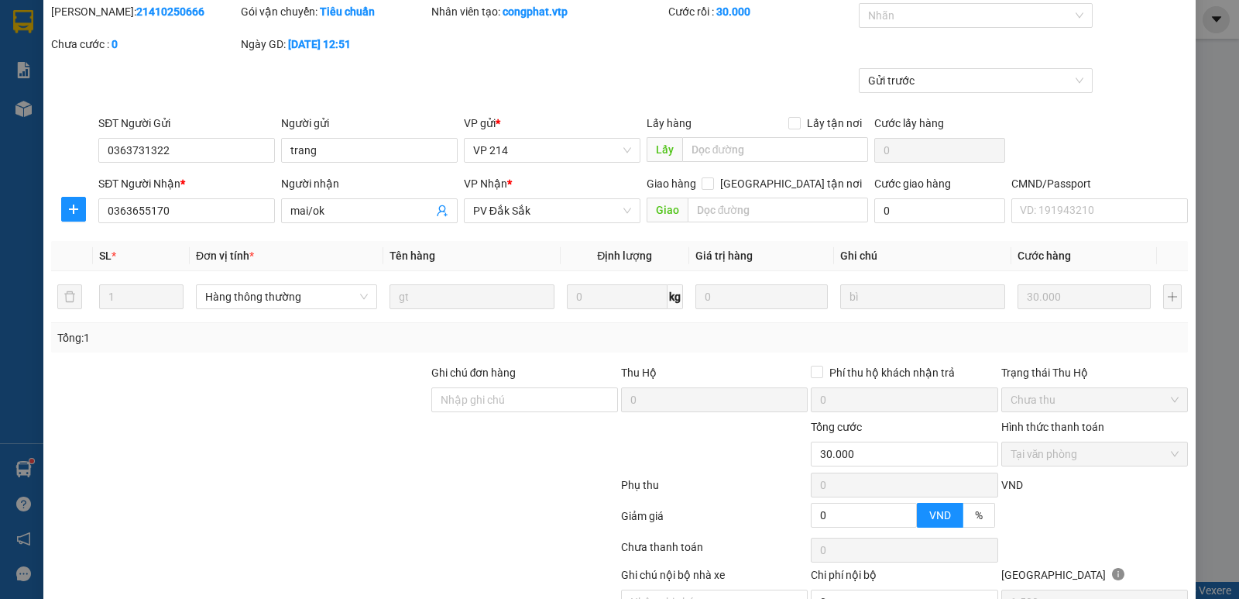
type input "0363731322"
type input "trang"
type input "0363655170"
type input "mai/ok"
type input "0"
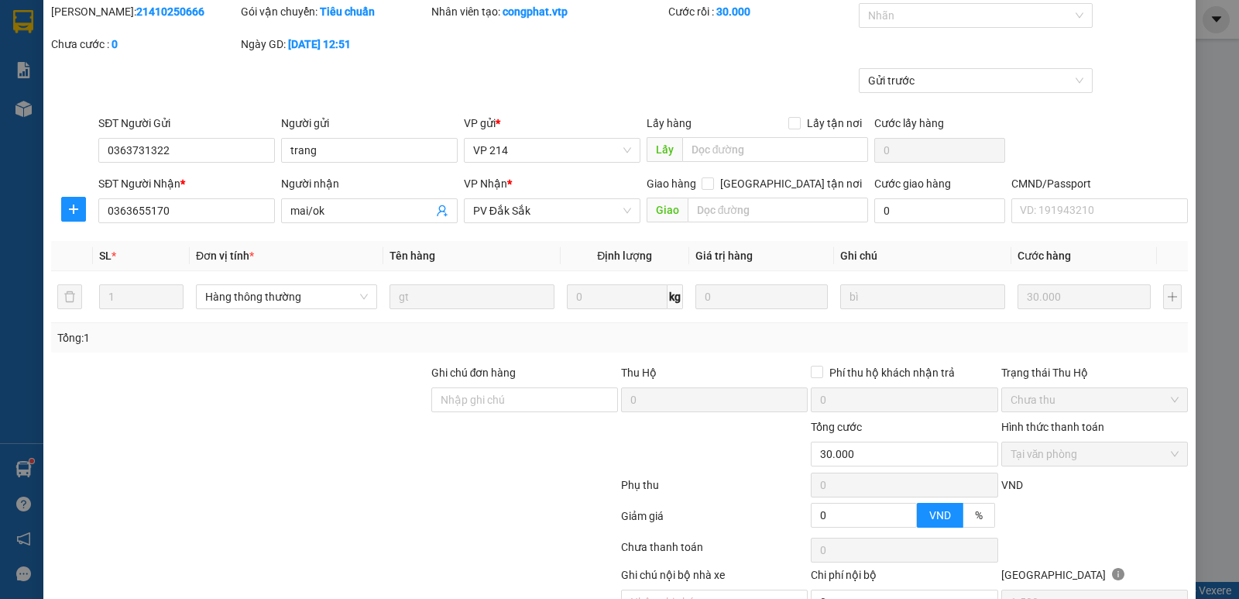
type input "30.000"
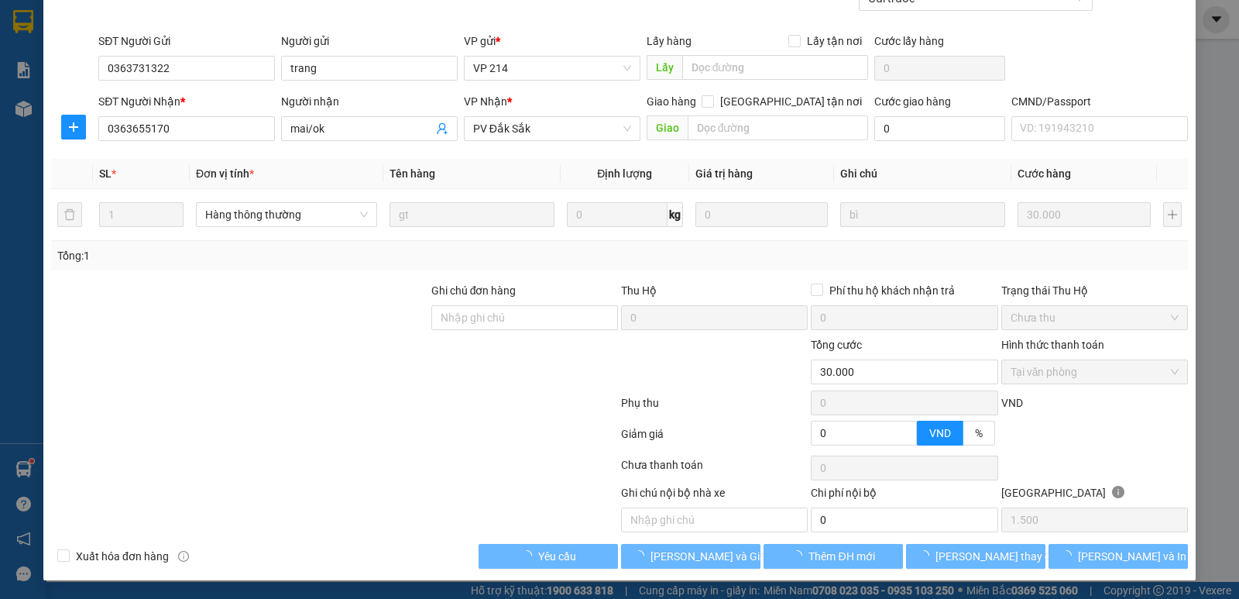
click at [1038, 346] on label "Hình thức thanh toán" at bounding box center [1052, 344] width 103 height 12
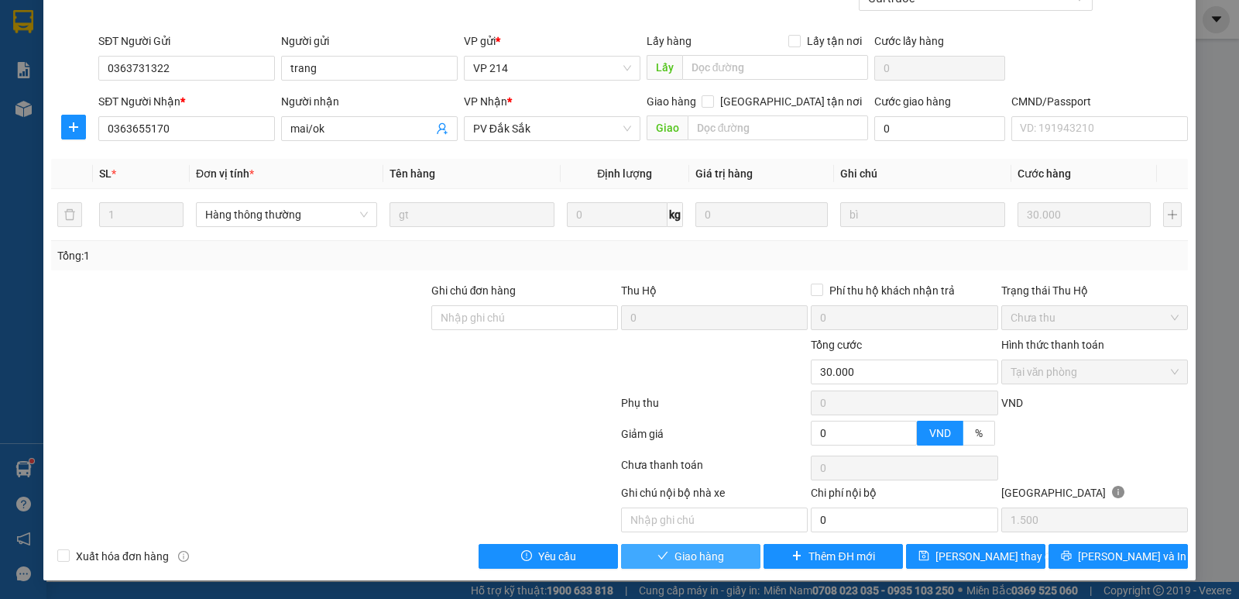
click at [699, 555] on span "Giao hàng" at bounding box center [700, 556] width 50 height 17
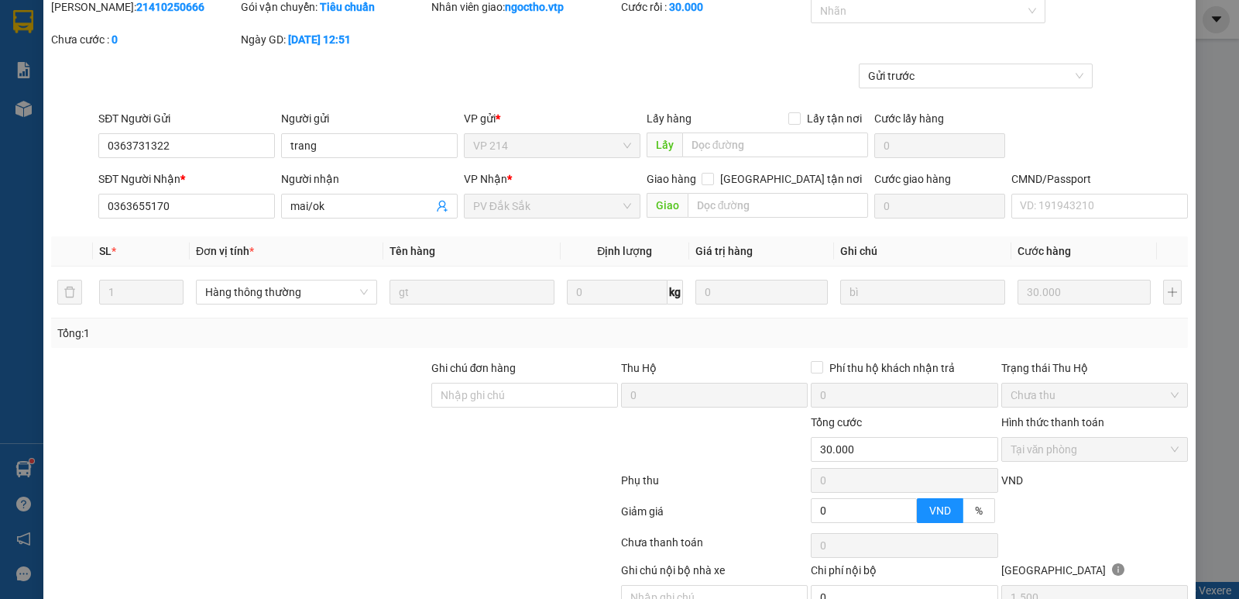
scroll to position [0, 0]
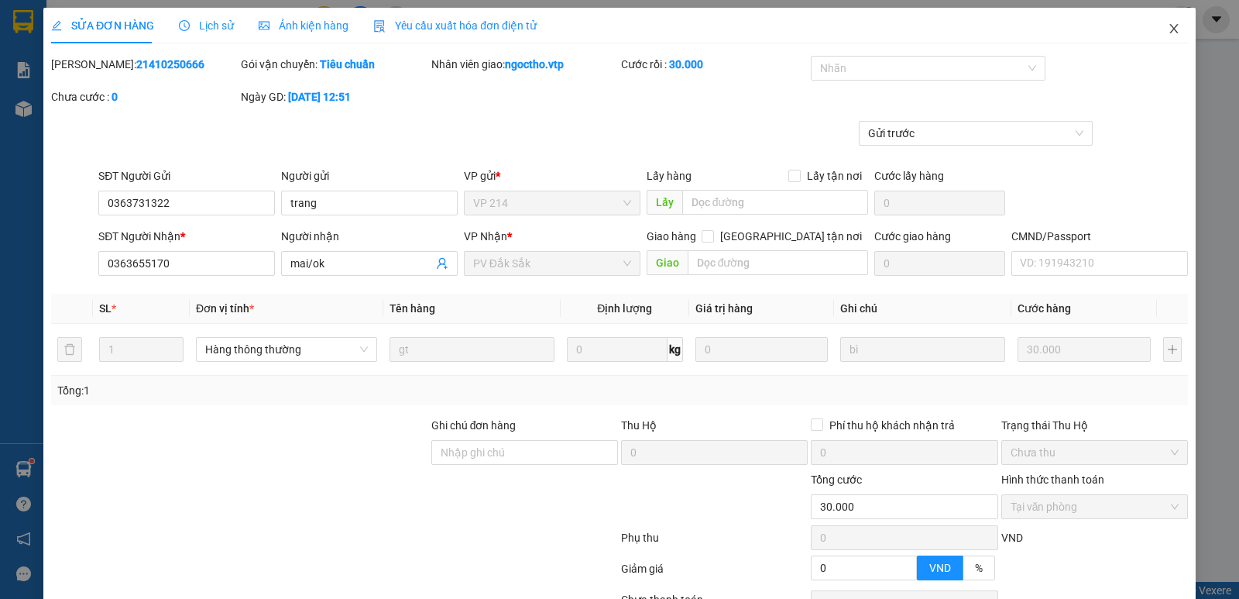
click at [1173, 23] on span "Close" at bounding box center [1173, 29] width 43 height 43
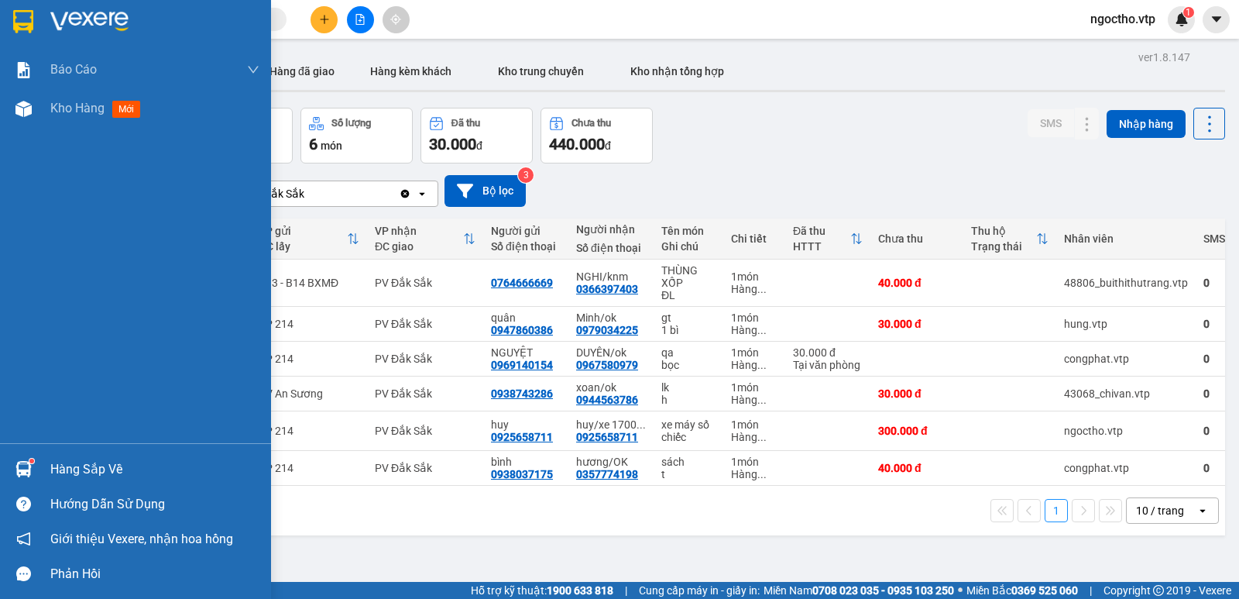
click at [43, 465] on div "Hàng sắp về" at bounding box center [135, 469] width 271 height 35
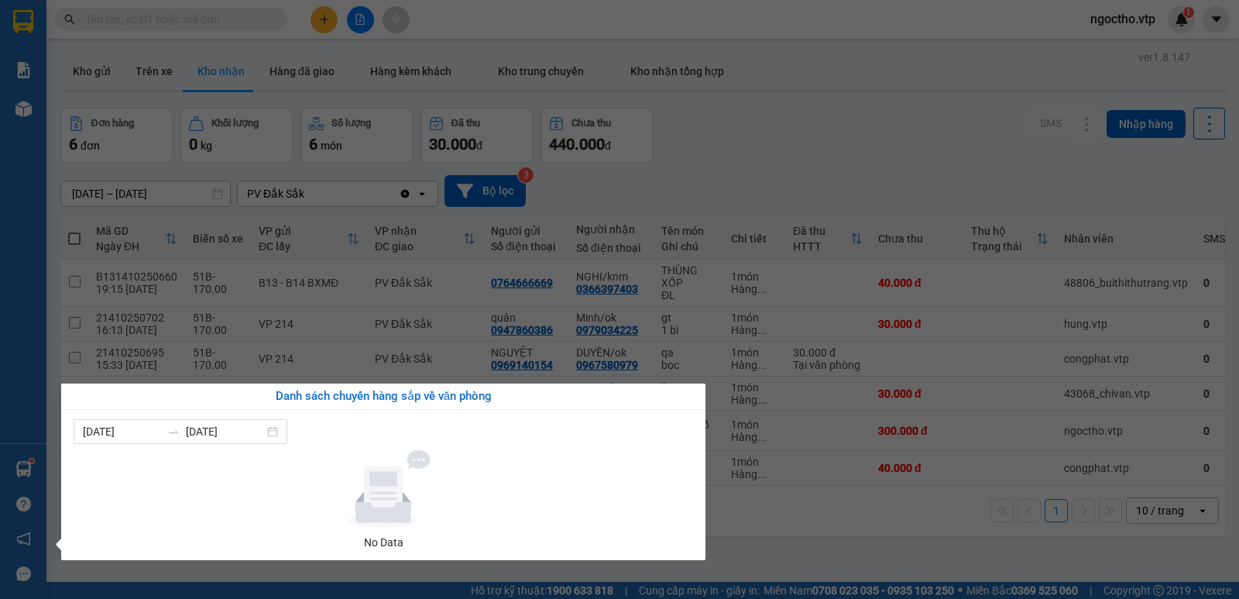
click at [863, 539] on section "Kết quả tìm kiếm ( 0 ) Bộ lọc No Data ngoctho.vtp 1 Báo cáo BC giao hàng (nhà x…" at bounding box center [619, 299] width 1239 height 599
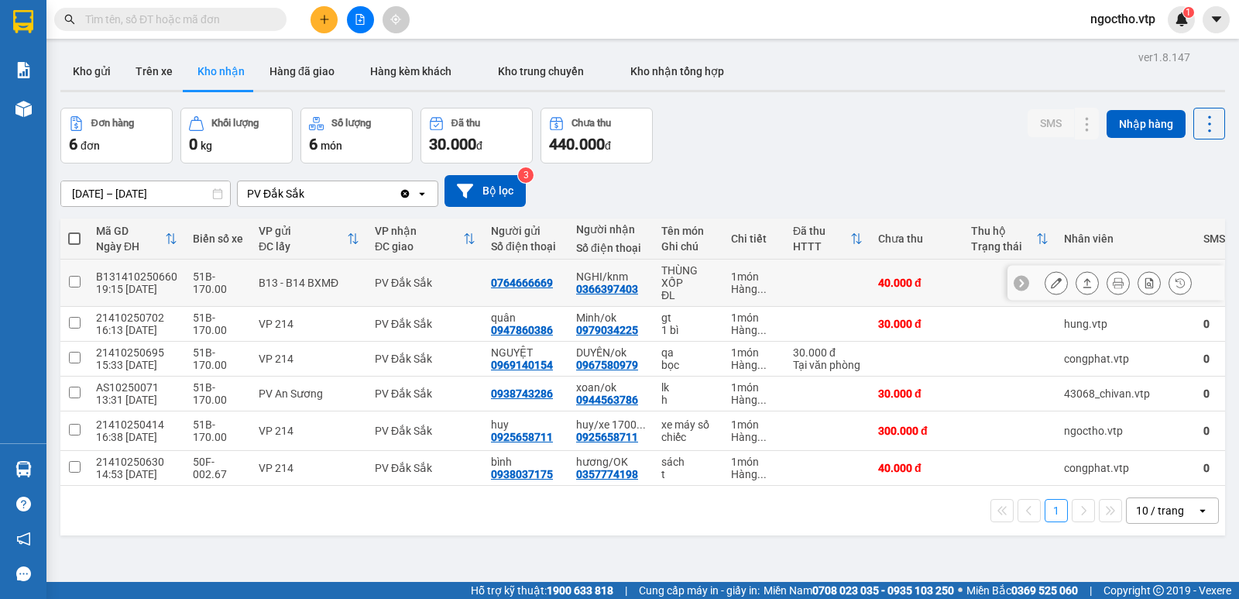
click at [541, 287] on div "0764666669" at bounding box center [522, 283] width 62 height 12
click at [157, 70] on button "Trên xe" at bounding box center [154, 71] width 62 height 37
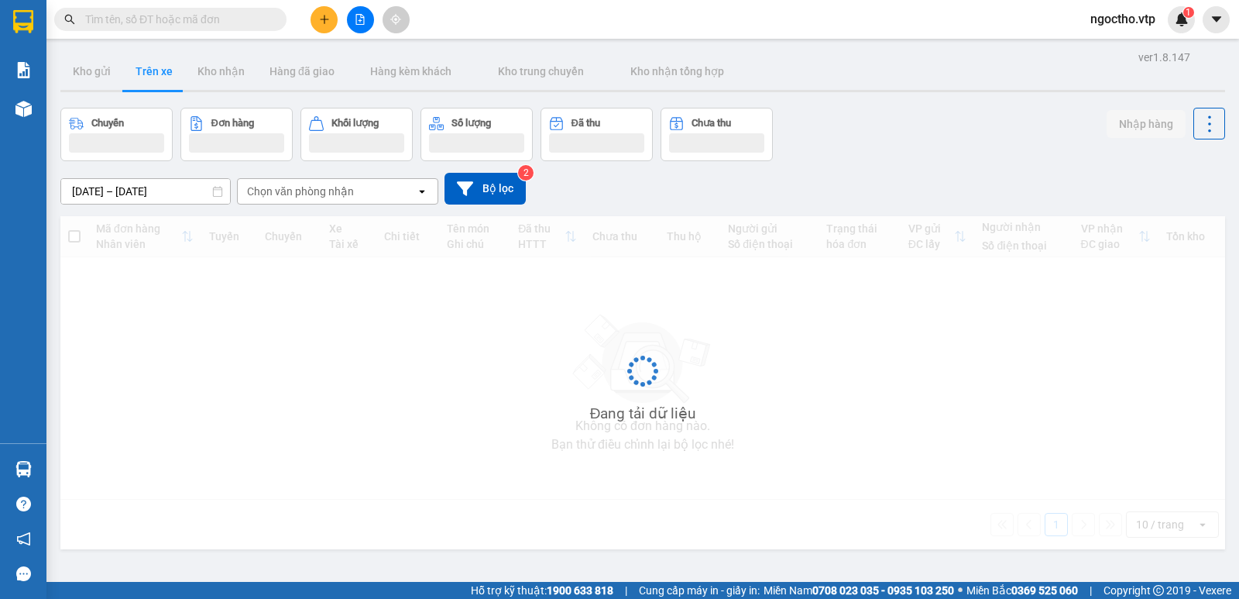
click at [329, 184] on div "Chọn văn phòng nhận" at bounding box center [300, 191] width 107 height 15
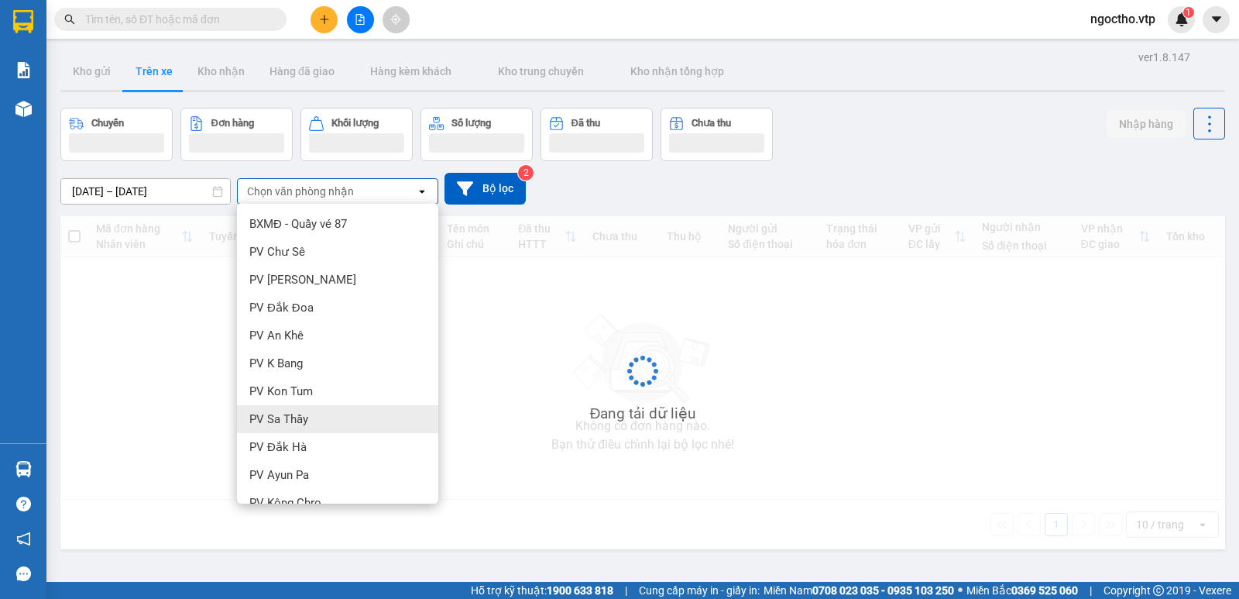
scroll to position [71, 0]
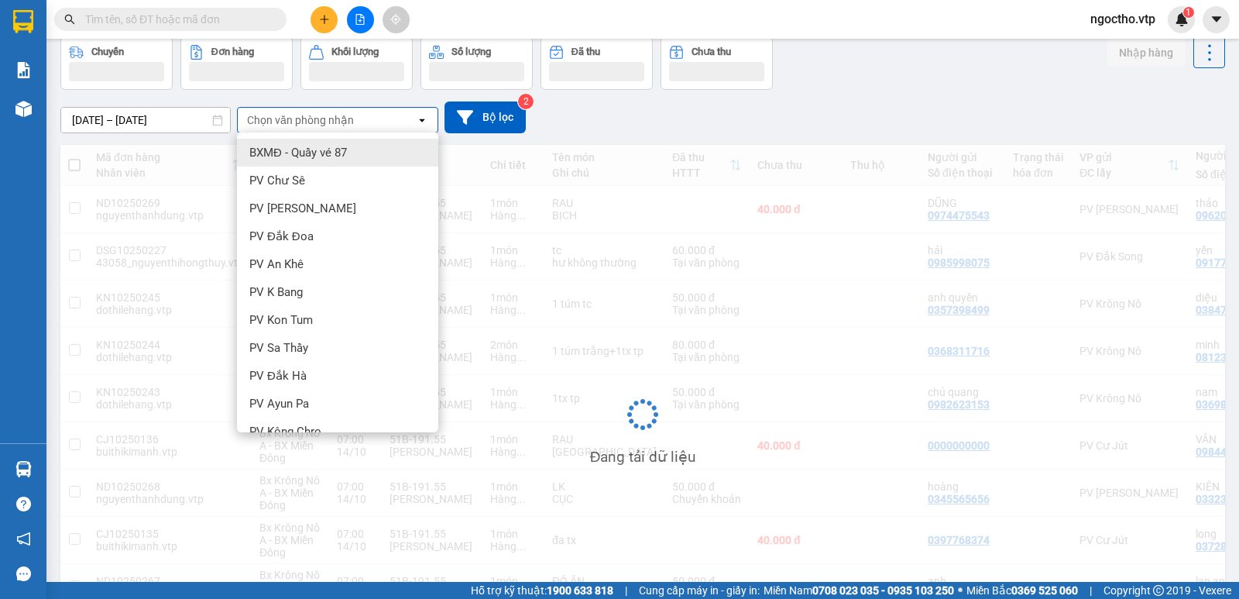
click at [307, 122] on div "Chọn văn phòng nhận" at bounding box center [300, 119] width 107 height 15
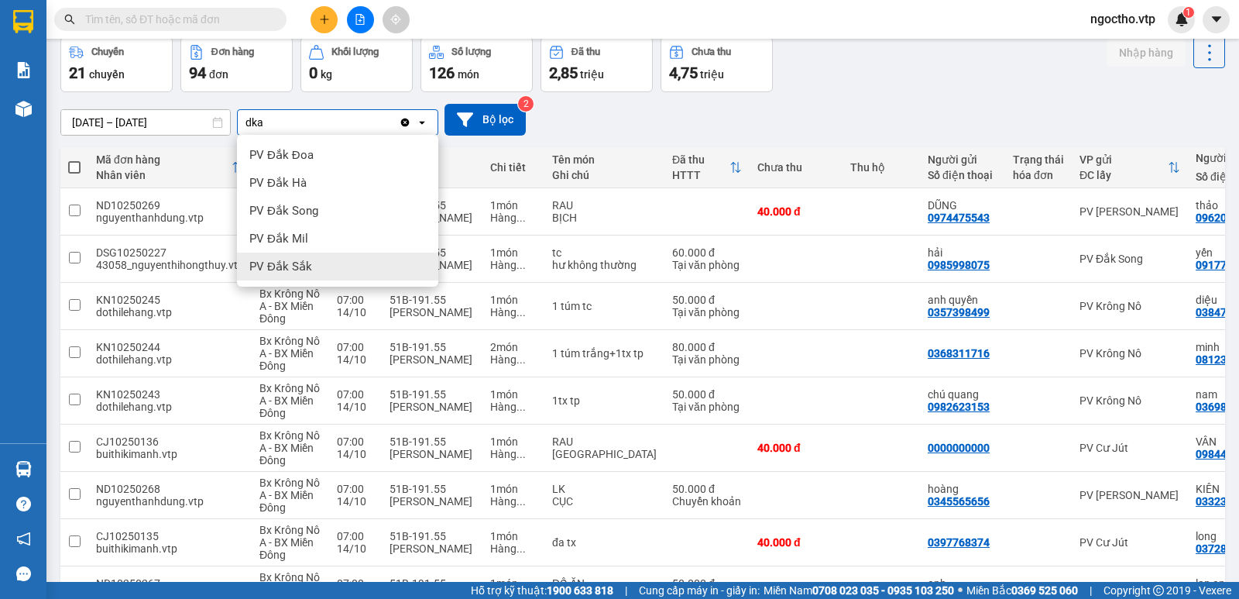
type input "dka"
click at [297, 263] on span "PV Đắk Sắk" at bounding box center [280, 266] width 63 height 15
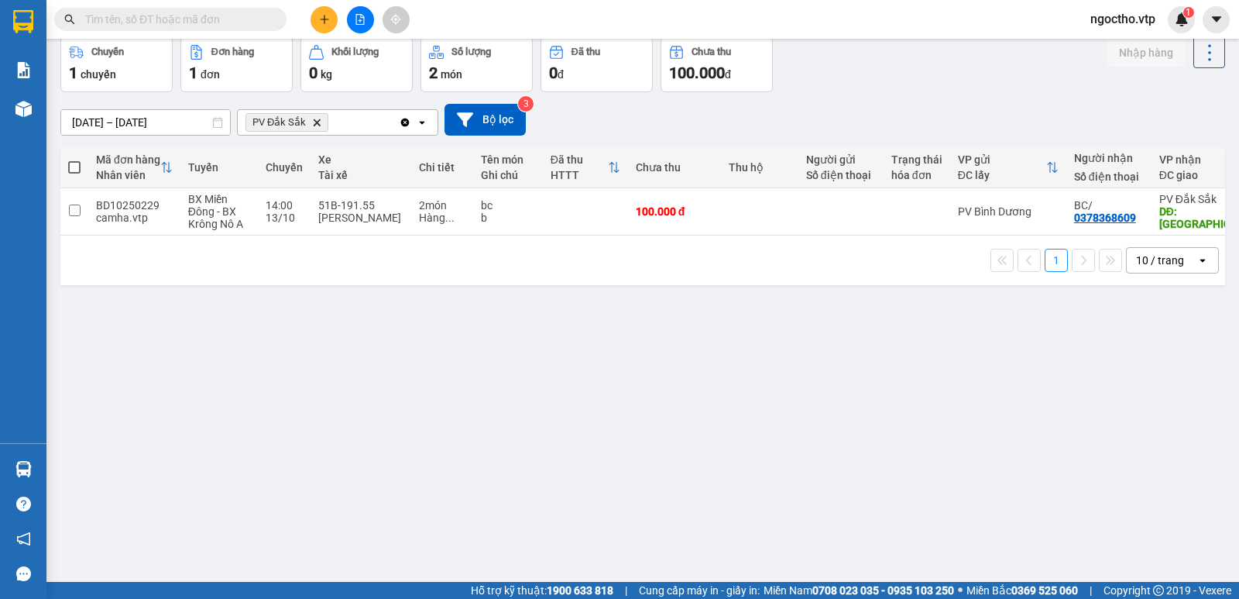
click at [219, 285] on div "1 10 / trang open" at bounding box center [642, 260] width 1165 height 50
click at [995, 217] on div "PV Bình Dương" at bounding box center [1008, 211] width 101 height 12
checkbox input "true"
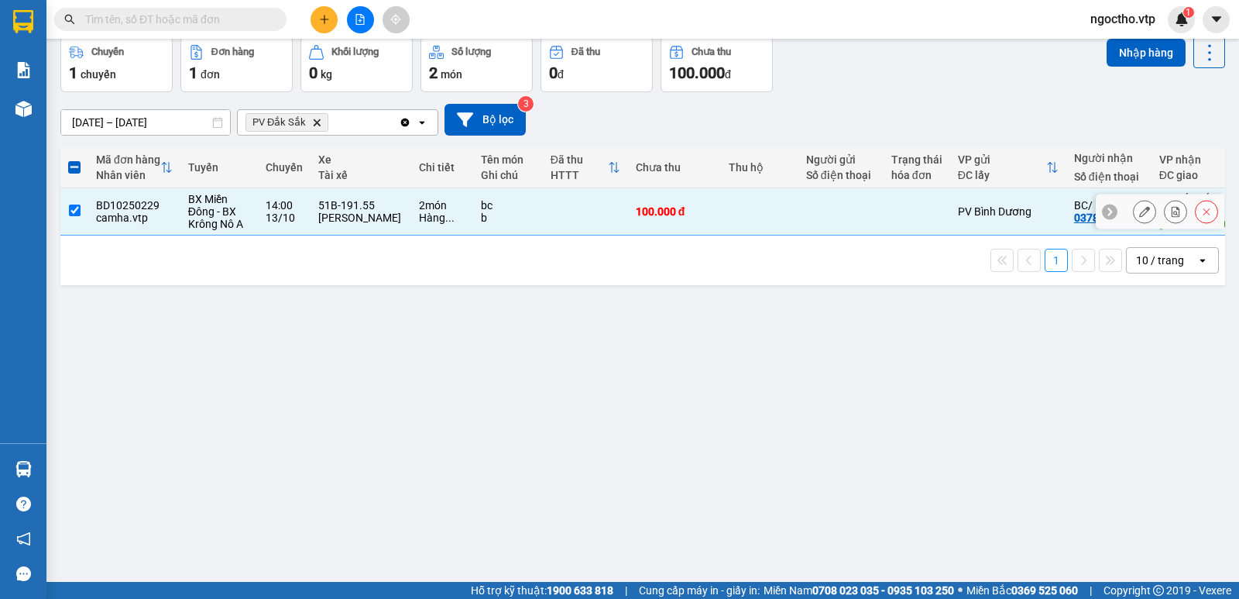
click at [1142, 211] on button at bounding box center [1145, 211] width 22 height 27
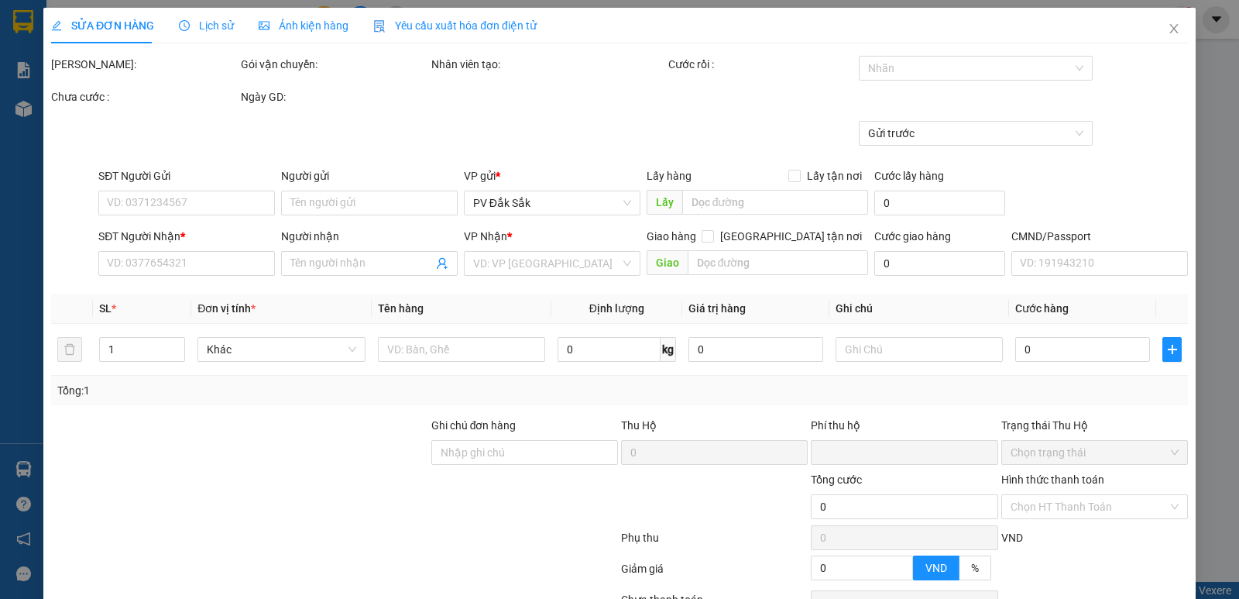
type input "5.000"
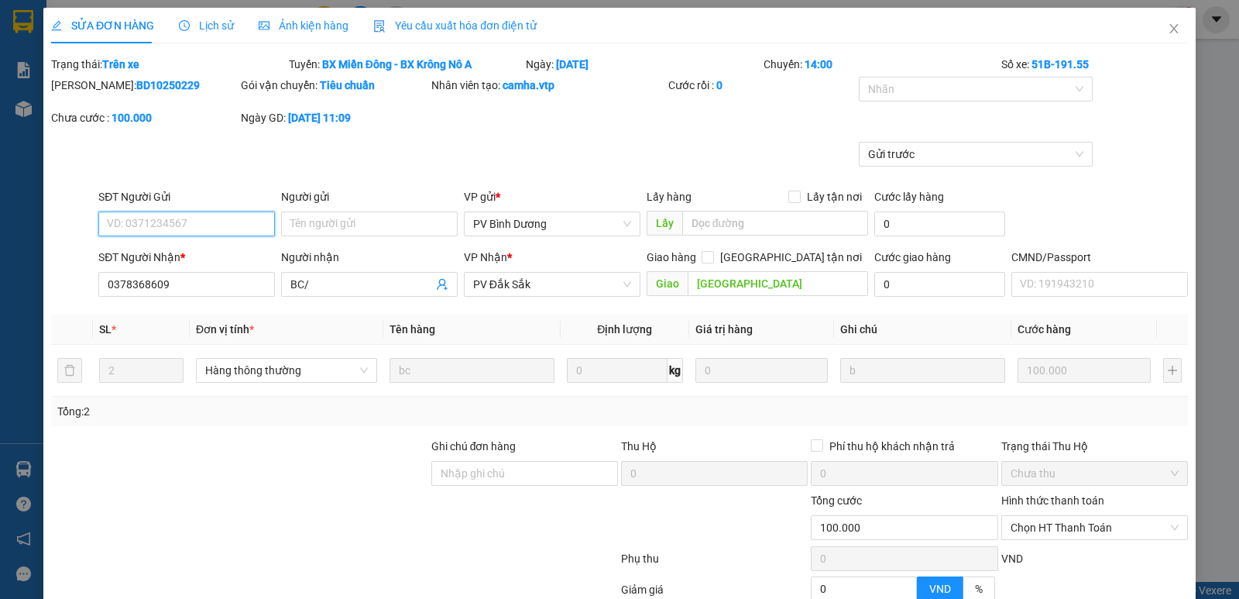
type input "0378368609"
type input "BC/"
type input "[GEOGRAPHIC_DATA]"
type input "0"
type input "100.000"
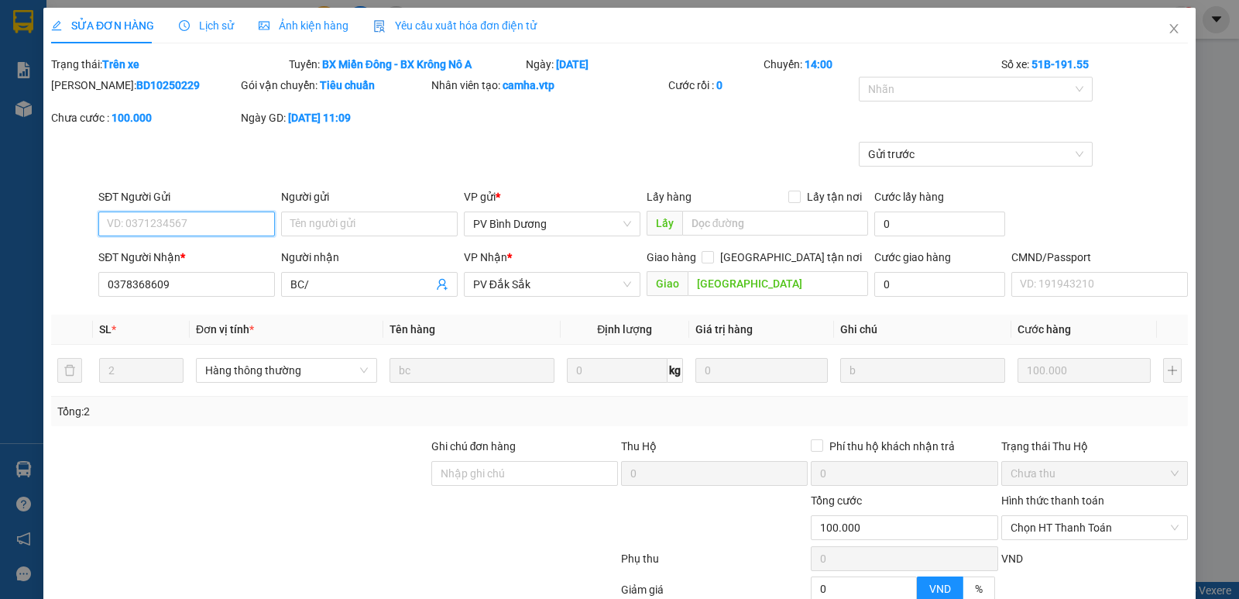
type input "100.000"
click at [215, 29] on span "Lịch sử" at bounding box center [206, 25] width 55 height 12
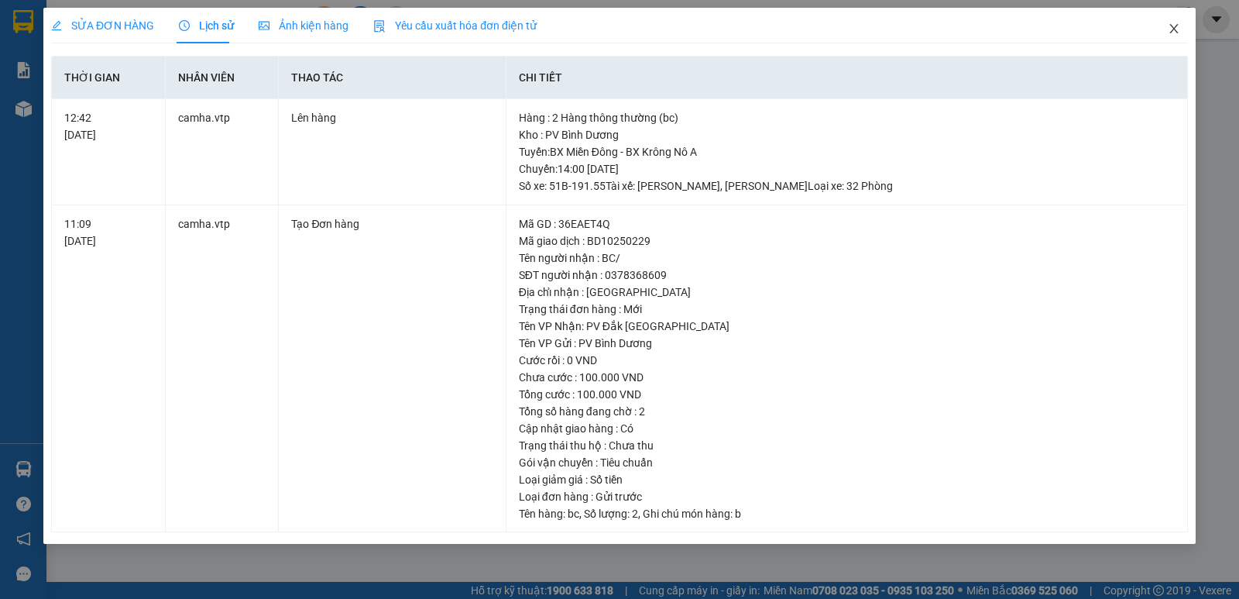
click at [1183, 24] on span "Close" at bounding box center [1173, 29] width 43 height 43
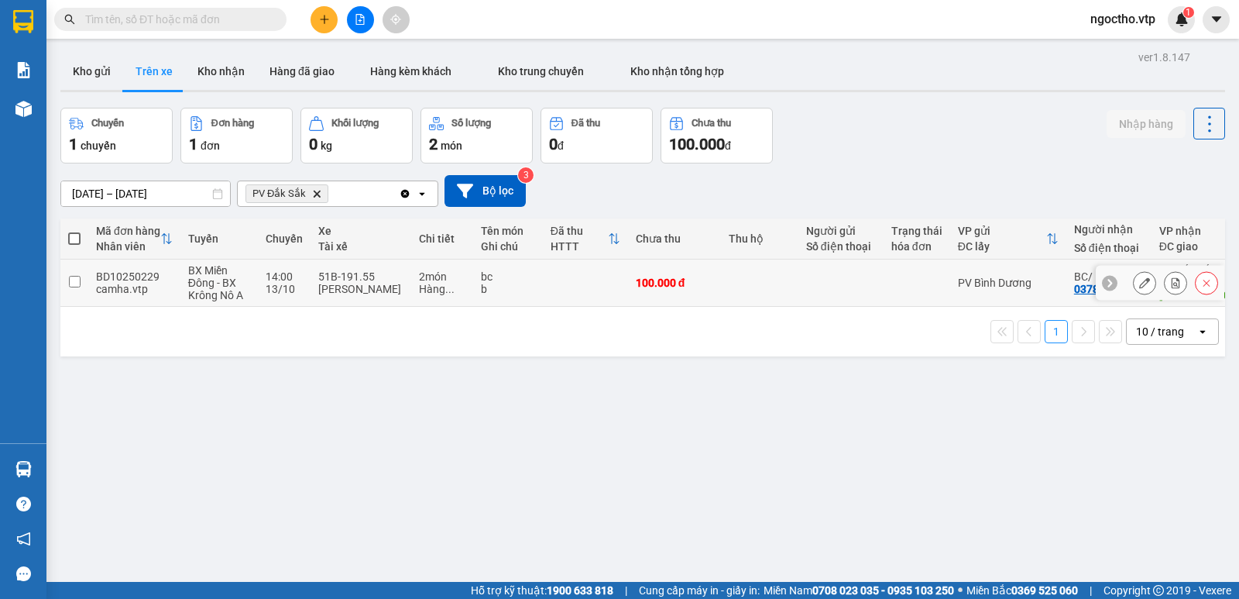
click at [1139, 286] on icon at bounding box center [1144, 282] width 11 height 11
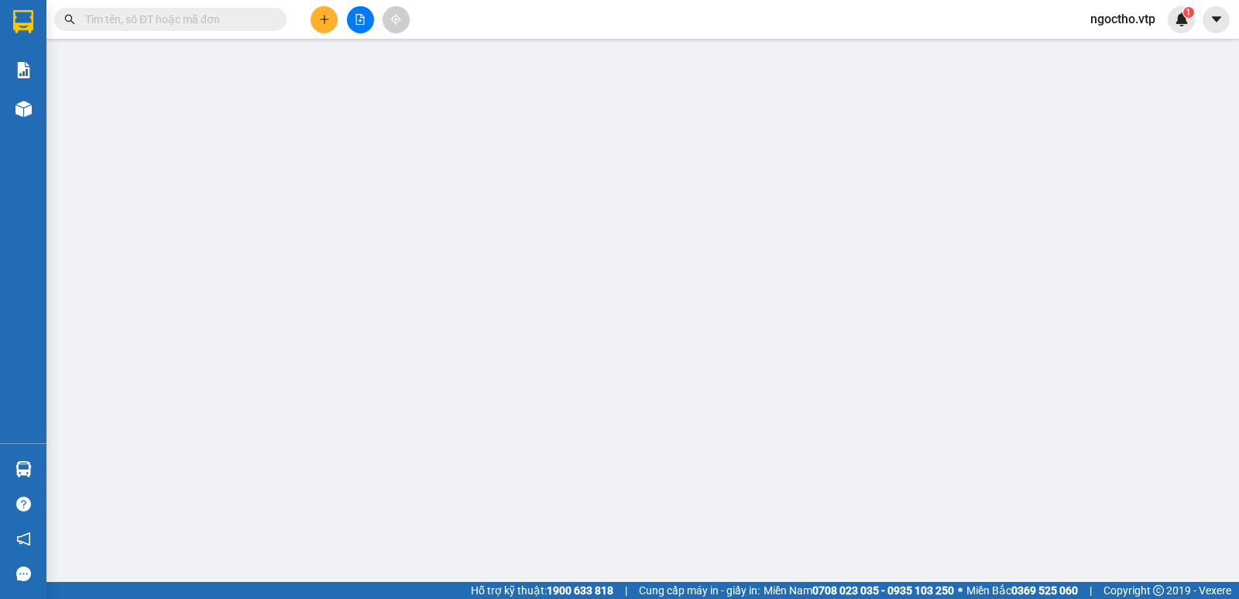
type input "5.000"
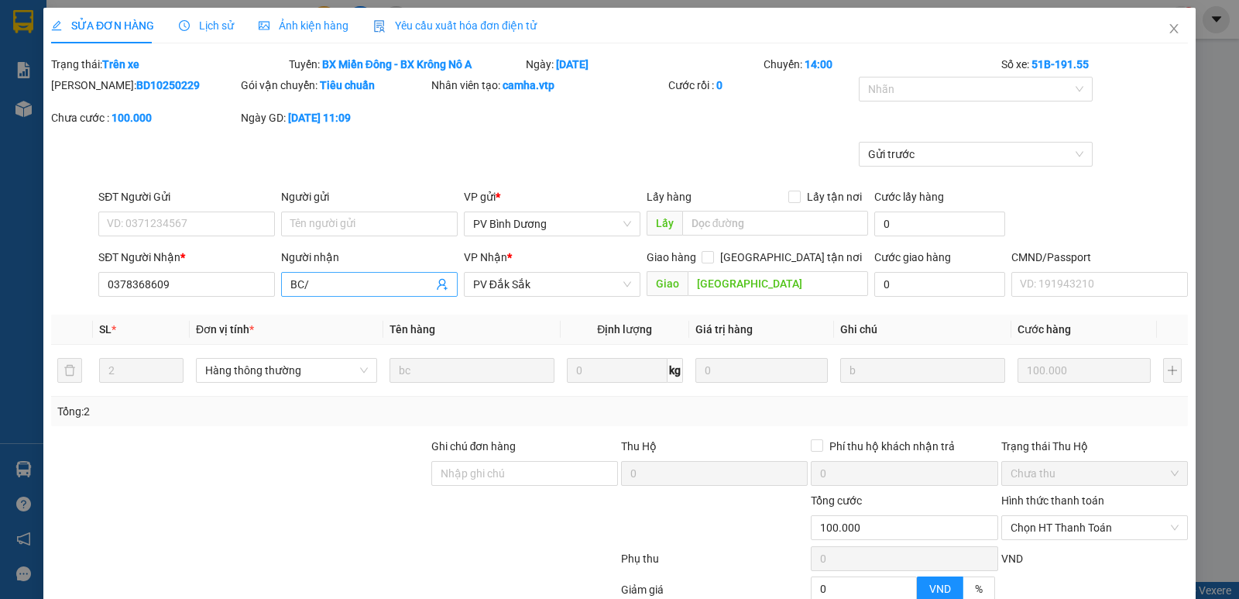
type input "0378368609"
type input "BC/"
type input "[GEOGRAPHIC_DATA]"
type input "0"
type input "100.000"
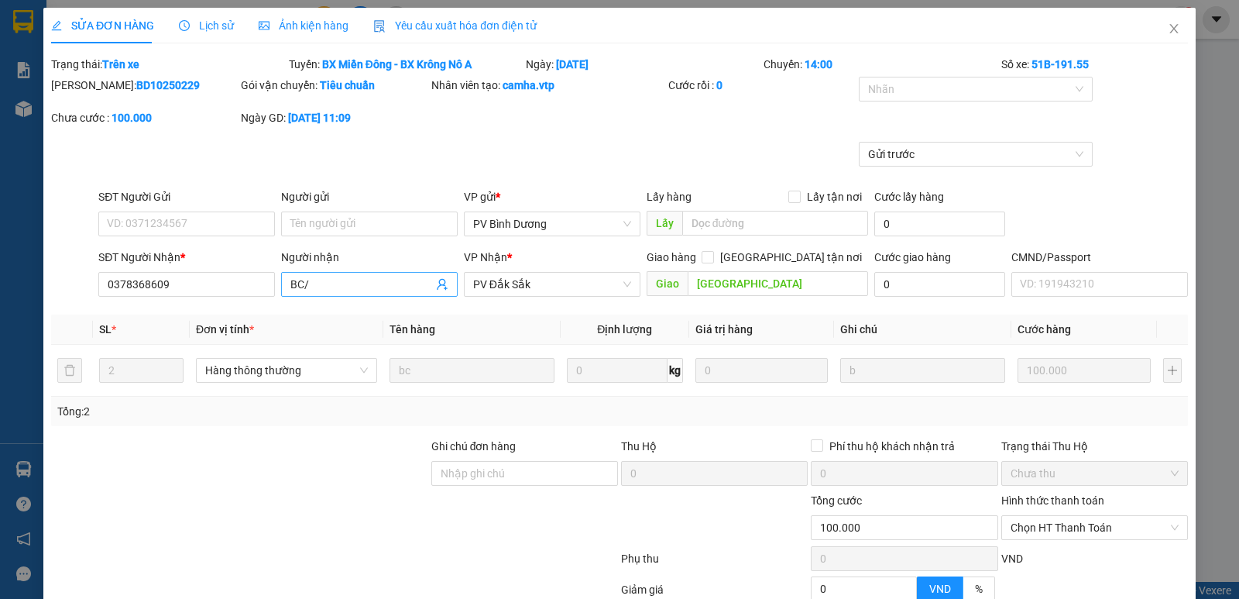
type input "100.000"
click at [523, 286] on span "PV Đắk Sắk" at bounding box center [552, 284] width 158 height 23
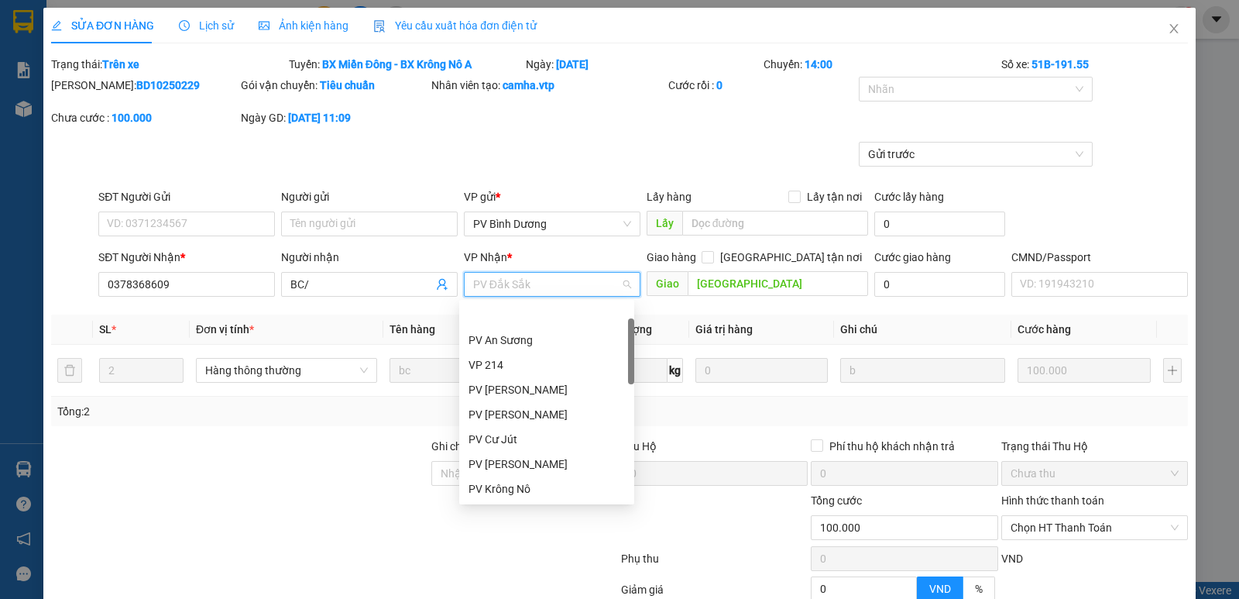
scroll to position [50, 0]
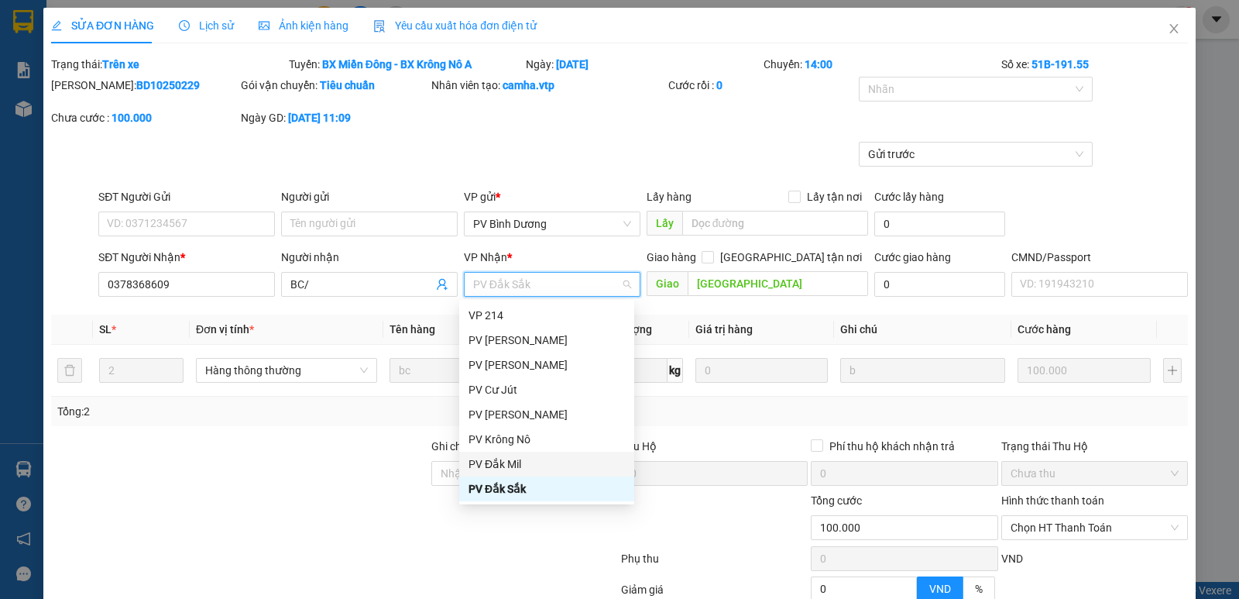
click at [504, 455] on div "PV Đắk Mil" at bounding box center [547, 463] width 156 height 17
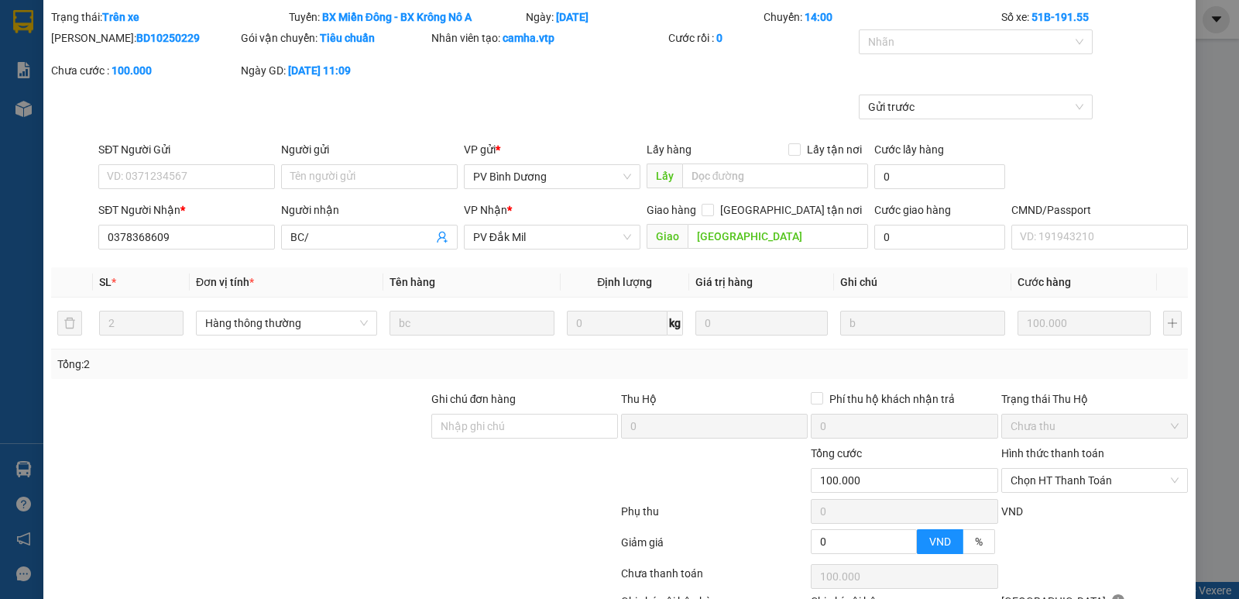
scroll to position [156, 0]
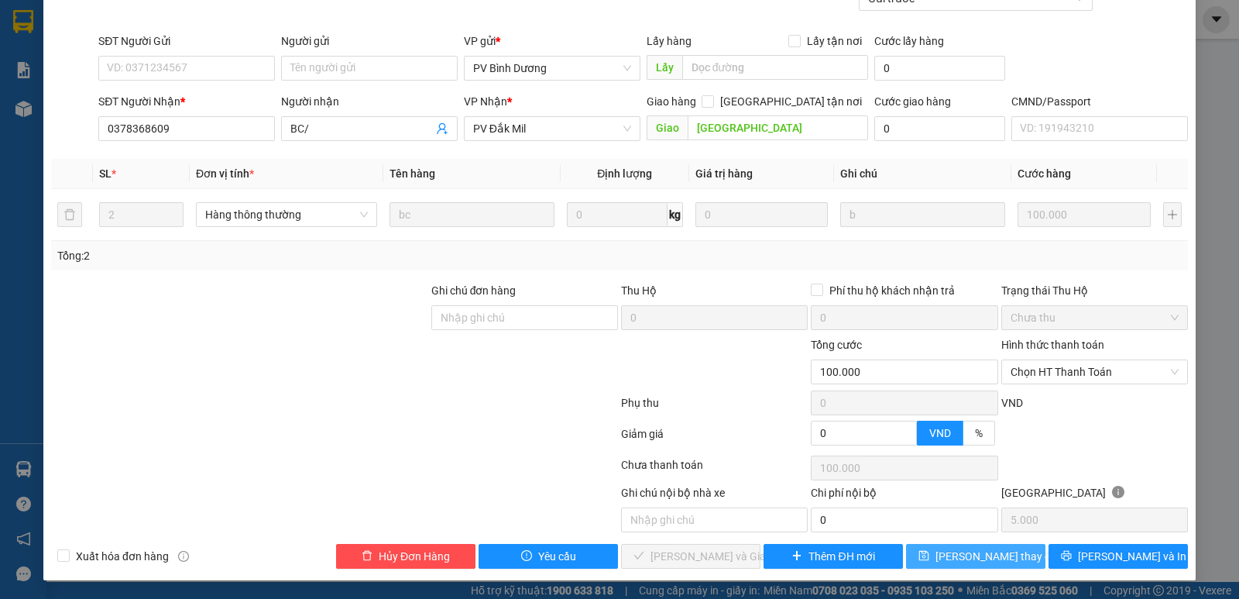
drag, startPoint x: 948, startPoint y: 560, endPoint x: 931, endPoint y: 566, distance: 18.1
click at [950, 562] on span "[PERSON_NAME] thay đổi" at bounding box center [998, 556] width 124 height 17
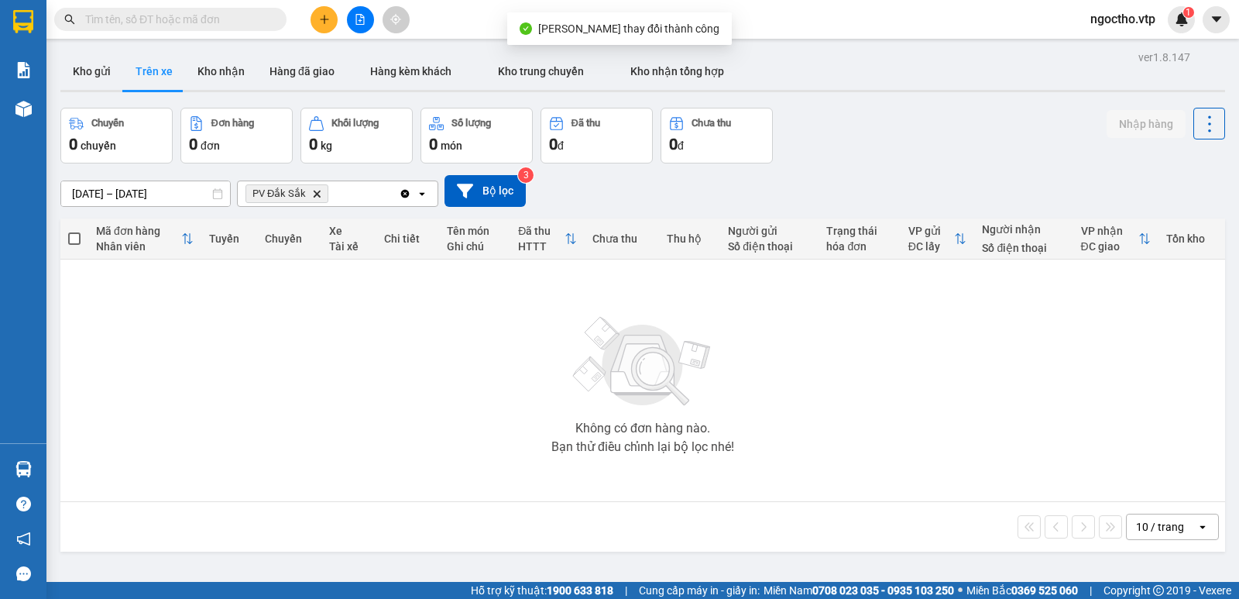
click at [352, 325] on div "Không có đơn hàng nào. Bạn thử điều chỉnh lại bộ lọc nhé!" at bounding box center [642, 380] width 1149 height 232
click at [315, 194] on icon "Delete" at bounding box center [316, 193] width 9 height 9
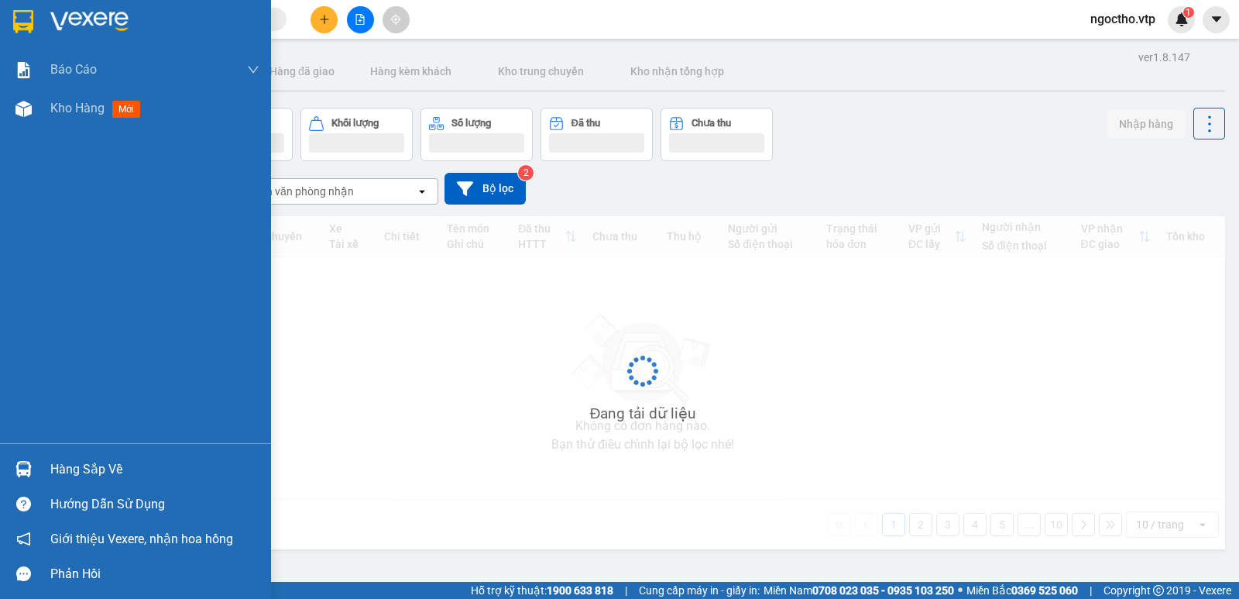
click at [34, 472] on div at bounding box center [23, 468] width 27 height 27
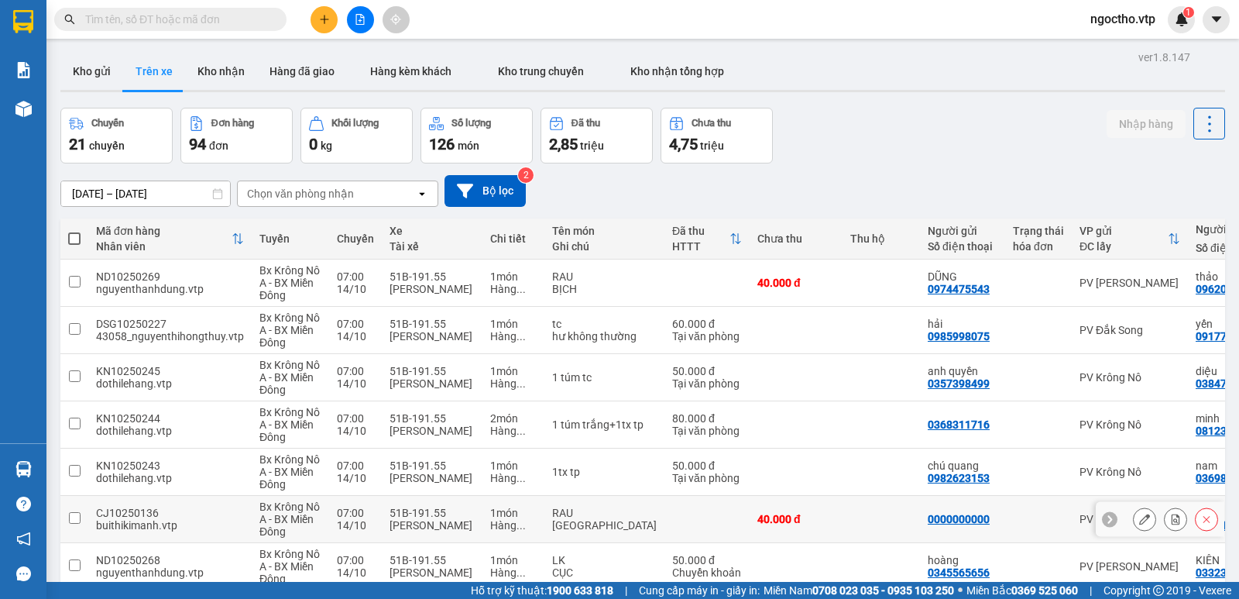
click at [802, 527] on section "Kết quả tìm kiếm ( 0 ) Bộ lọc No Data ngoctho.vtp 1 Báo cáo BC giao hàng (nhà x…" at bounding box center [619, 299] width 1239 height 599
click at [223, 68] on button "Kho nhận" at bounding box center [221, 71] width 72 height 37
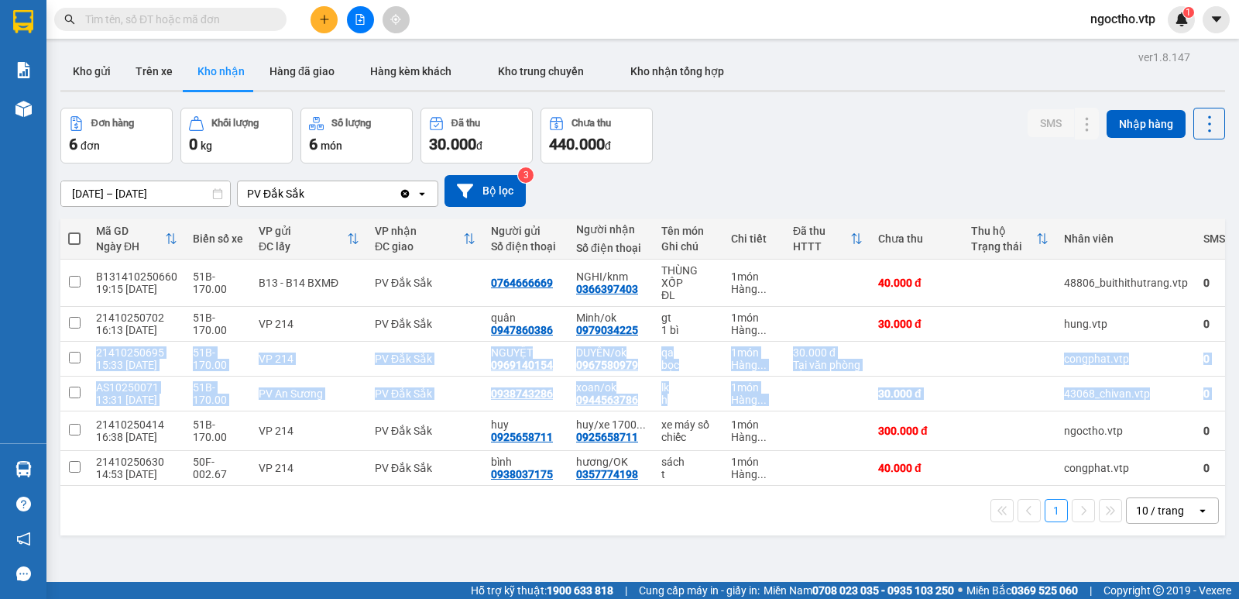
drag, startPoint x: 1227, startPoint y: 319, endPoint x: 1147, endPoint y: 337, distance: 81.7
click at [1238, 393] on main "ver 1.8.147 Kho gửi Trên xe Kho nhận Hàng đã giao Hàng kèm khách Kho trung chuy…" at bounding box center [619, 291] width 1239 height 582
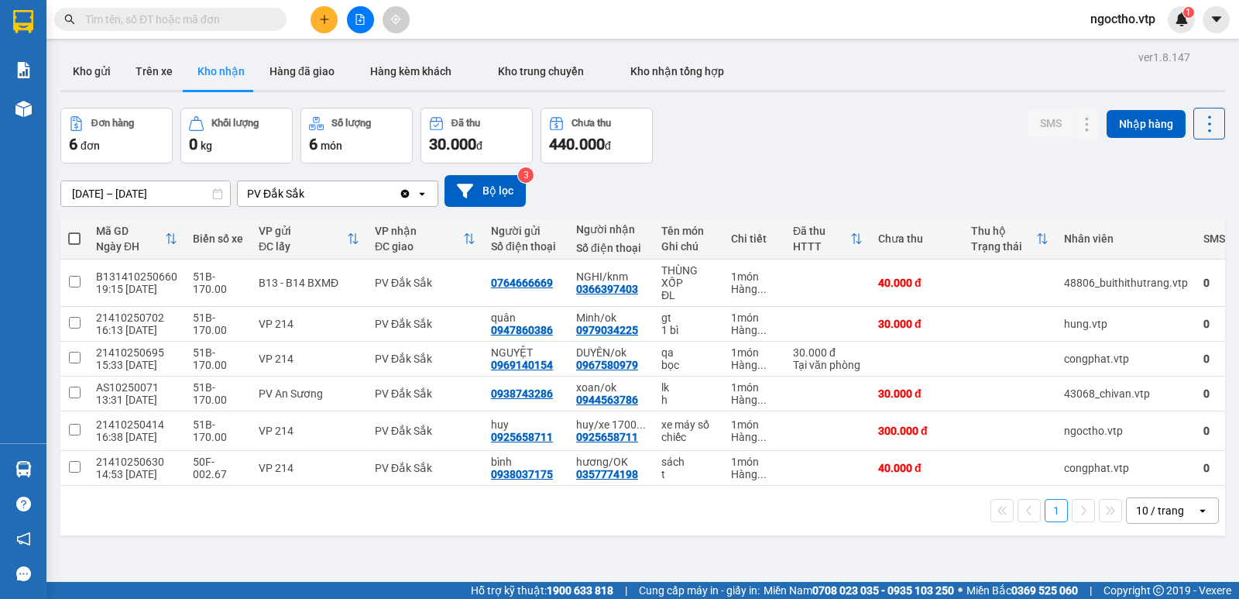
drag, startPoint x: 575, startPoint y: 561, endPoint x: 562, endPoint y: 510, distance: 52.0
click at [575, 558] on div "ver 1.8.147 Kho gửi Trên xe Kho nhận Hàng đã giao Hàng kèm khách Kho trung chuy…" at bounding box center [642, 345] width 1177 height 599
click at [1045, 393] on div at bounding box center [1056, 393] width 23 height 23
click at [1046, 388] on button at bounding box center [1057, 393] width 22 height 27
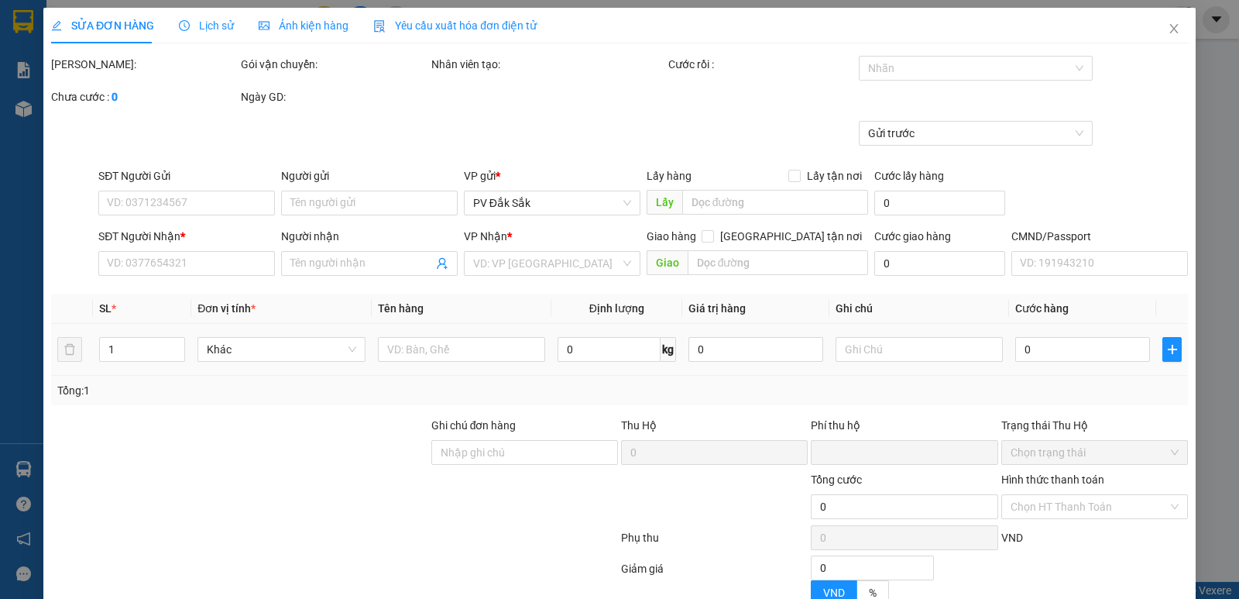
type input "1.500"
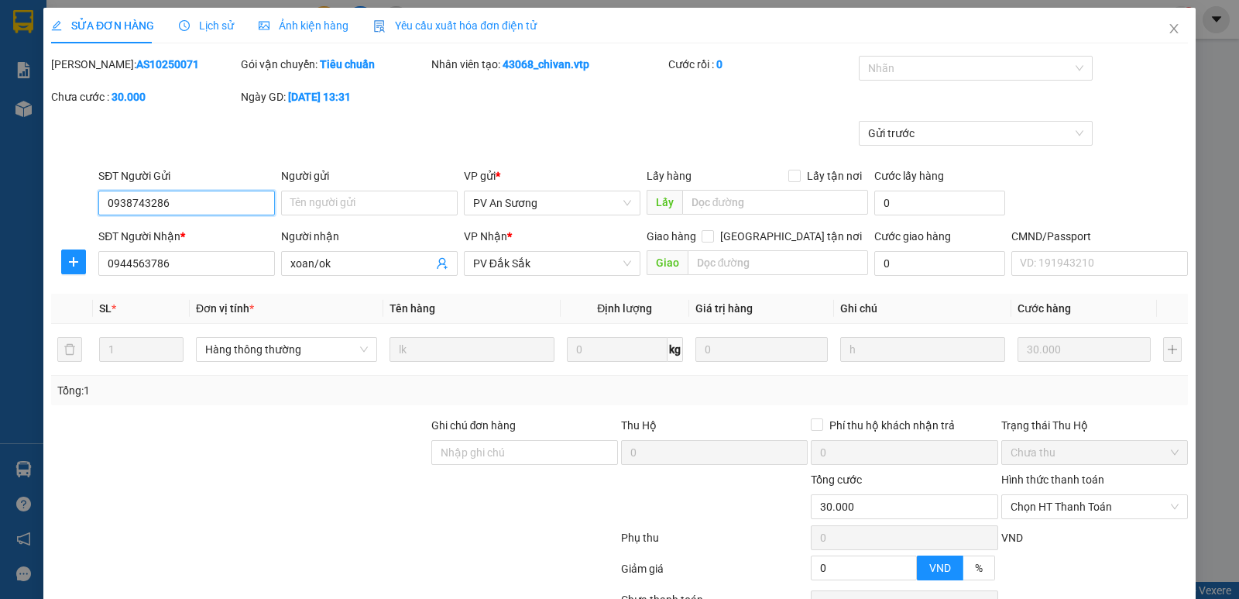
type input "0938743286"
type input "0944563786"
type input "xoan/ok"
type input "0"
type input "30.000"
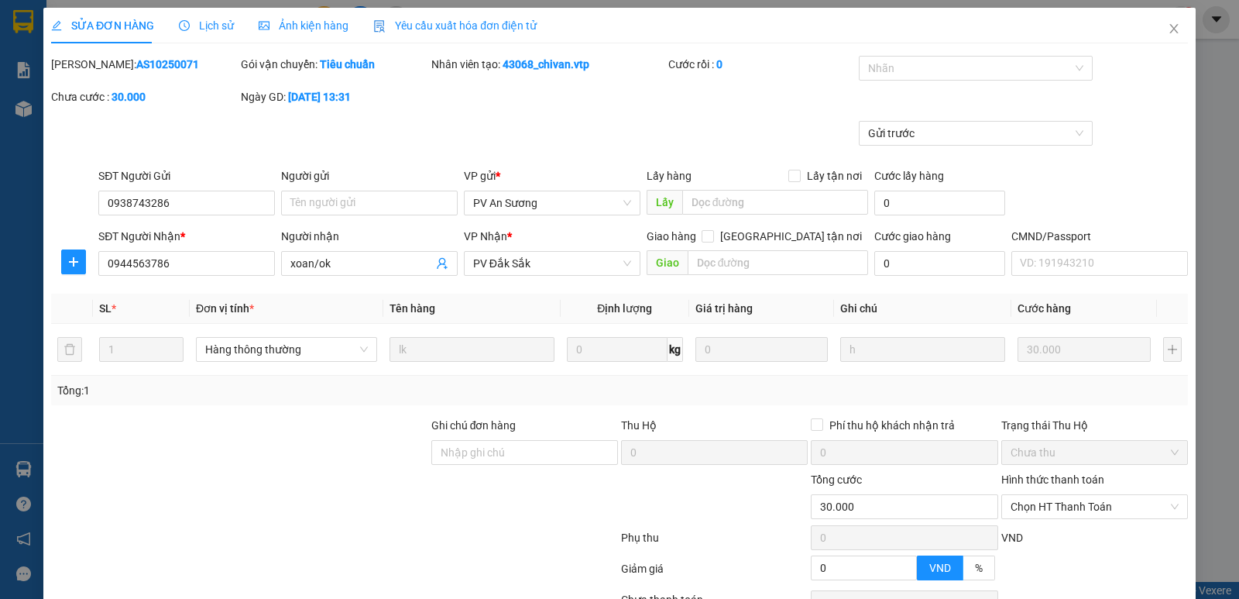
click at [1065, 477] on label "Hình thức thanh toán" at bounding box center [1052, 479] width 103 height 12
click at [1065, 495] on input "Hình thức thanh toán" at bounding box center [1089, 506] width 157 height 23
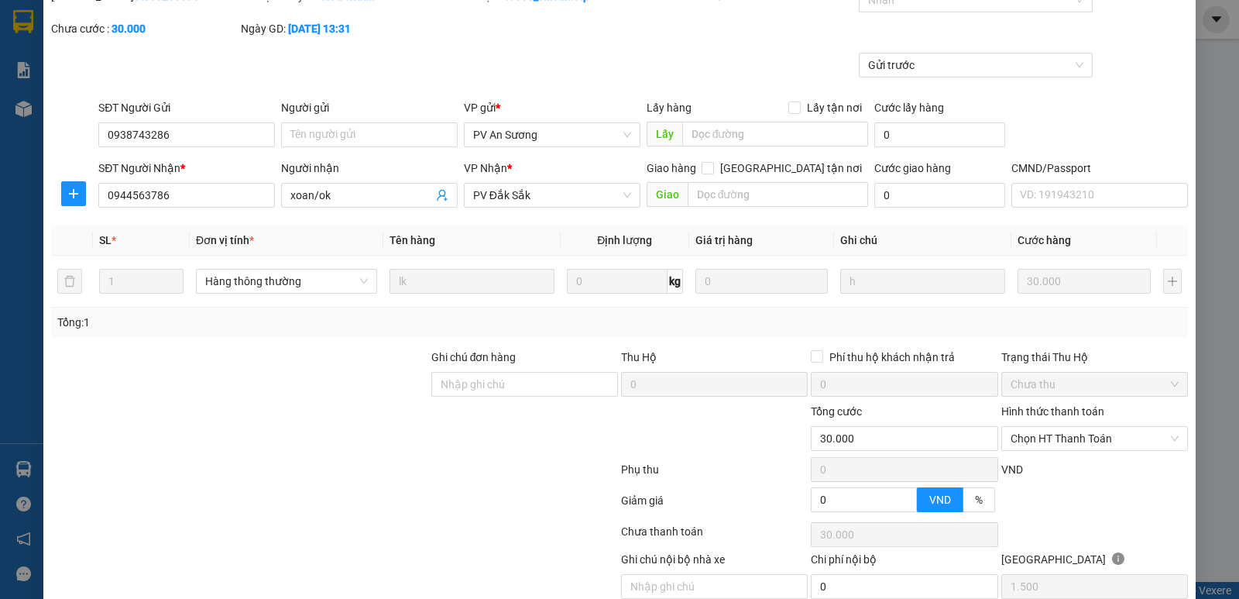
scroll to position [135, 0]
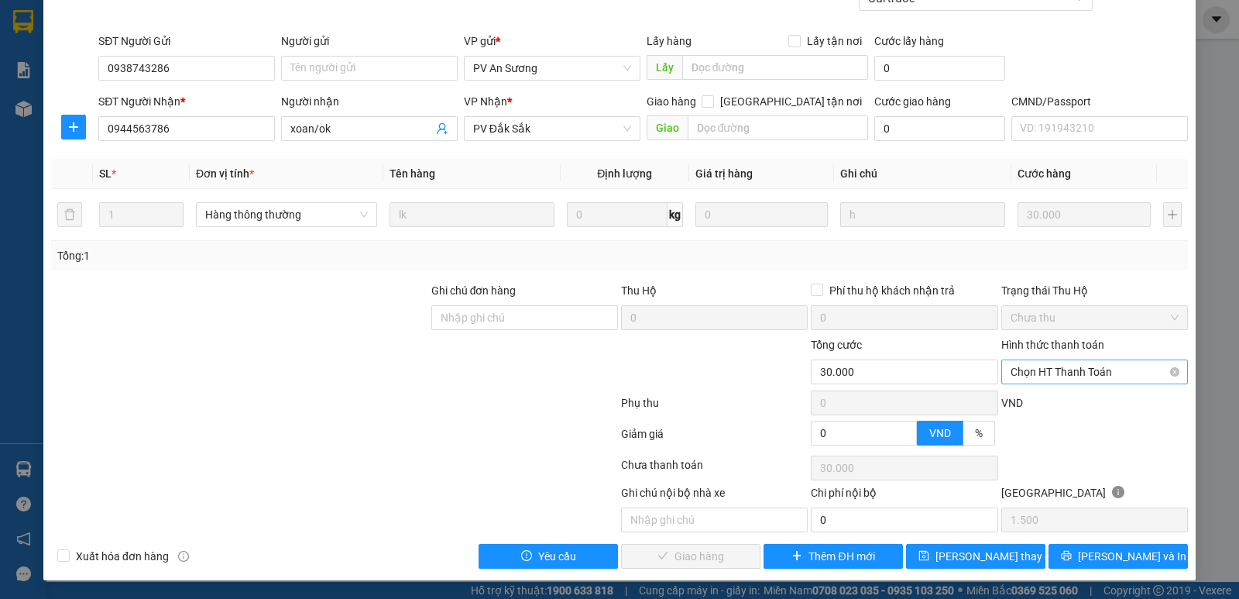
click at [1044, 374] on span "Chọn HT Thanh Toán" at bounding box center [1095, 371] width 168 height 23
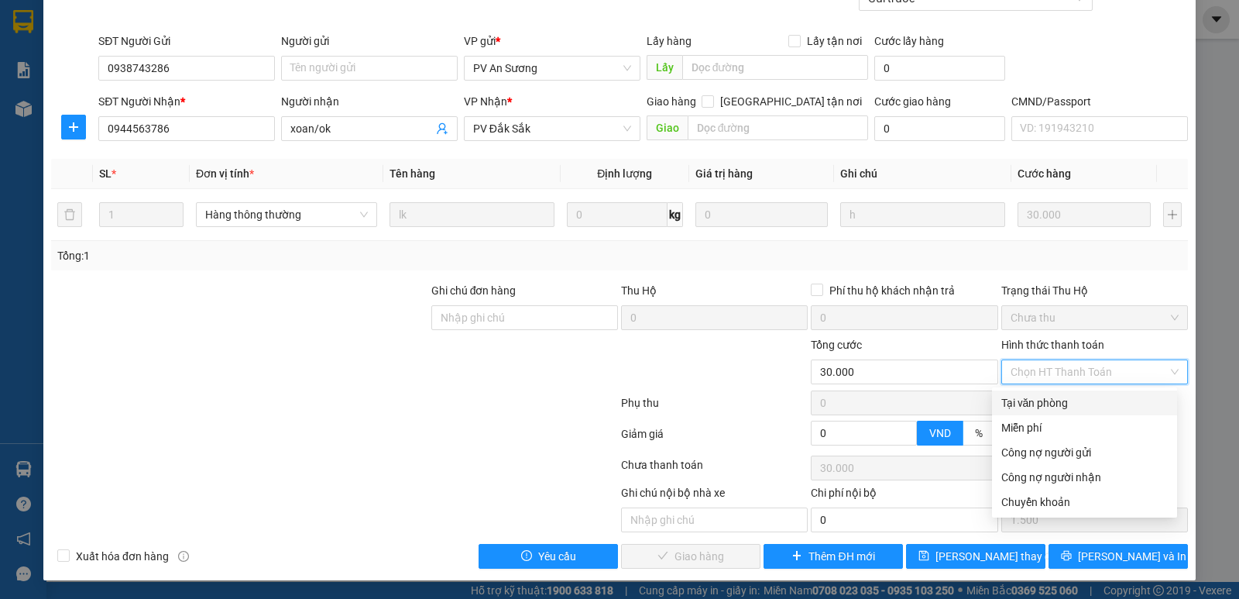
drag, startPoint x: 1025, startPoint y: 397, endPoint x: 1003, endPoint y: 415, distance: 28.7
click at [1024, 399] on div "Tại văn phòng" at bounding box center [1084, 402] width 167 height 17
type input "0"
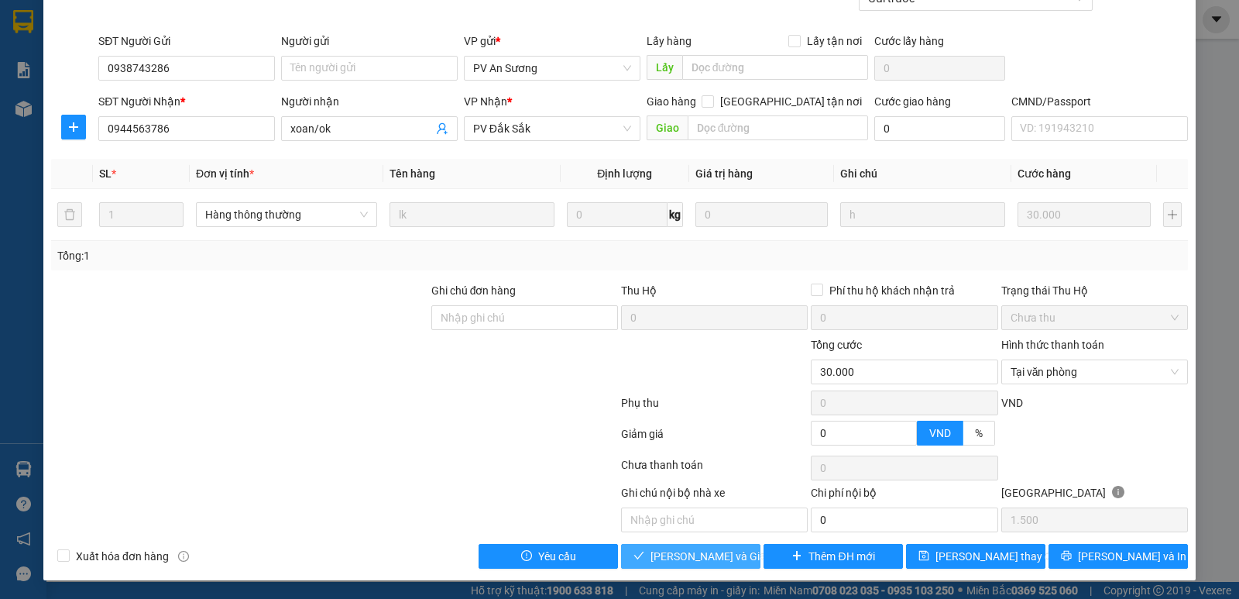
drag, startPoint x: 682, startPoint y: 559, endPoint x: 692, endPoint y: 547, distance: 15.5
click at [681, 559] on span "[PERSON_NAME] và Giao hàng" at bounding box center [725, 556] width 149 height 17
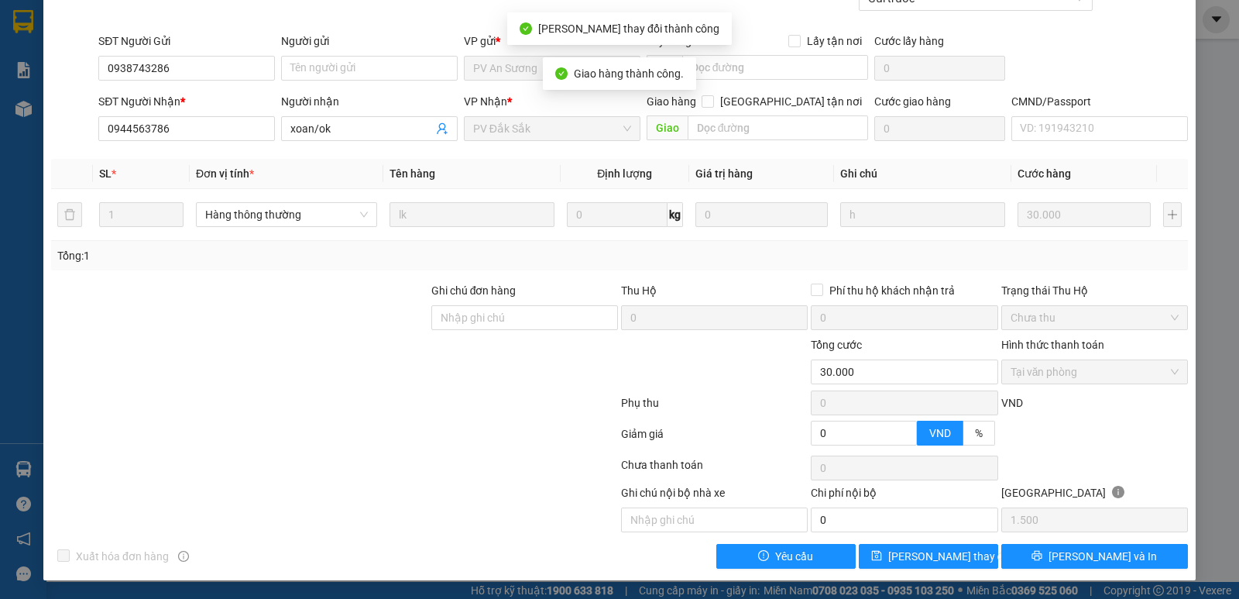
scroll to position [0, 0]
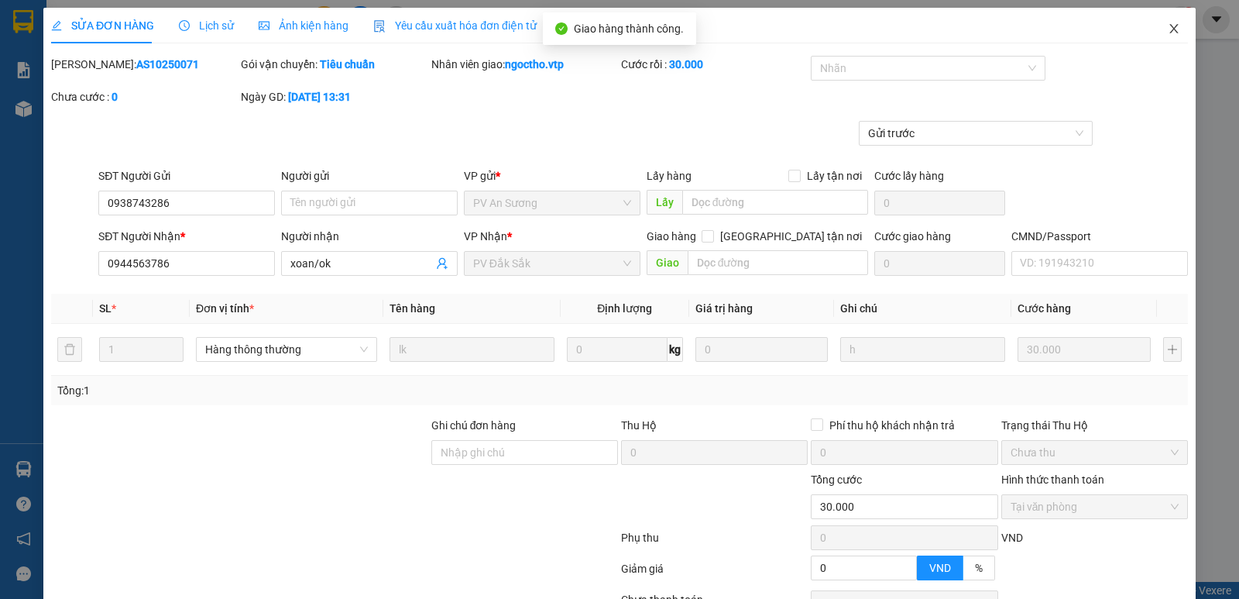
click at [1156, 33] on span "Close" at bounding box center [1173, 29] width 43 height 43
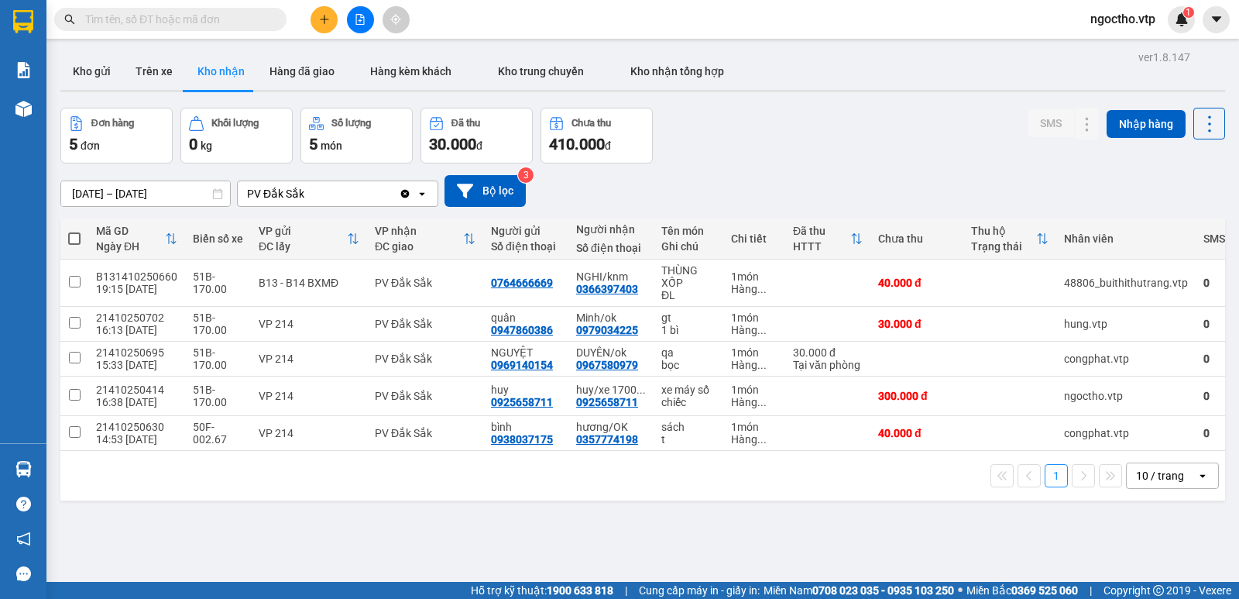
click at [732, 520] on div "ver 1.8.147 Kho gửi Trên xe Kho nhận Hàng đã giao Hàng kèm khách Kho trung chuy…" at bounding box center [642, 345] width 1177 height 599
click at [661, 350] on div "qa" at bounding box center [688, 352] width 54 height 12
checkbox input "true"
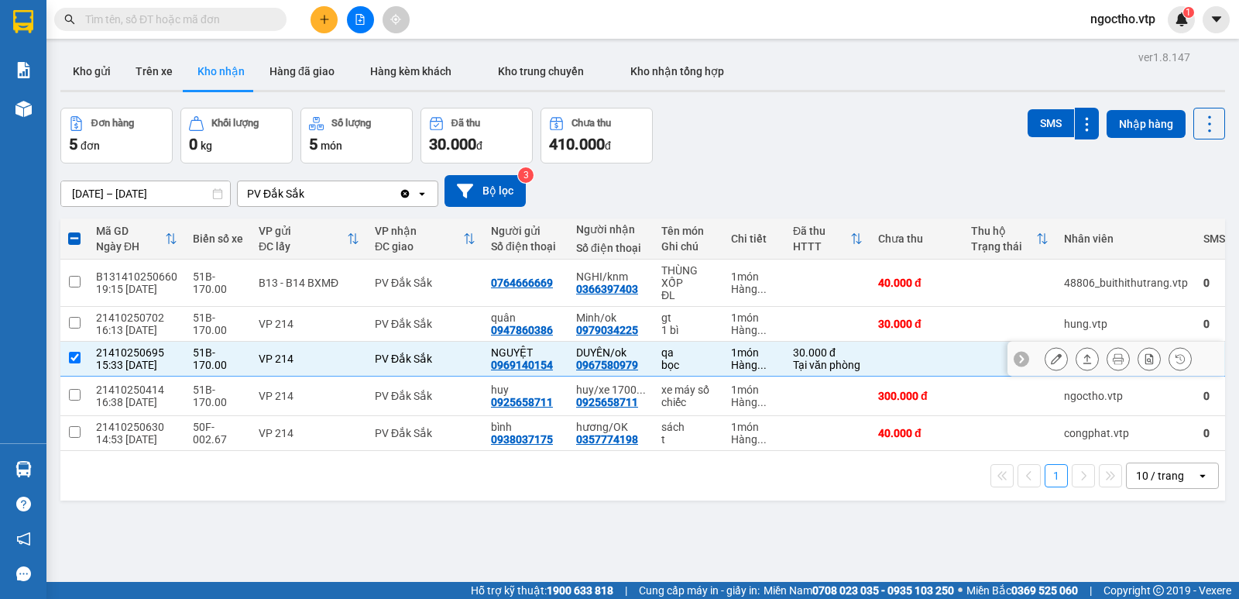
click at [1051, 356] on icon at bounding box center [1056, 358] width 11 height 11
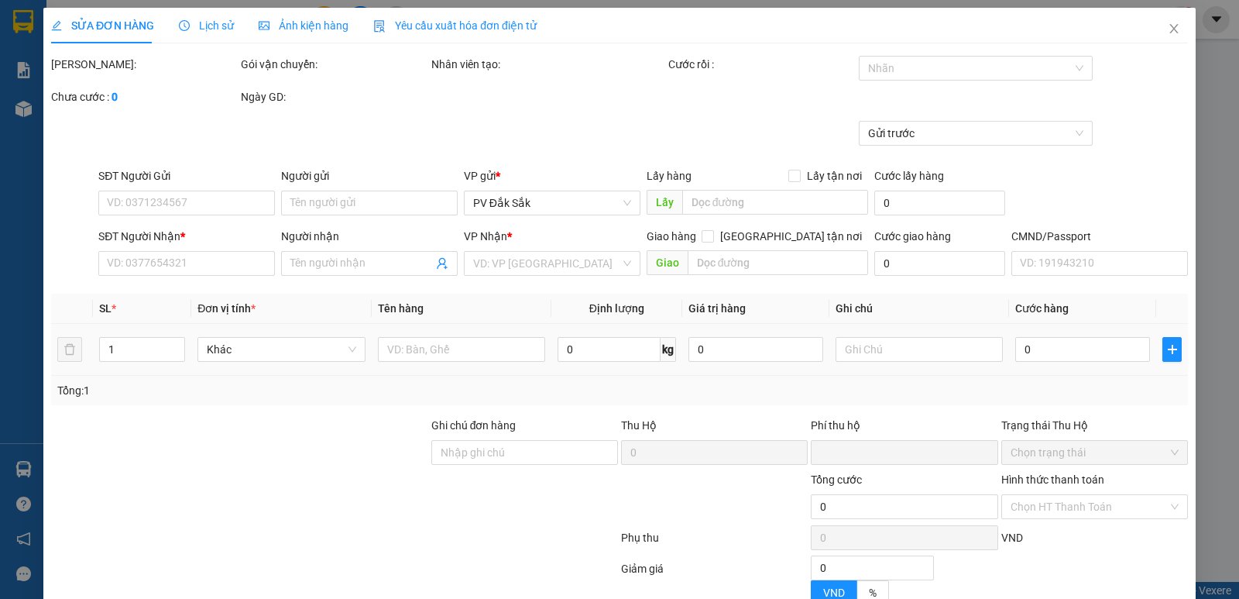
type input "1.500"
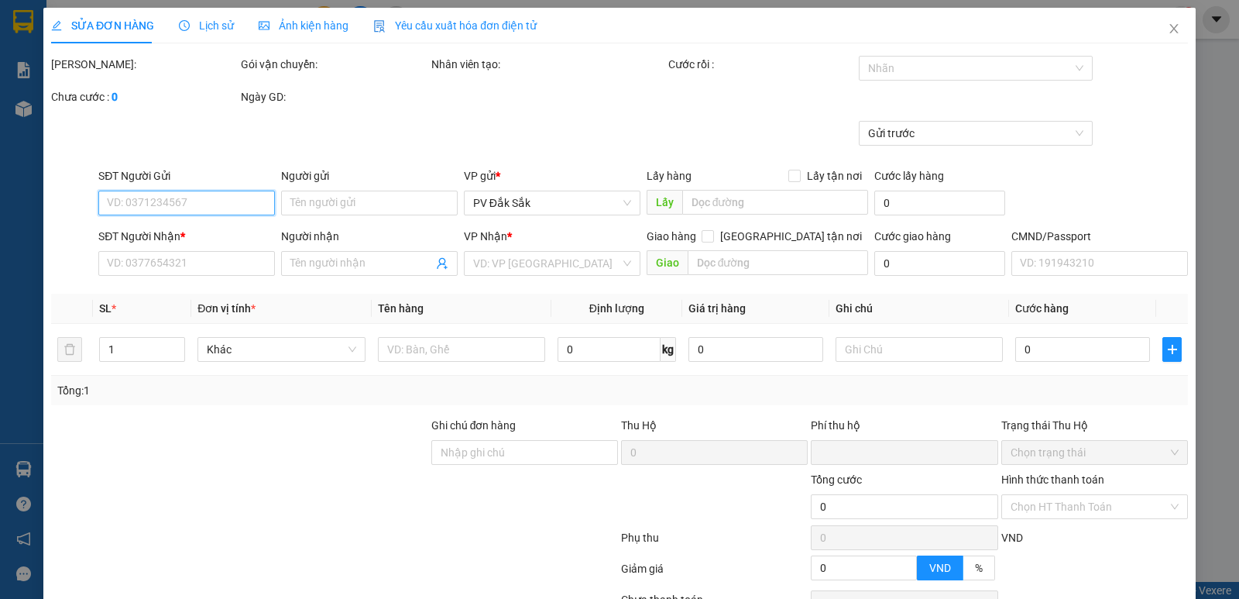
type input "0969140154"
type input "NGUYỆT"
type input "0967580979"
type input "DUYÊN/ok"
type input "0"
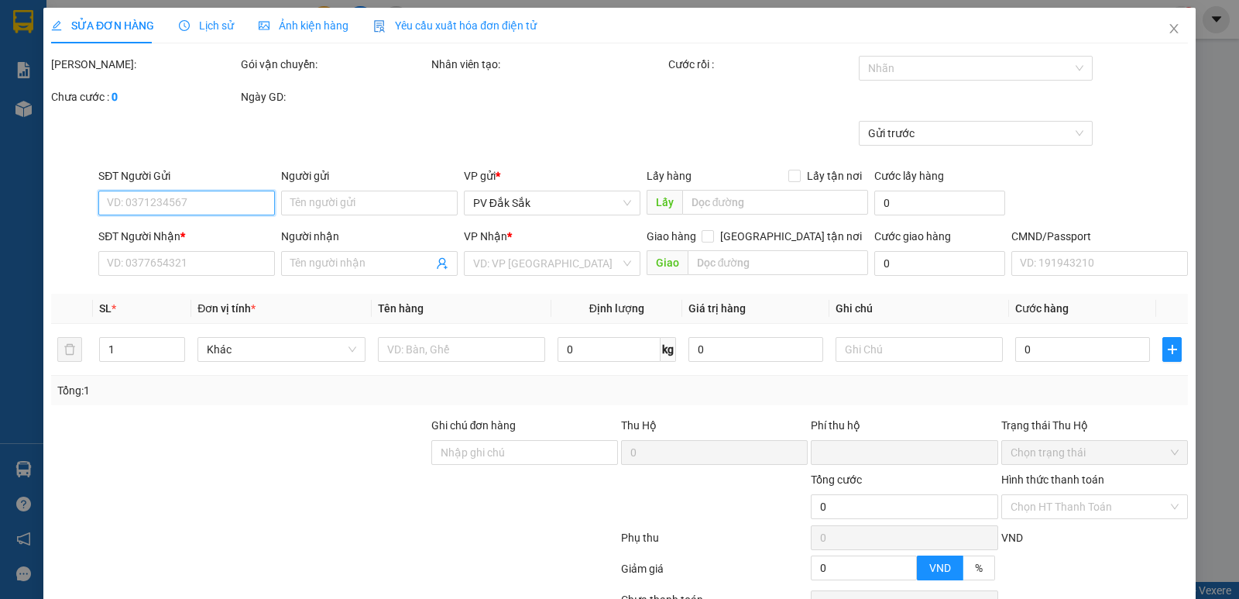
type input "30.000"
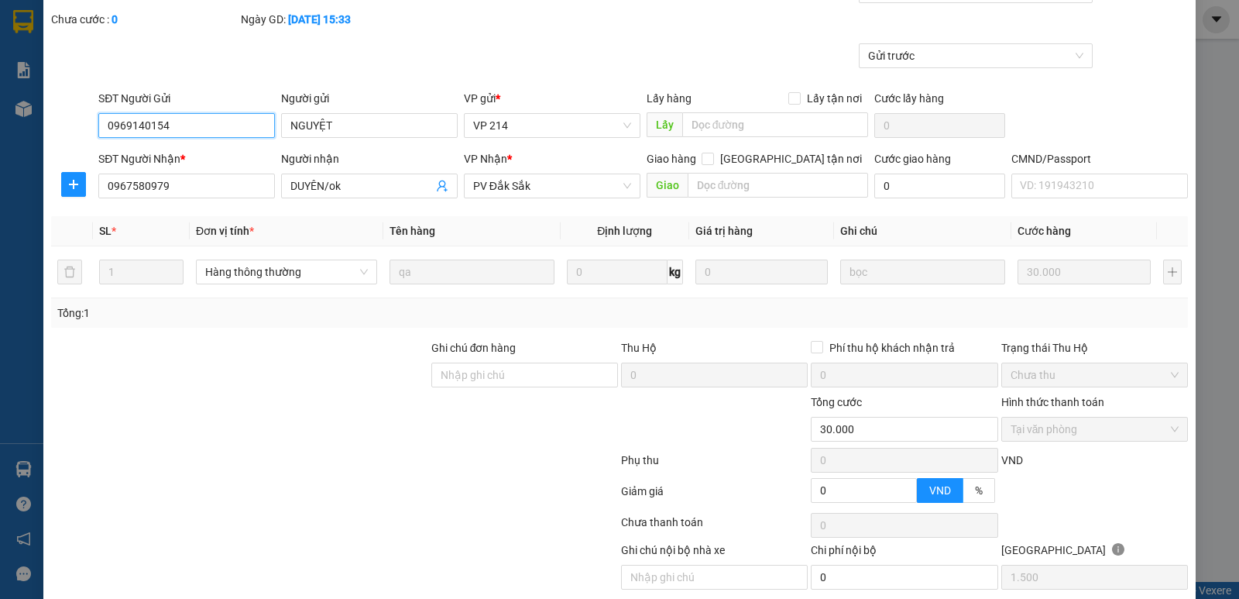
scroll to position [135, 0]
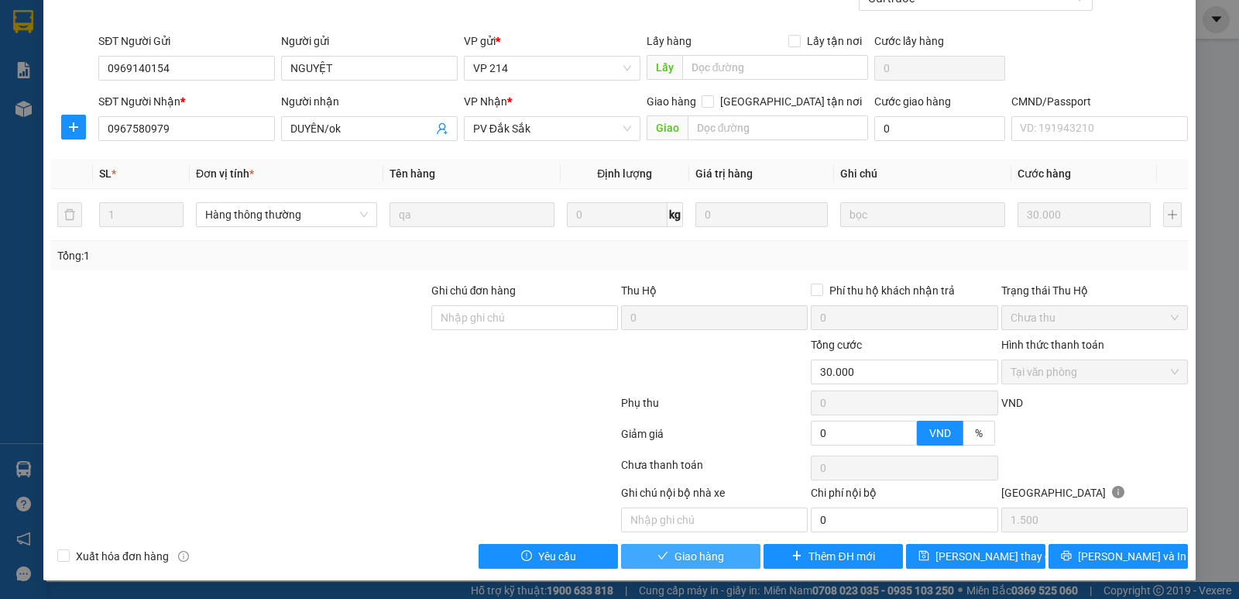
click at [695, 556] on span "Giao hàng" at bounding box center [700, 556] width 50 height 17
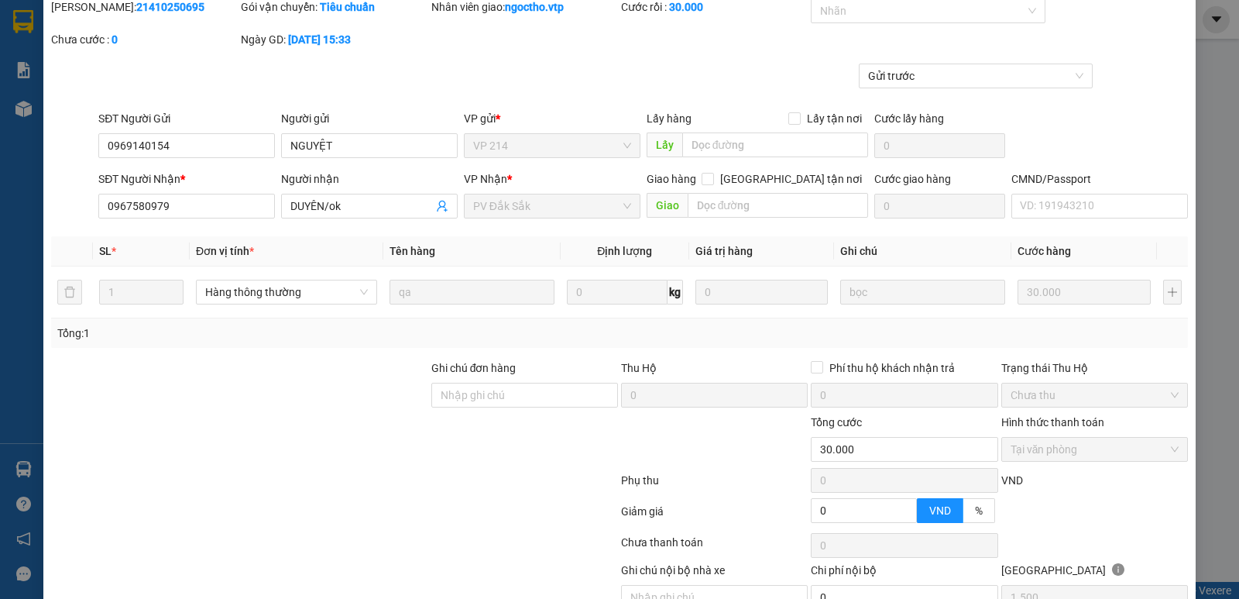
scroll to position [0, 0]
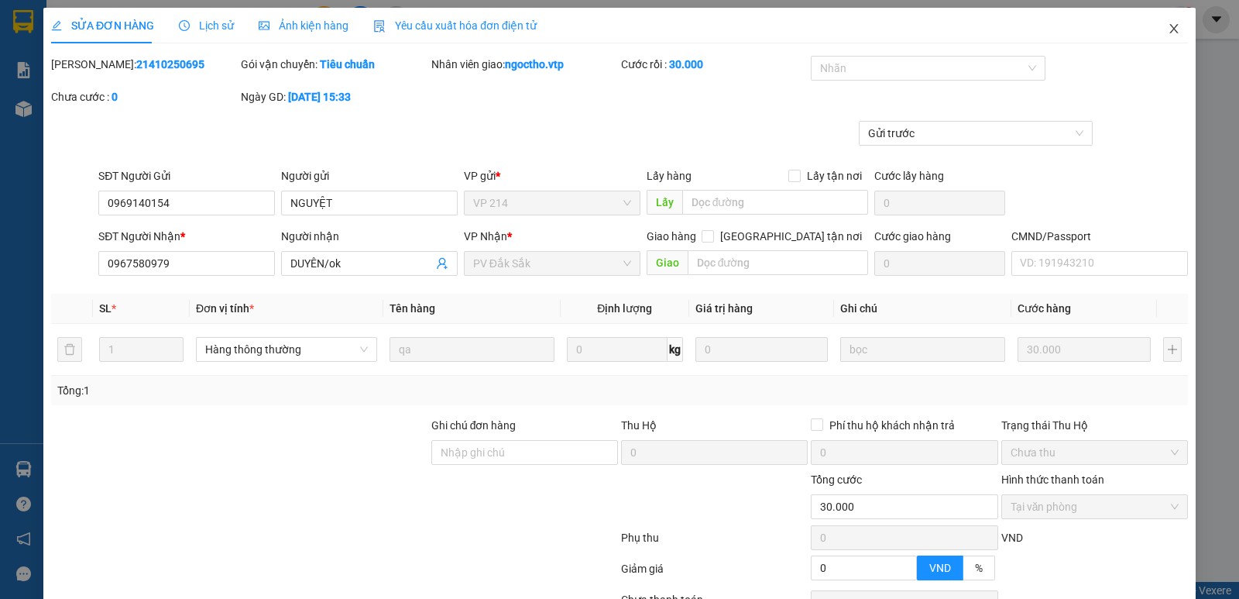
click at [1158, 36] on span "Close" at bounding box center [1173, 29] width 43 height 43
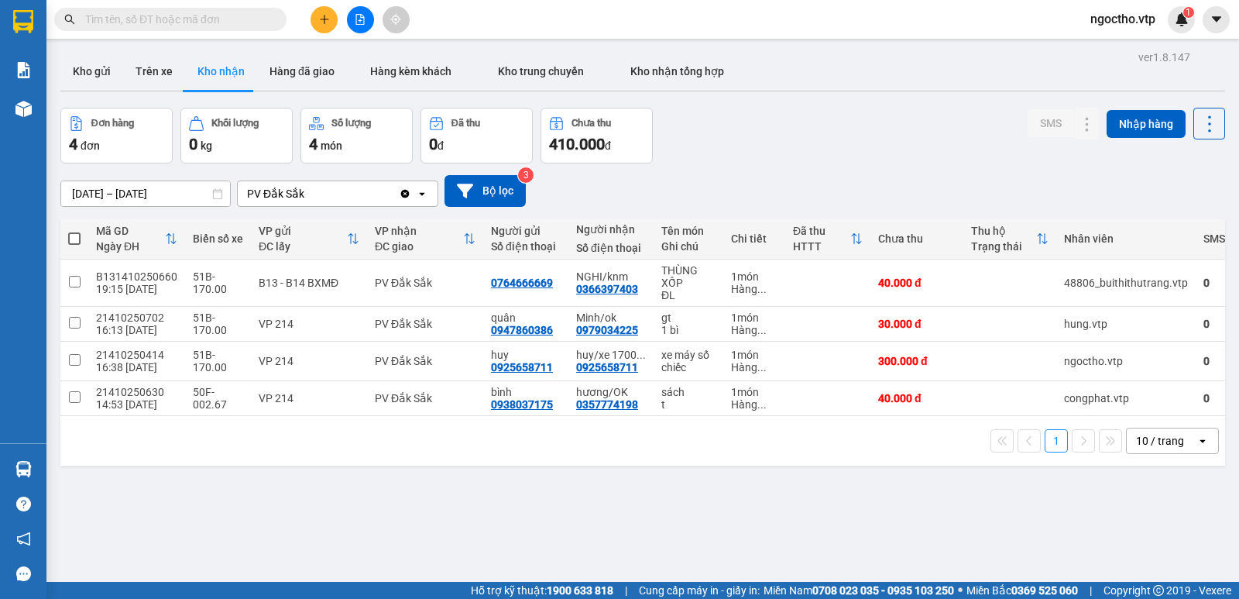
click at [145, 19] on input "text" at bounding box center [176, 19] width 183 height 17
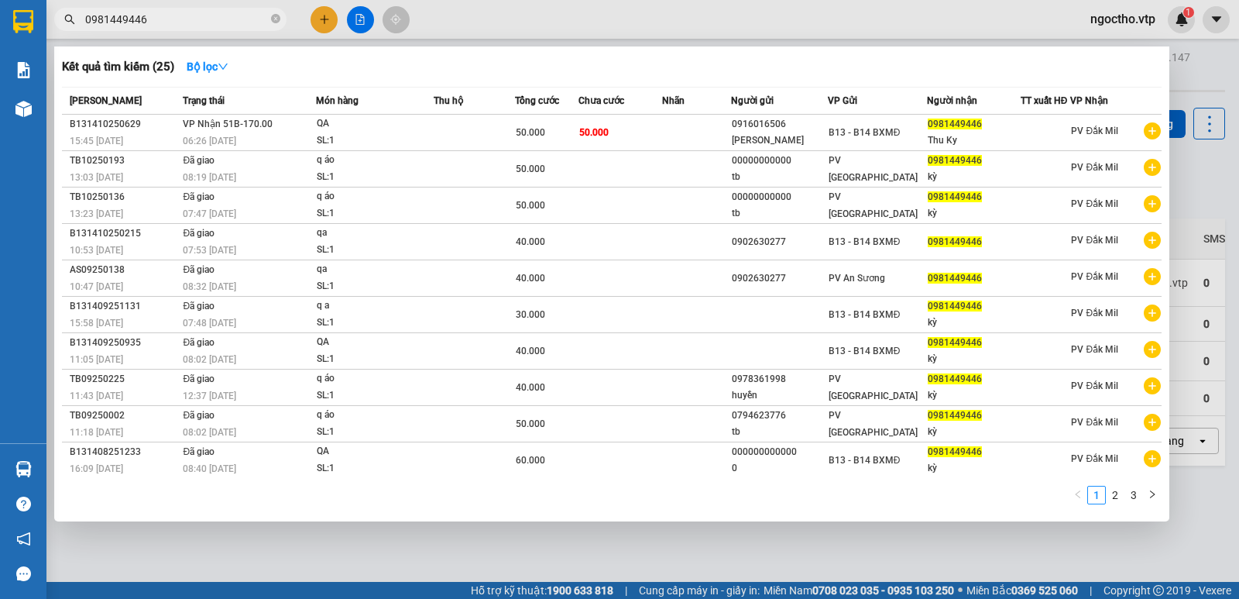
click at [180, 39] on div at bounding box center [619, 299] width 1239 height 599
click at [161, 9] on span "0981449446" at bounding box center [170, 19] width 232 height 23
click at [156, 31] on div at bounding box center [619, 299] width 1239 height 599
drag, startPoint x: 165, startPoint y: 8, endPoint x: 0, endPoint y: 22, distance: 165.6
click at [20, 22] on section "Kết quả tìm kiếm ( 25 ) Bộ lọc Mã ĐH Trạng thái Món hàng Thu hộ Tổng cước Chưa …" at bounding box center [619, 299] width 1239 height 599
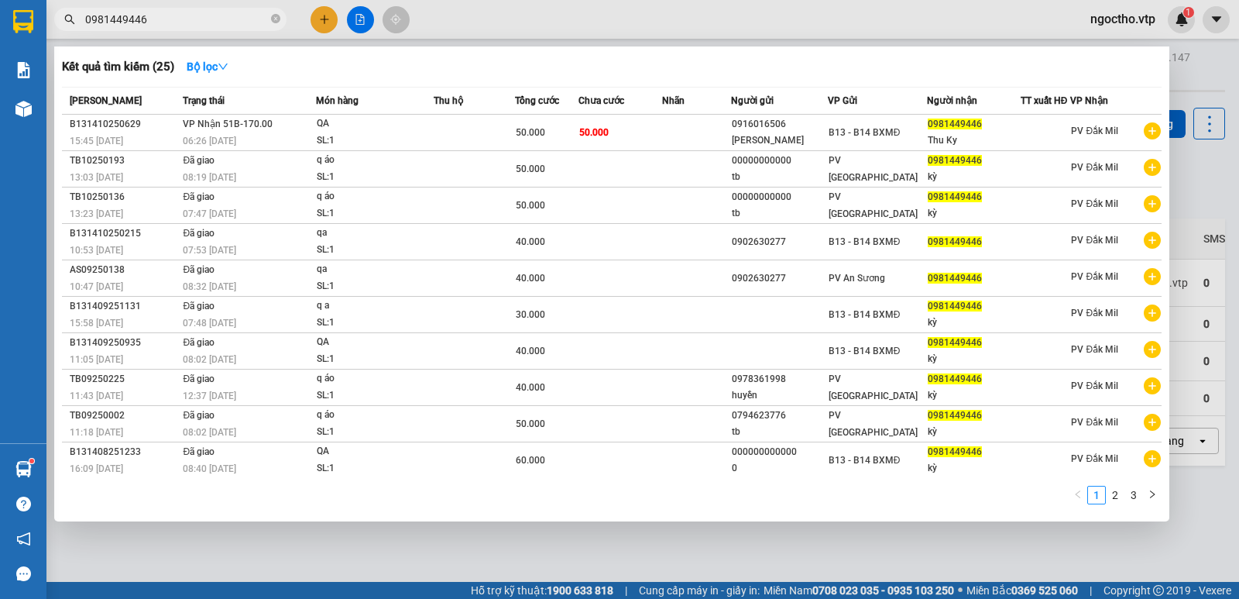
click at [171, 10] on span "0981449446" at bounding box center [170, 19] width 232 height 23
click at [173, 11] on span "0981449446" at bounding box center [170, 19] width 232 height 23
drag, startPoint x: 173, startPoint y: 12, endPoint x: 49, endPoint y: 30, distance: 126.0
click at [50, 30] on div "0981449446" at bounding box center [151, 19] width 302 height 23
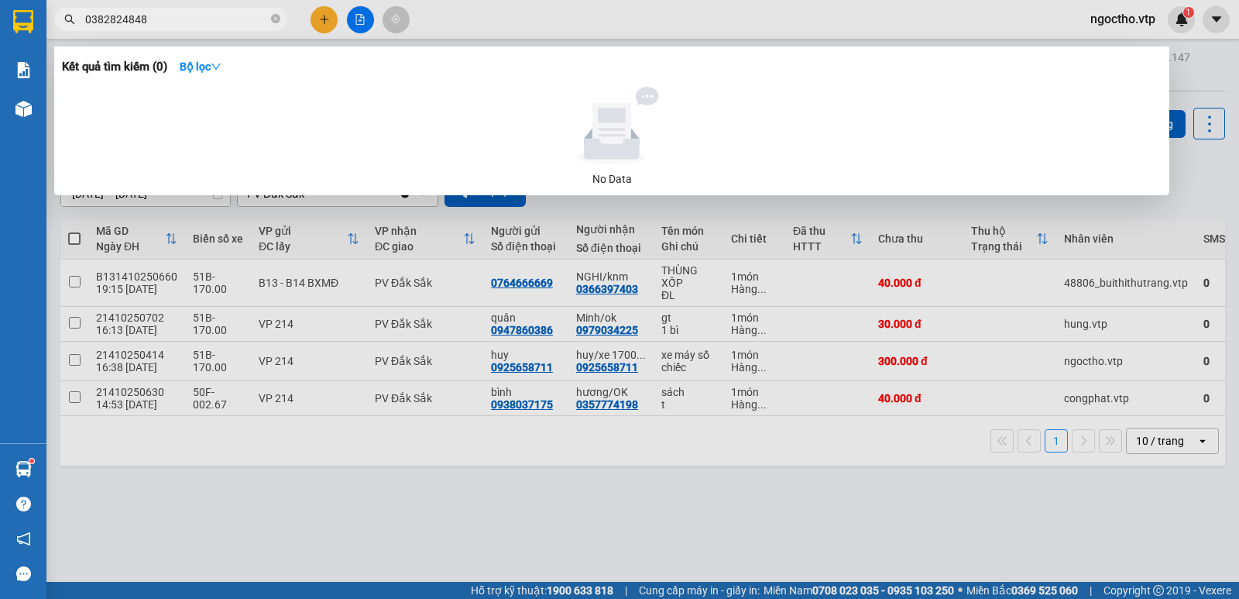
type input "0382824848"
click at [393, 537] on div at bounding box center [619, 299] width 1239 height 599
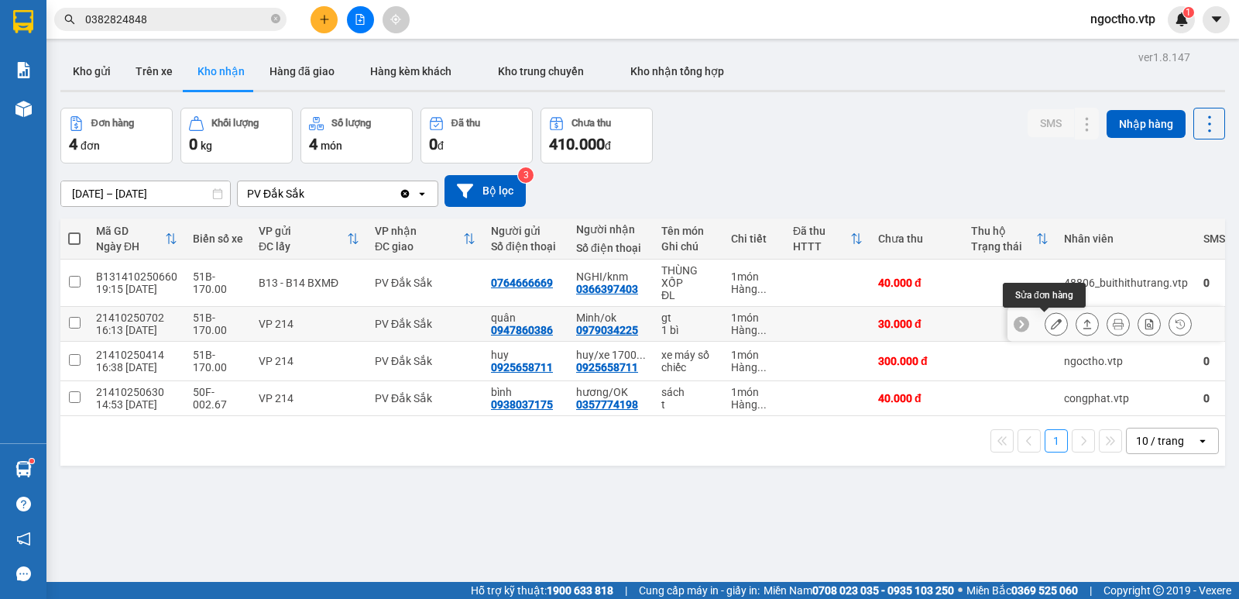
click at [1046, 318] on button at bounding box center [1057, 324] width 22 height 27
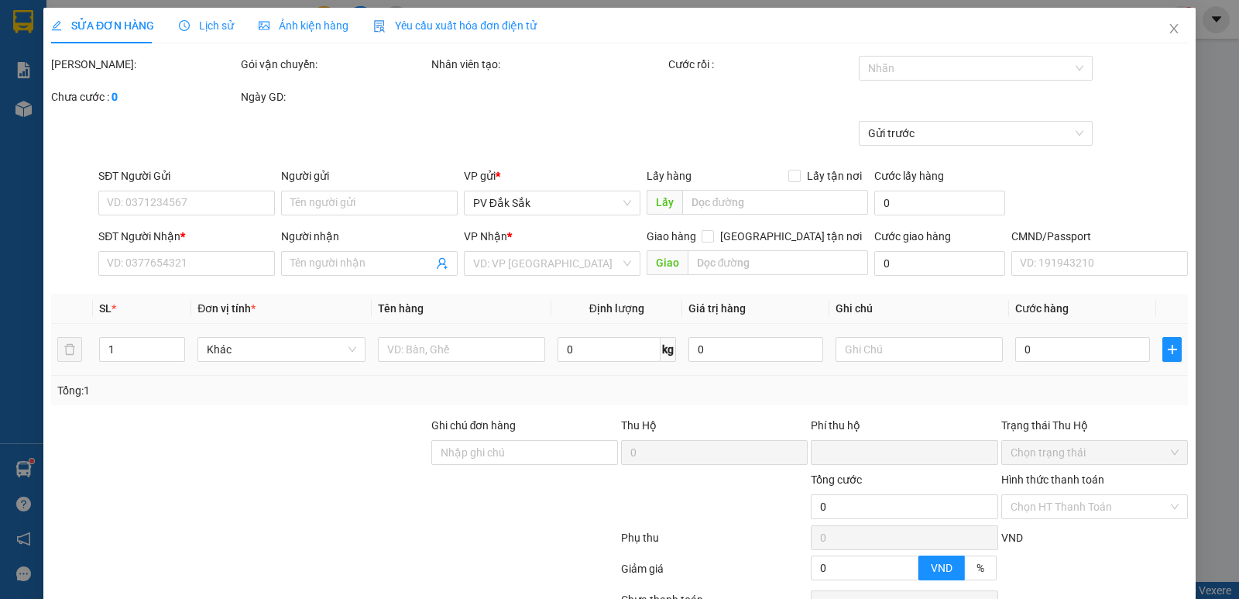
type input "1.500"
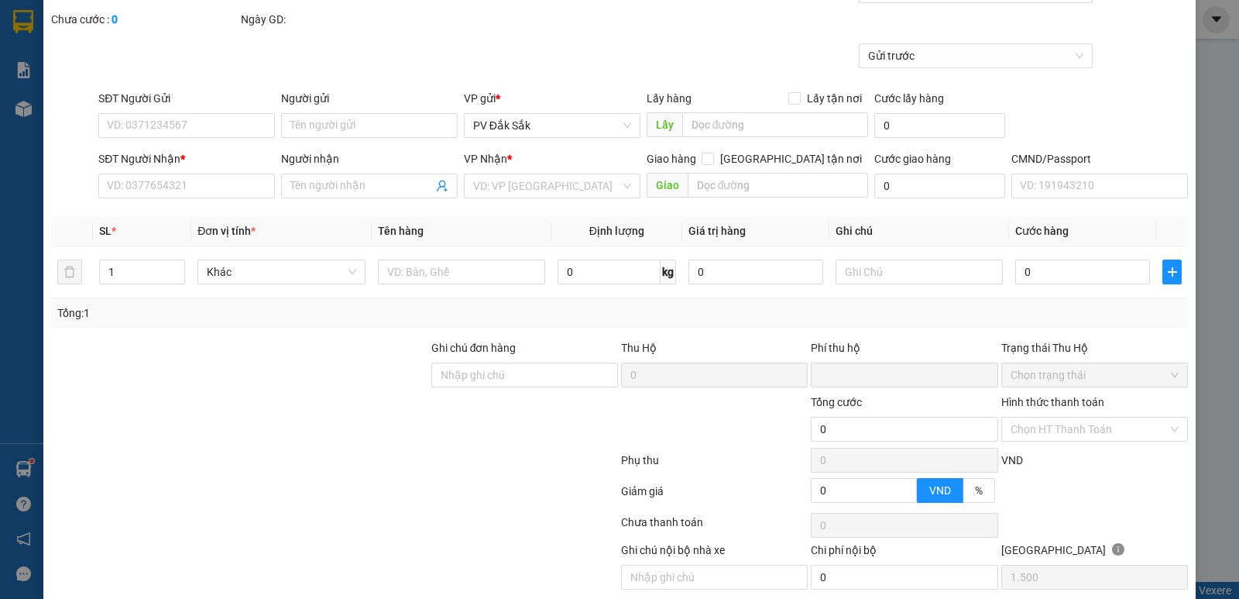
click at [1074, 397] on label "Hình thức thanh toán" at bounding box center [1052, 402] width 103 height 12
click at [1074, 417] on input "Hình thức thanh toán" at bounding box center [1089, 428] width 157 height 23
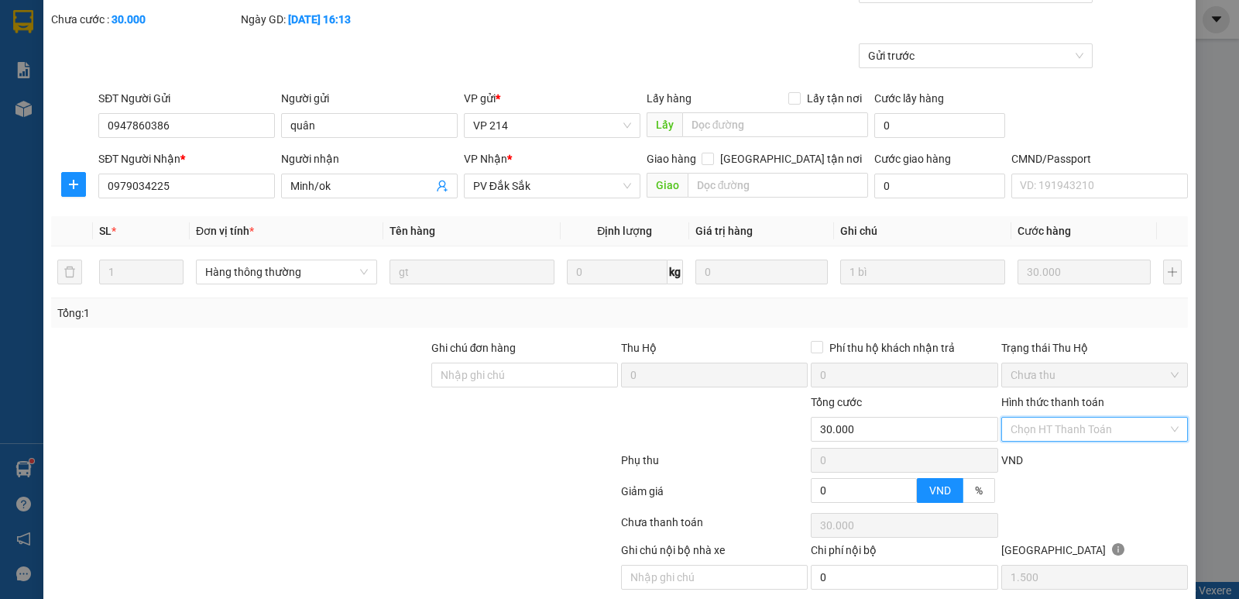
type input "0947860386"
type input "quân"
type input "0979034225"
type input "Minh/ok"
type input "0"
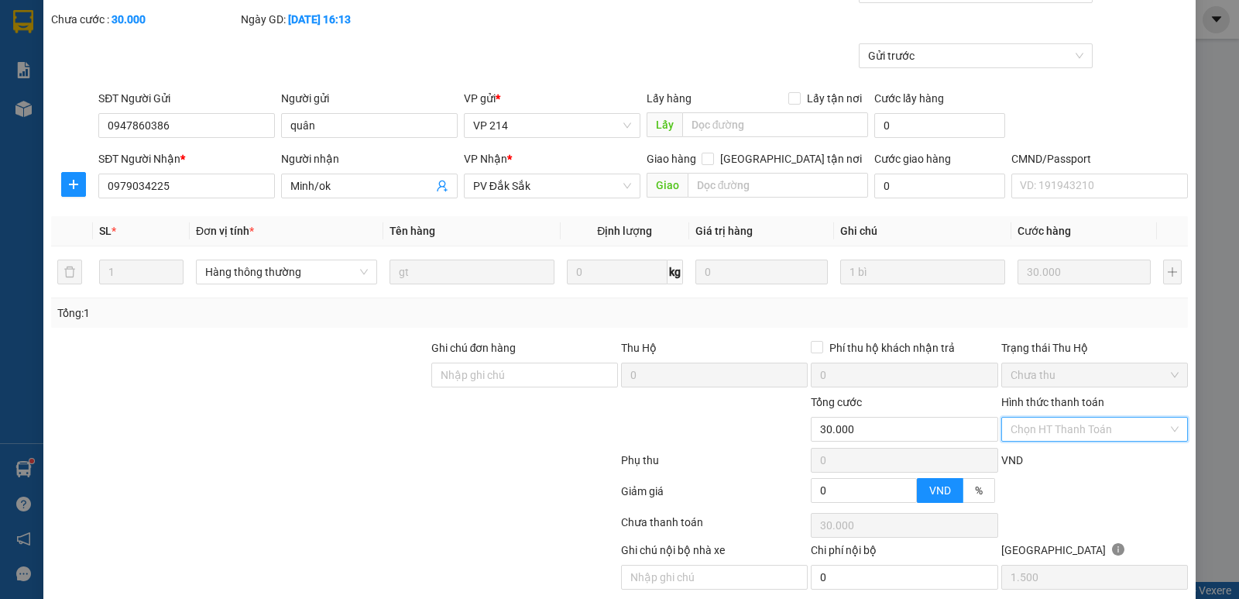
type input "30.000"
click at [1059, 407] on label "Hình thức thanh toán" at bounding box center [1052, 402] width 103 height 12
click at [1059, 417] on input "Hình thức thanh toán" at bounding box center [1089, 428] width 157 height 23
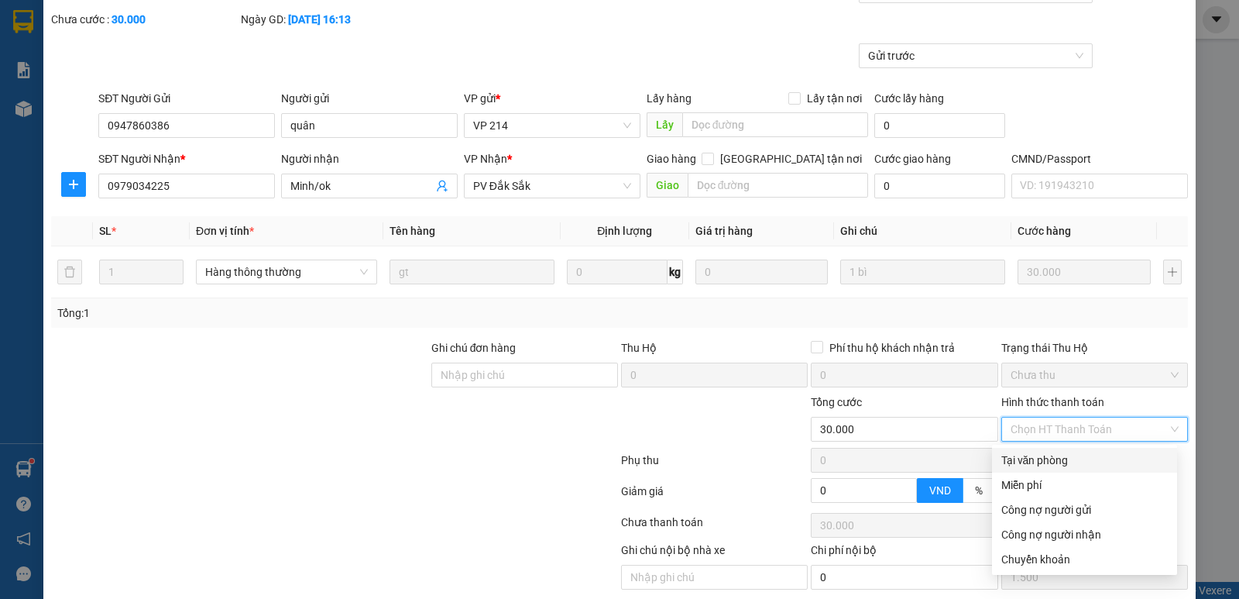
click at [1012, 467] on div "Tại văn phòng" at bounding box center [1084, 460] width 167 height 17
type input "0"
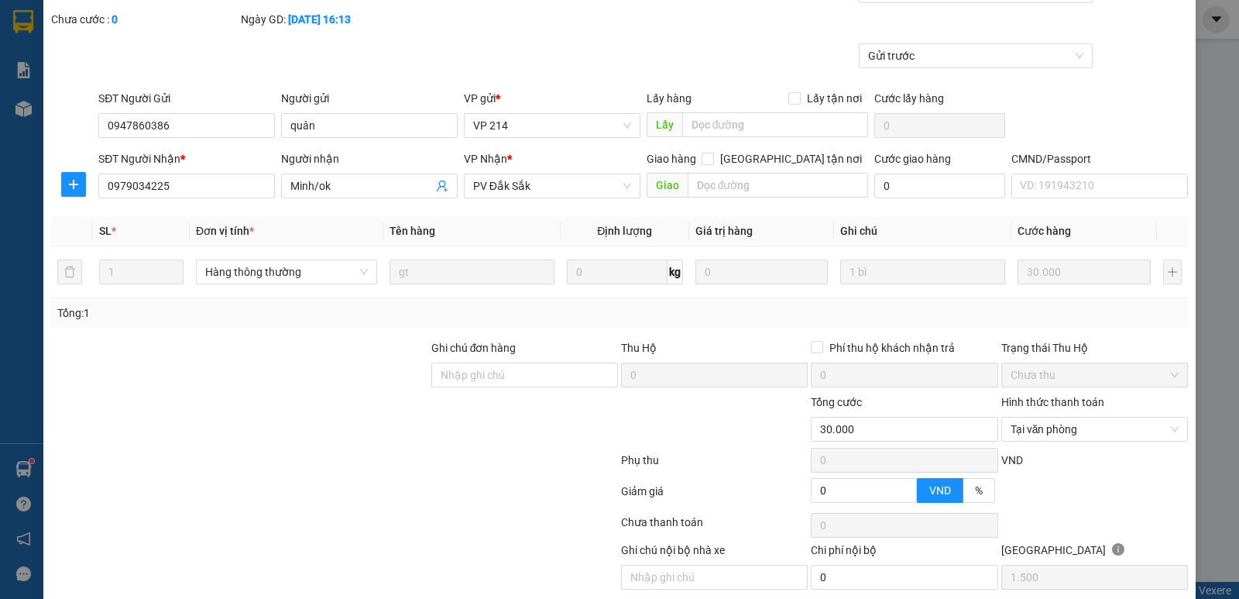
scroll to position [135, 0]
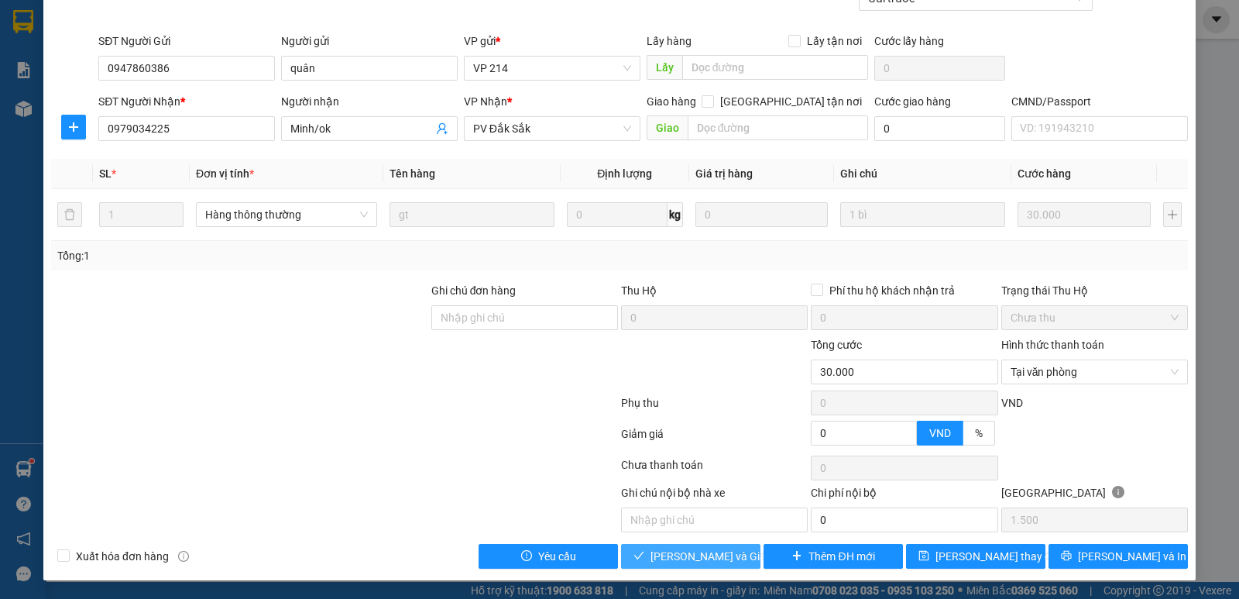
click at [725, 562] on span "[PERSON_NAME] và Giao hàng" at bounding box center [725, 556] width 149 height 17
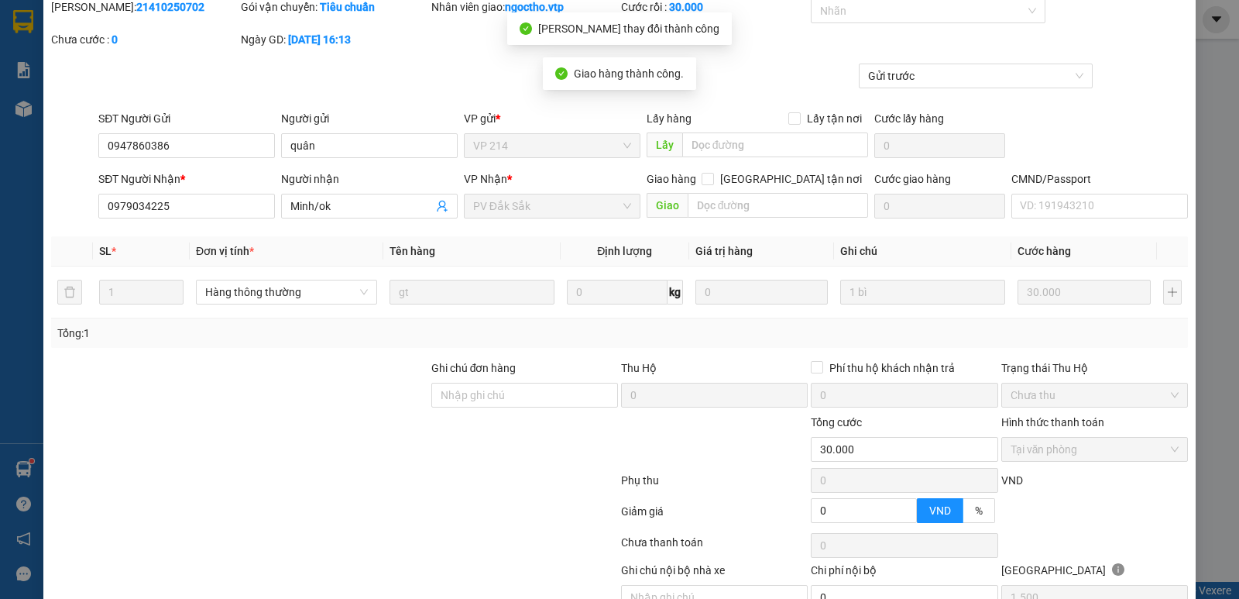
scroll to position [0, 0]
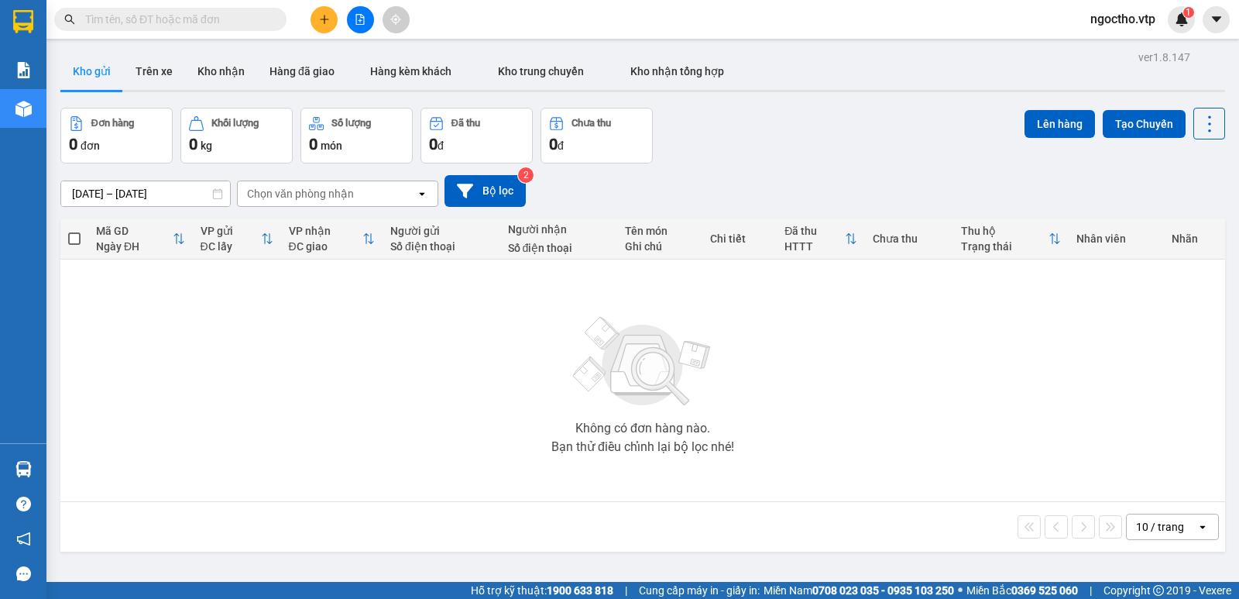
click at [139, 13] on input "text" at bounding box center [176, 19] width 183 height 17
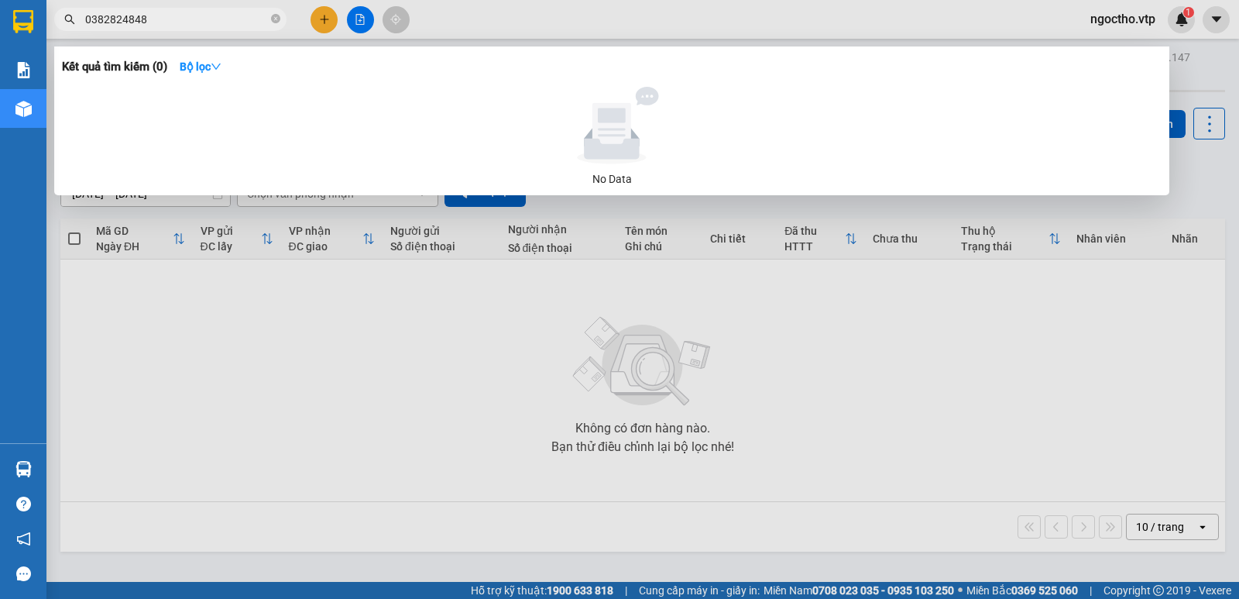
type input "0382824848"
click at [281, 452] on div at bounding box center [619, 299] width 1239 height 599
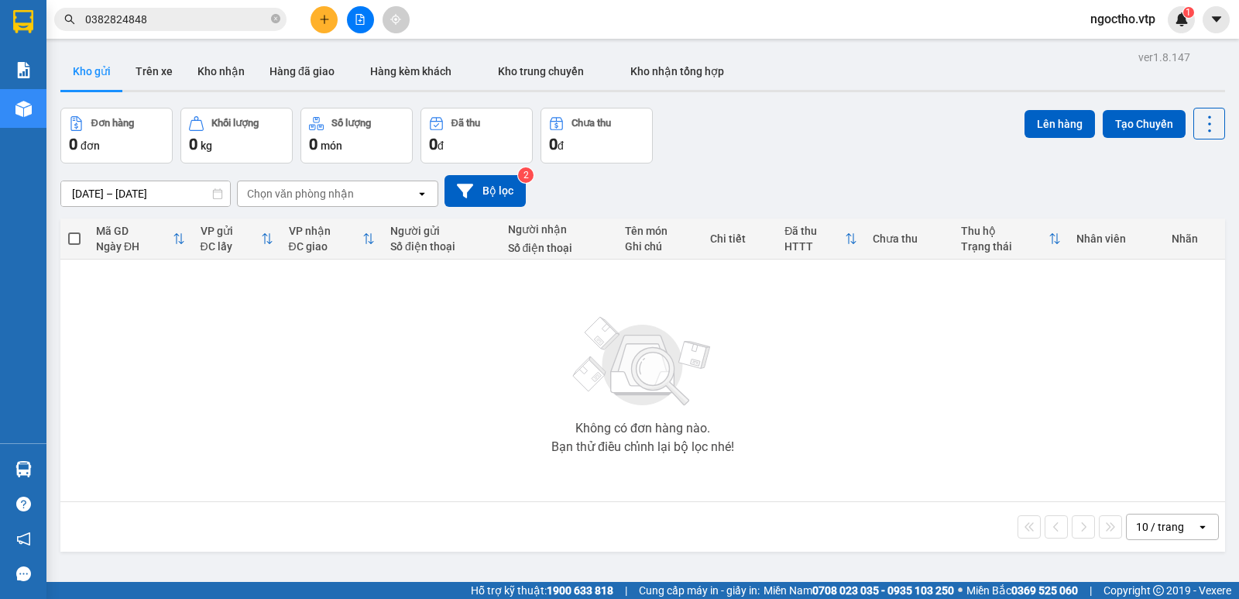
click at [359, 418] on div "Không có đơn hàng nào. Bạn thử điều chỉnh lại bộ lọc nhé!" at bounding box center [642, 380] width 1149 height 232
drag, startPoint x: 386, startPoint y: 474, endPoint x: 400, endPoint y: 465, distance: 15.7
click at [388, 485] on div "Không có đơn hàng nào. Bạn thử điều chỉnh lại bộ lọc nhé!" at bounding box center [642, 380] width 1149 height 232
click at [422, 508] on div "Mã GD Ngày ĐH VP gửi ĐC lấy VP nhận ĐC giao Người gửi Số điện thoại Người nhận …" at bounding box center [642, 384] width 1165 height 333
click at [211, 74] on button "Kho nhận" at bounding box center [221, 71] width 72 height 37
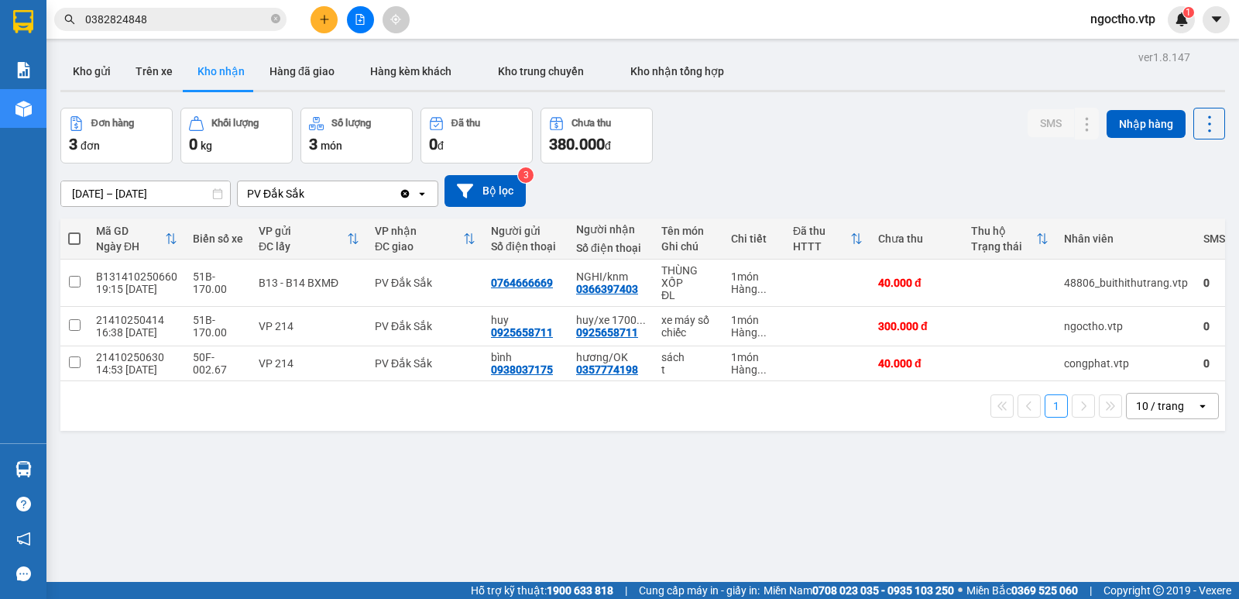
click at [394, 497] on div "ver 1.8.147 Kho gửi Trên xe Kho nhận Hàng đã giao Hàng kèm khách Kho trung chuy…" at bounding box center [642, 345] width 1177 height 599
click at [185, 8] on span "0382824848" at bounding box center [170, 19] width 232 height 23
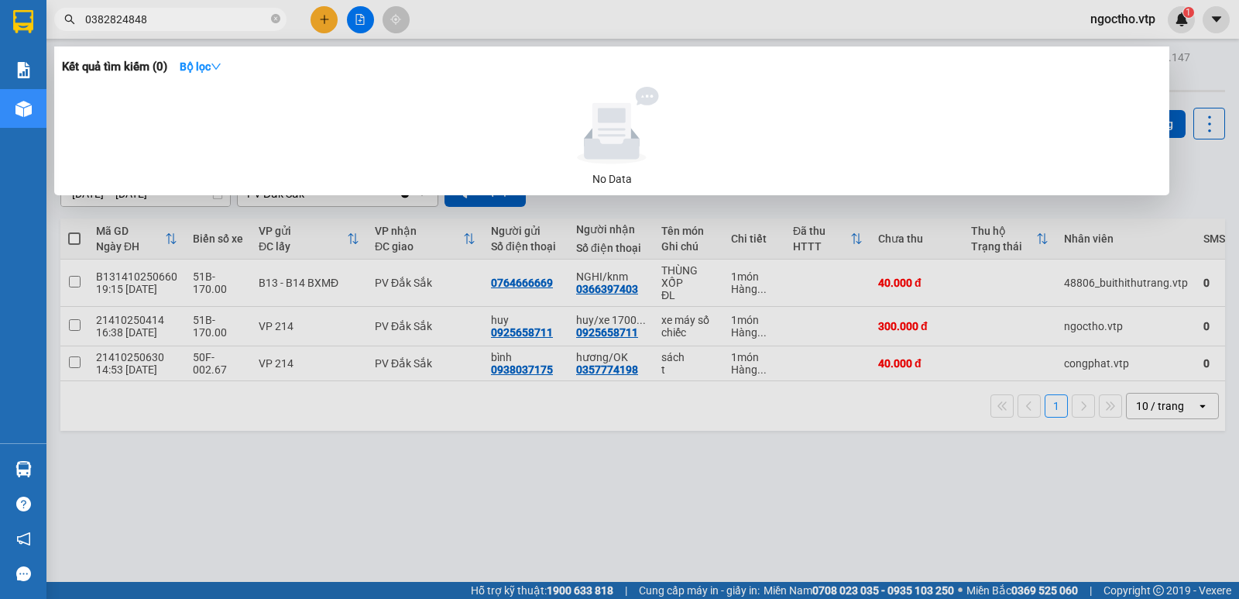
drag, startPoint x: 171, startPoint y: 26, endPoint x: 0, endPoint y: 61, distance: 174.7
click at [0, 65] on section "Kết quả tìm kiếm ( 0 ) Bộ lọc No Data 0382824848 ngoctho.vtp 1 Báo cáo BC giao …" at bounding box center [619, 299] width 1239 height 599
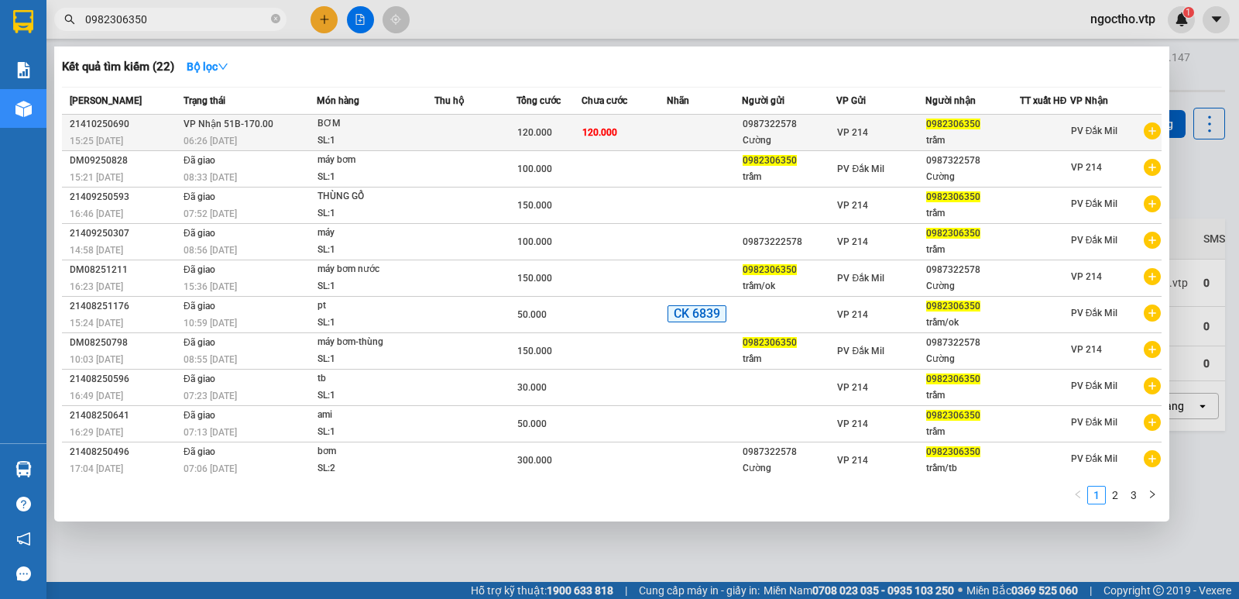
type input "0982306350"
click at [280, 122] on td "VP Nhận 51B-170.00 06:26 - 14/10" at bounding box center [249, 133] width 138 height 36
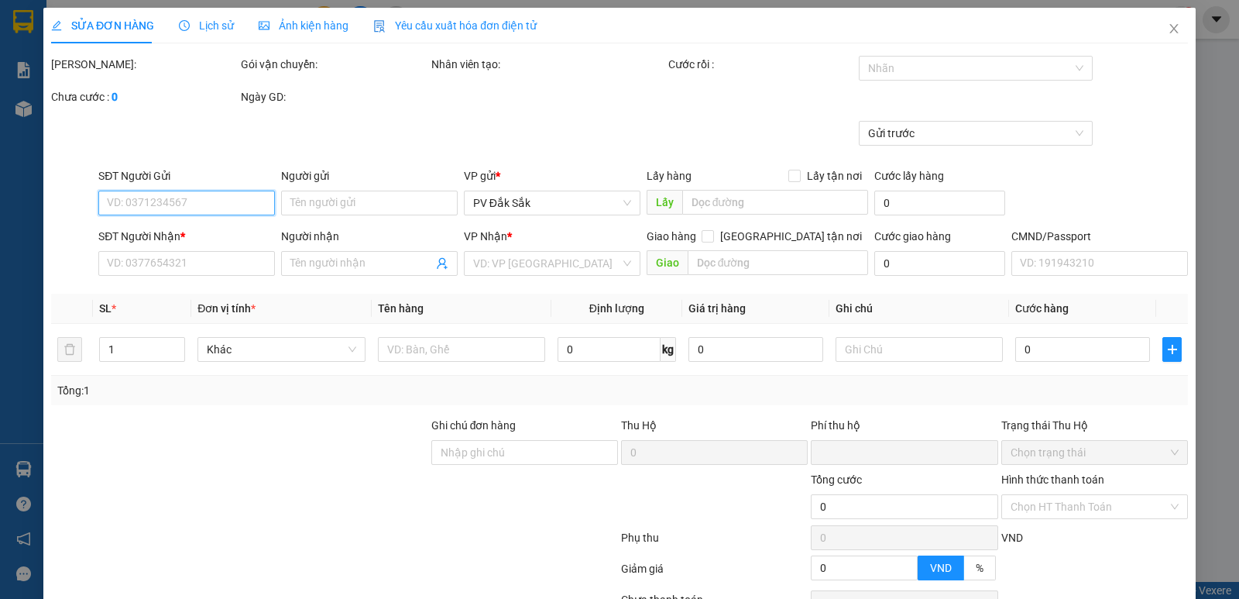
type input "6.000"
type input "0987322578"
type input "Cường"
type input "0982306350"
type input "trầm"
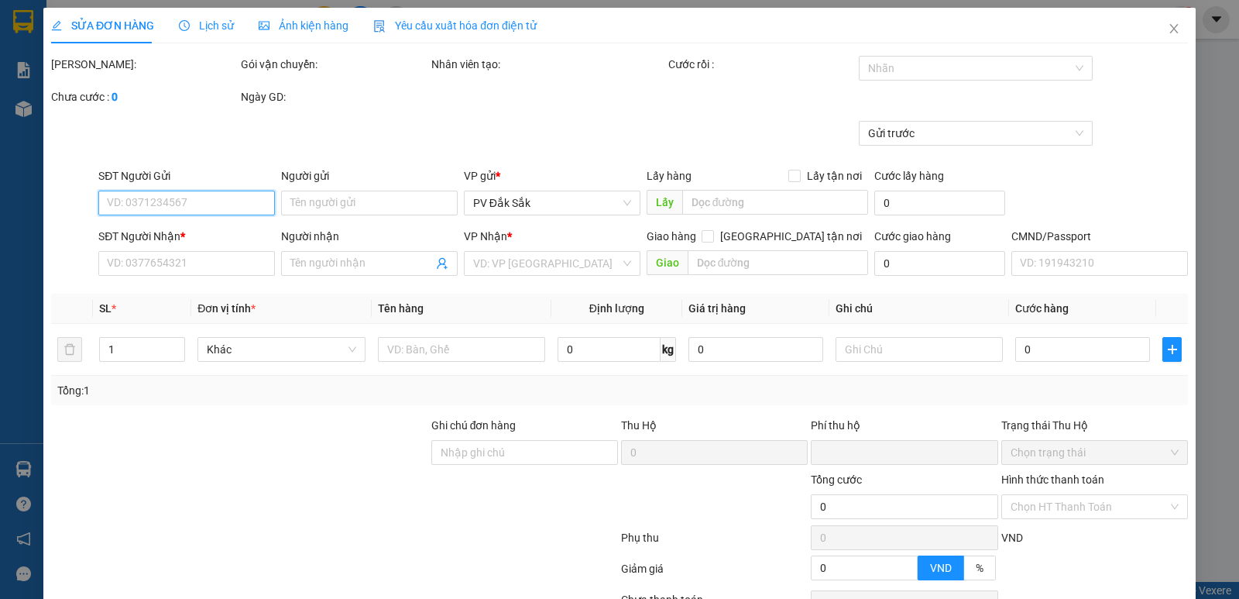
type input "0"
type input "120.000"
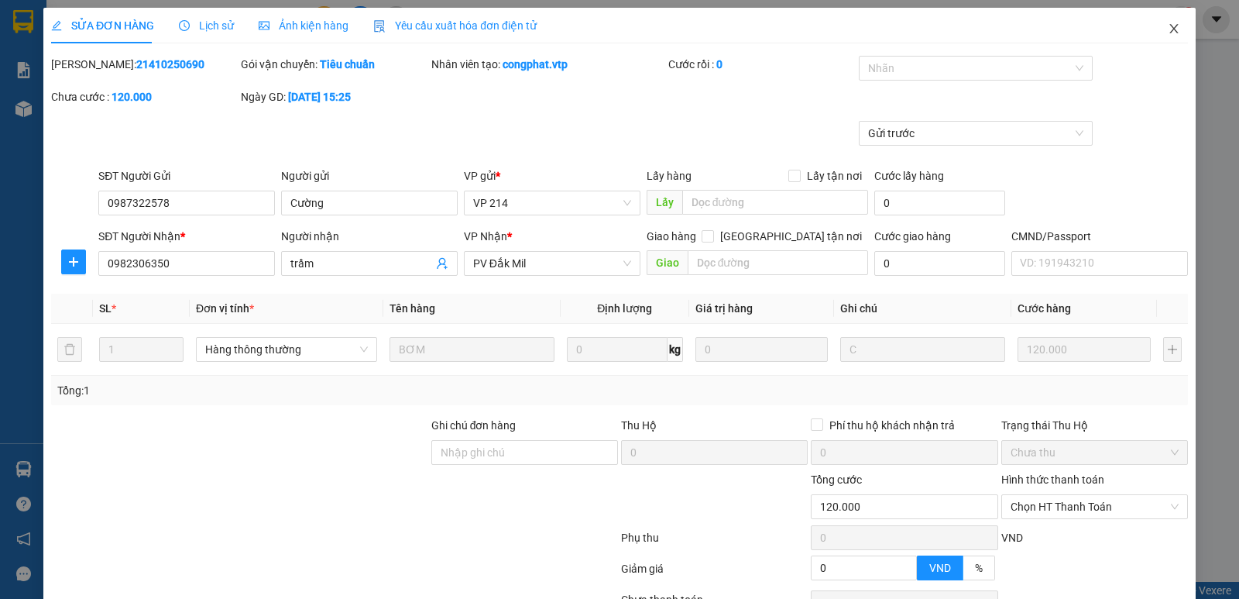
click at [1170, 33] on icon "close" at bounding box center [1174, 28] width 9 height 9
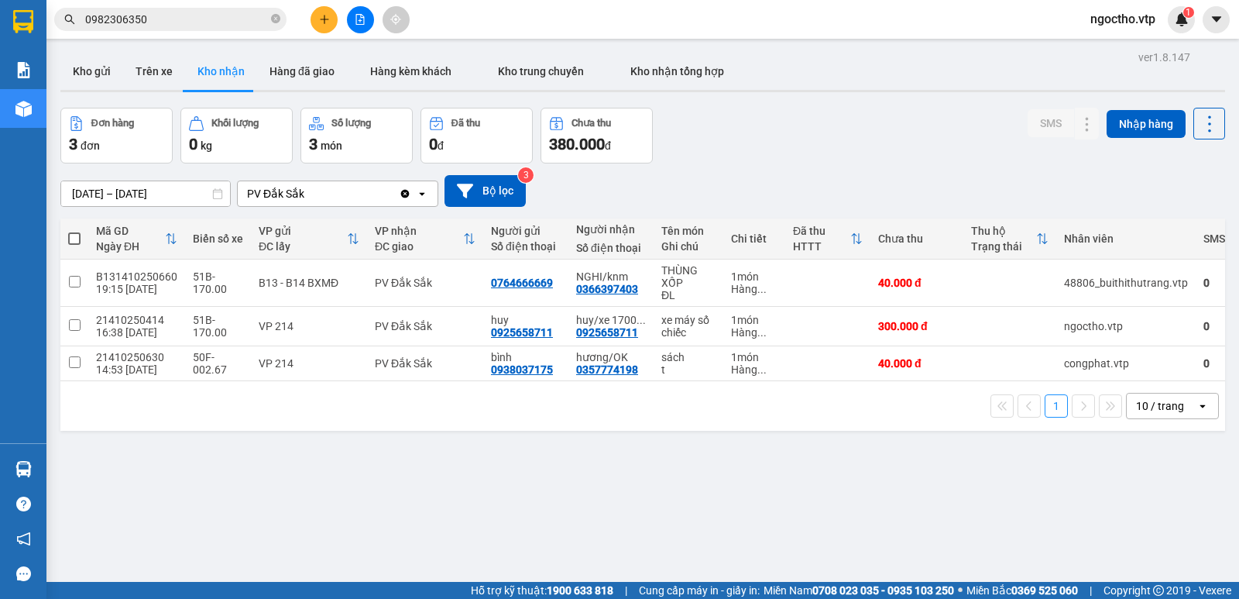
click at [204, 36] on div "Kết quả tìm kiếm ( 22 ) Bộ lọc Mã ĐH Trạng thái Món hàng Thu hộ Tổng cước Chưa …" at bounding box center [619, 19] width 1239 height 39
click at [198, 18] on input "0982306350" at bounding box center [176, 19] width 183 height 17
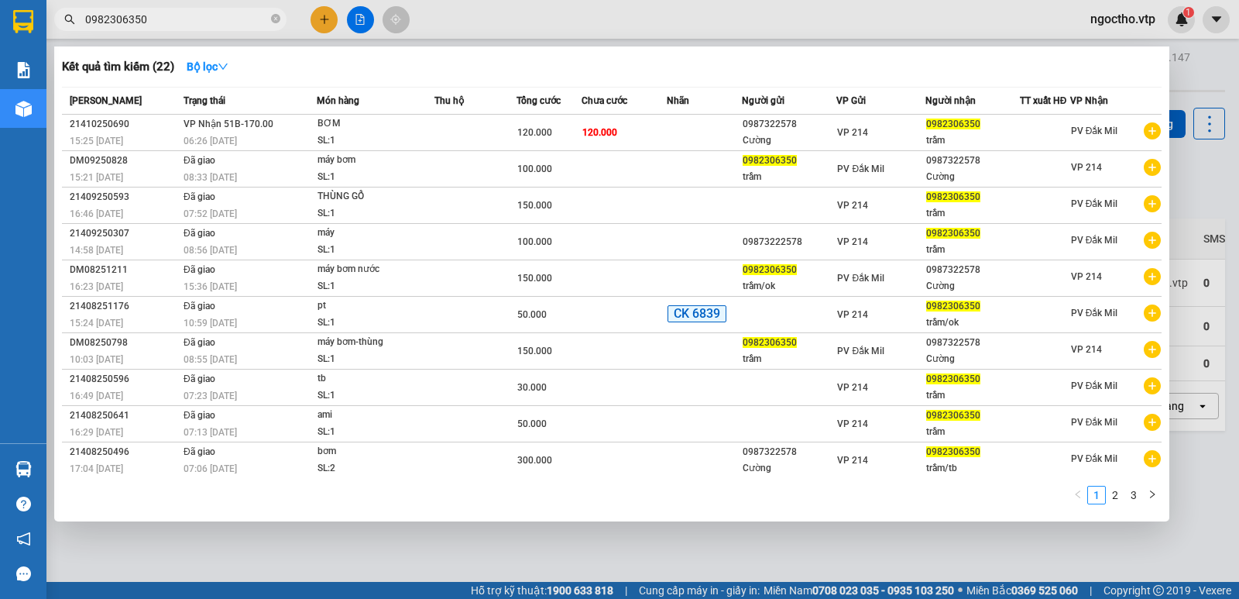
click at [445, 555] on div at bounding box center [619, 299] width 1239 height 599
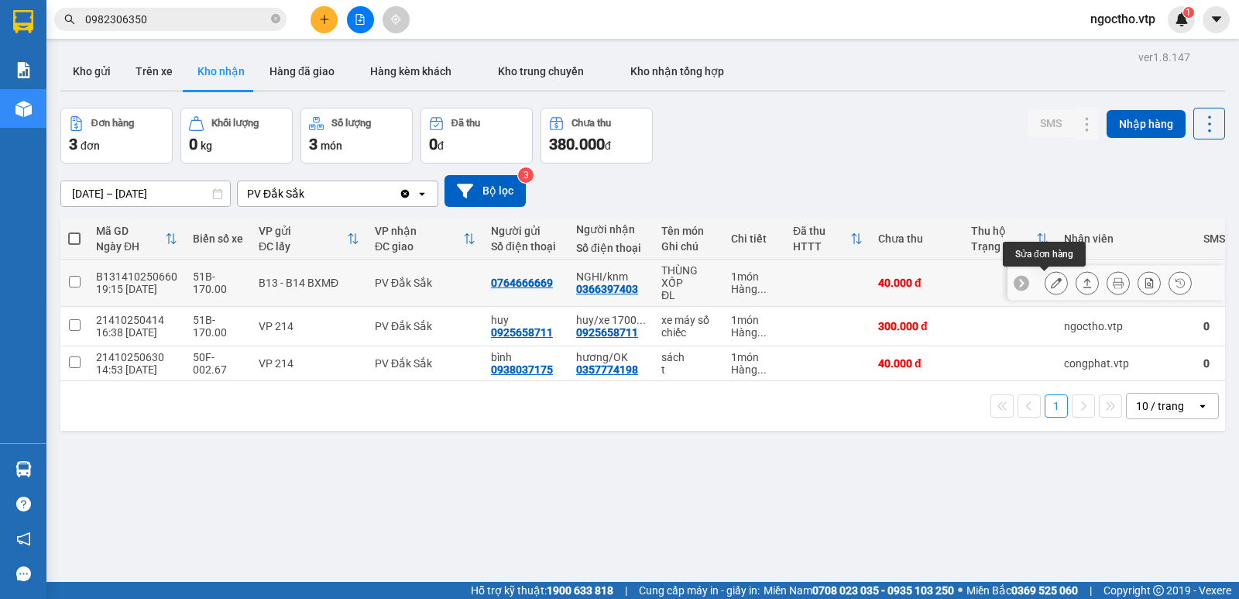
click at [1051, 283] on button at bounding box center [1057, 283] width 22 height 27
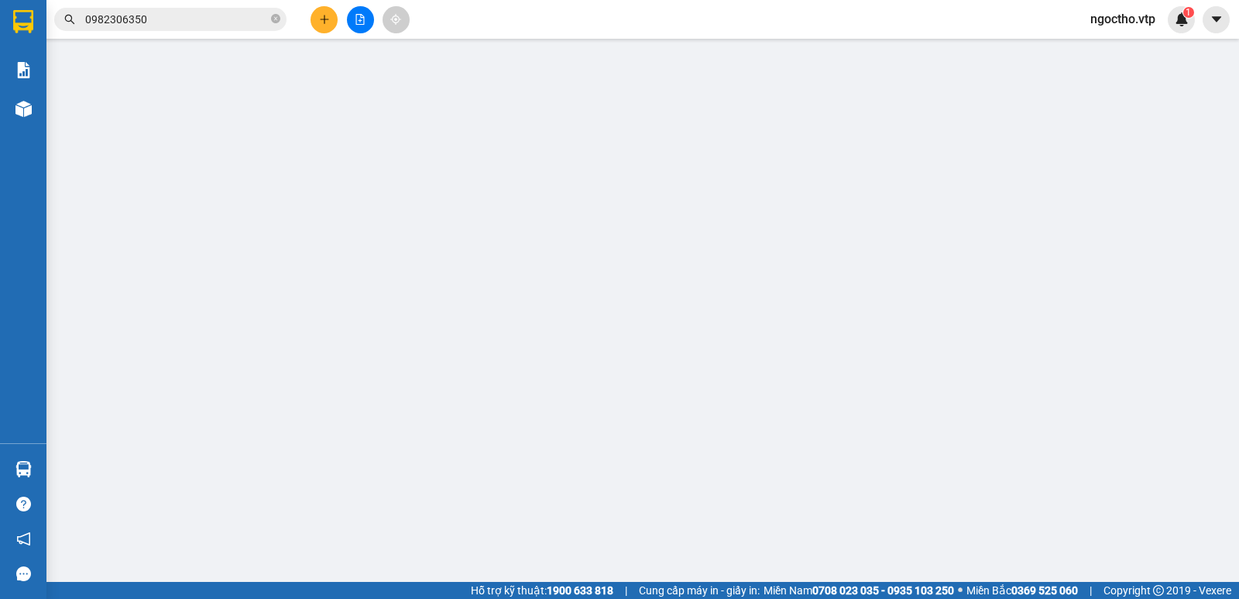
type input "0764666669"
type input "0366397403"
type input "NGHI/knm"
type input "0"
type input "40.000"
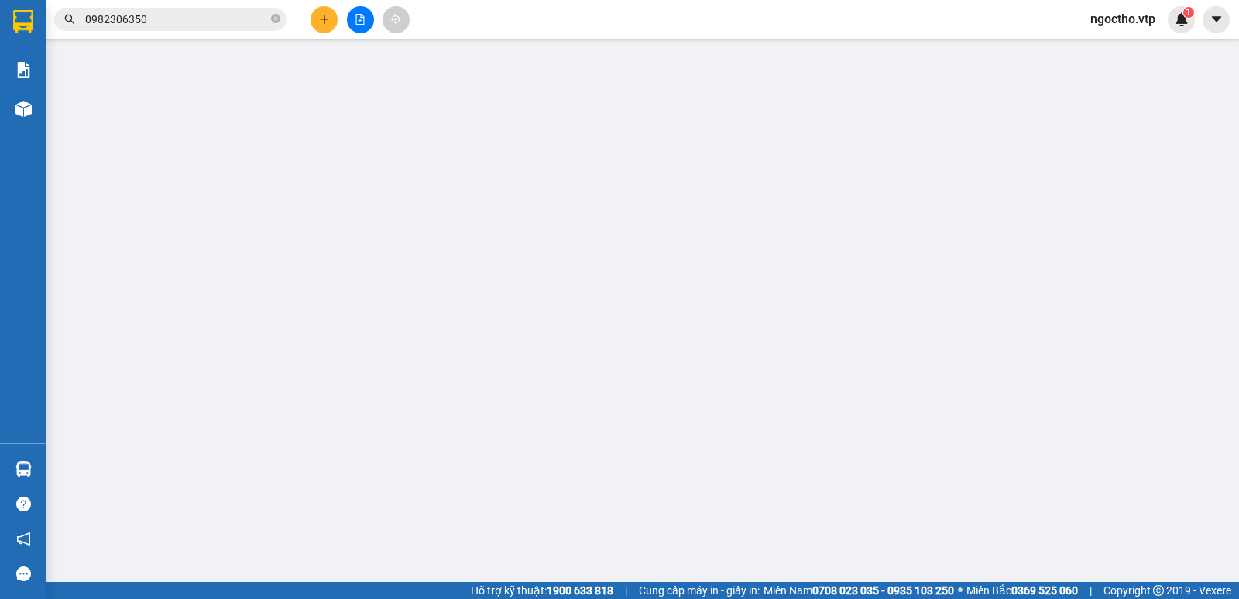
type input "40.000"
type input "2.000"
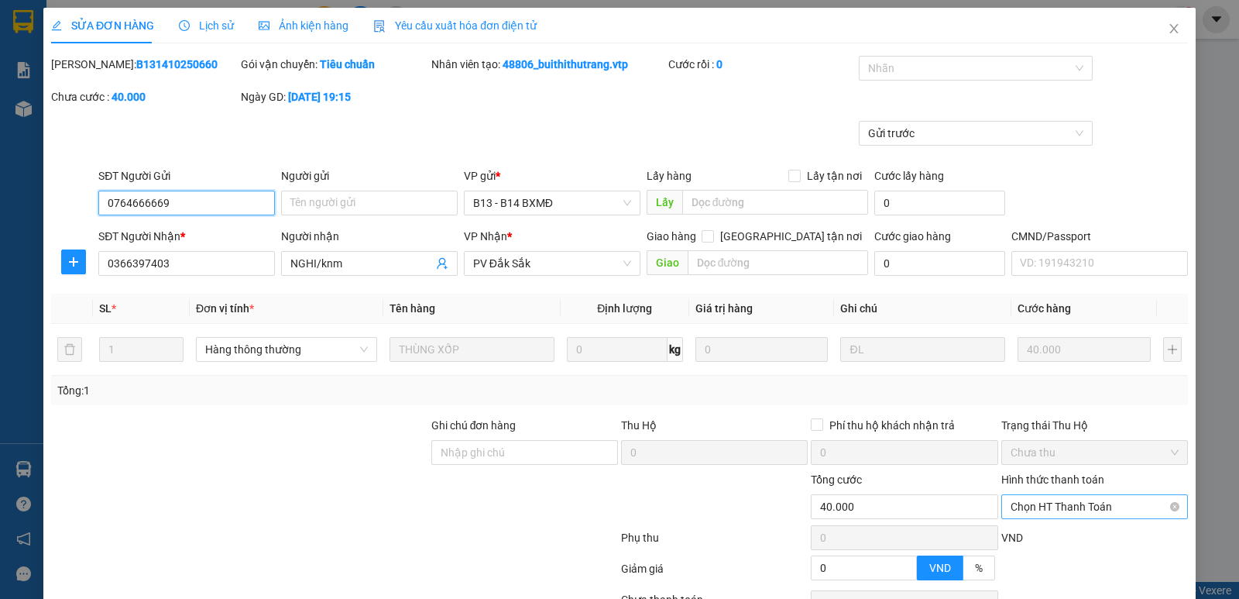
click at [1049, 504] on span "Chọn HT Thanh Toán" at bounding box center [1095, 506] width 168 height 23
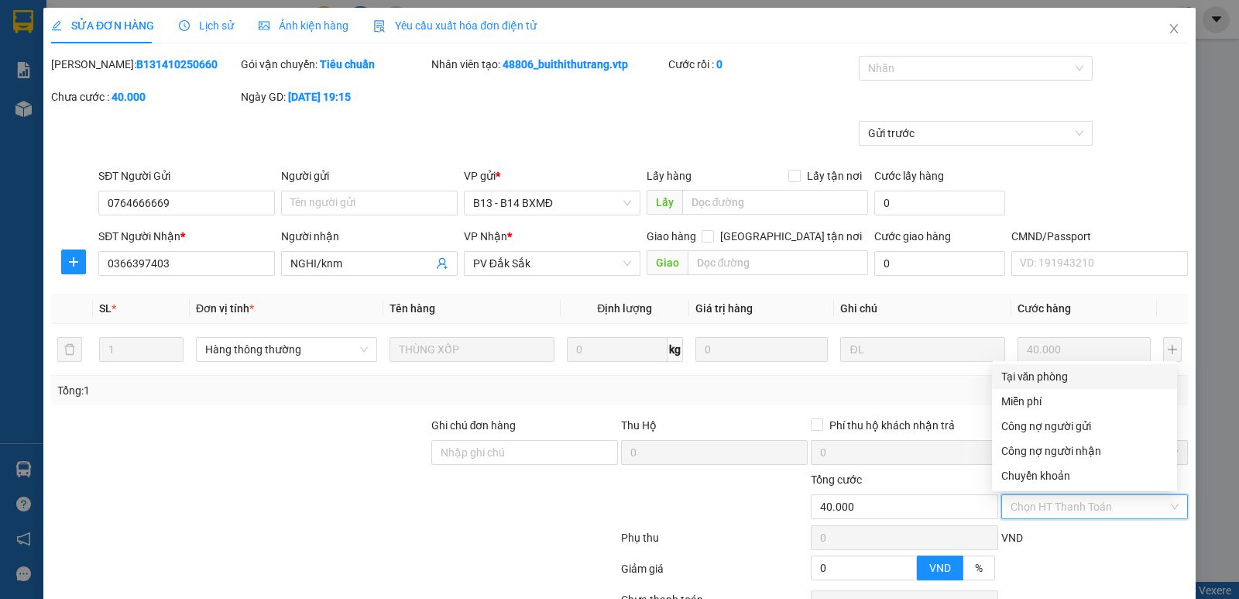
click at [1026, 376] on div "Tại văn phòng" at bounding box center [1084, 376] width 167 height 17
type input "0"
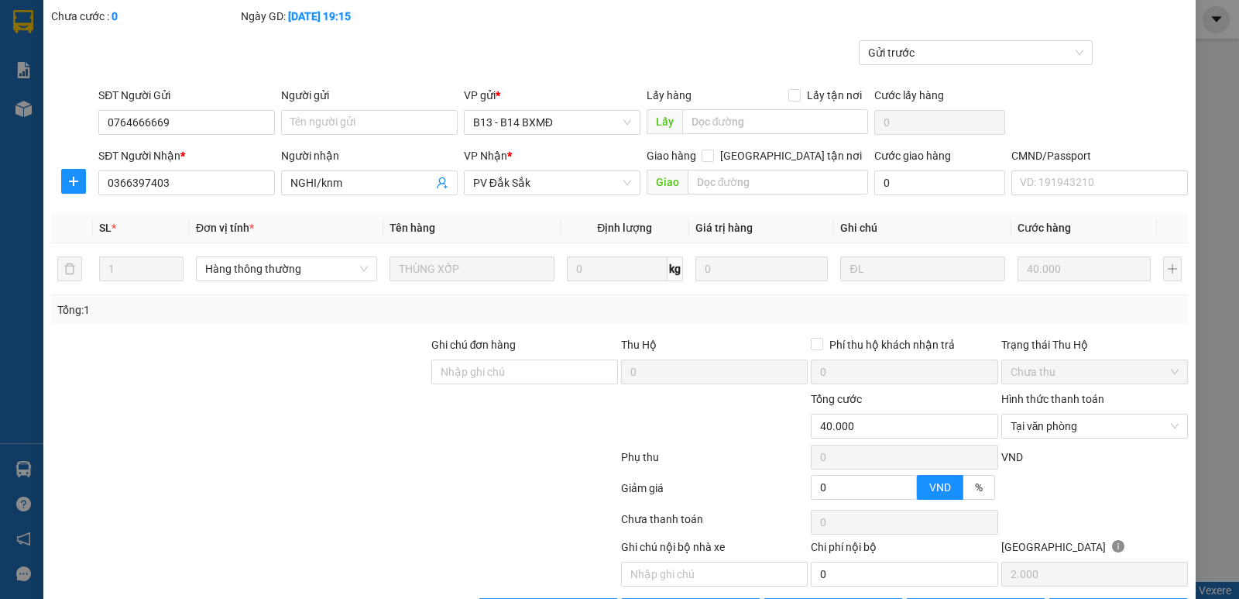
scroll to position [135, 0]
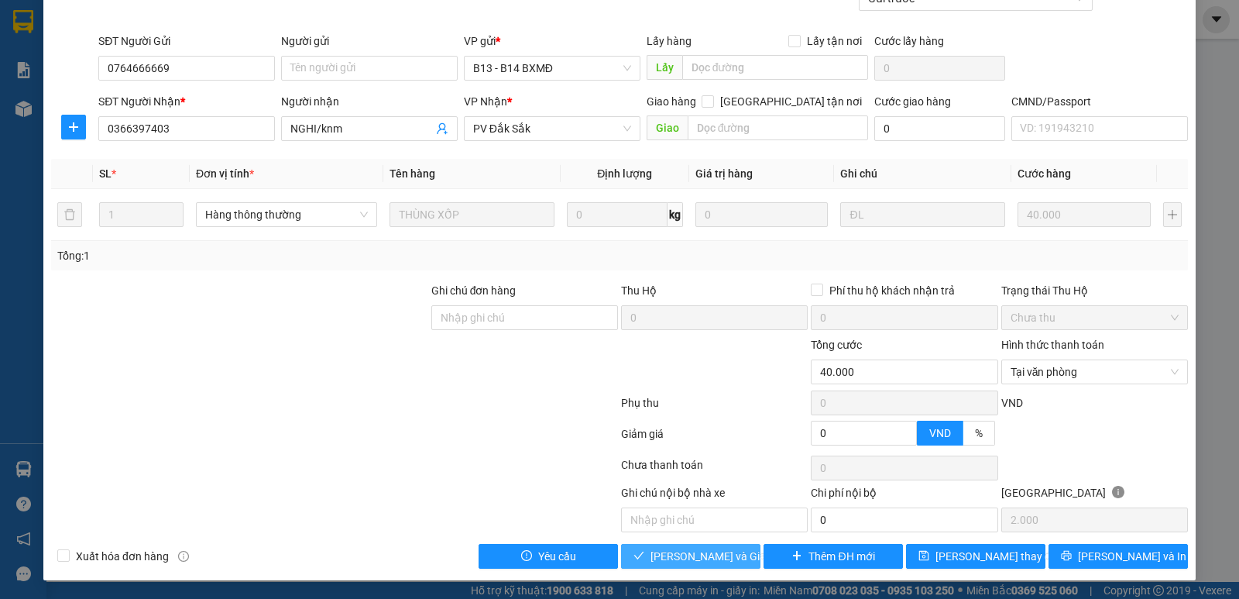
click at [692, 555] on span "[PERSON_NAME] và Giao hàng" at bounding box center [725, 556] width 149 height 17
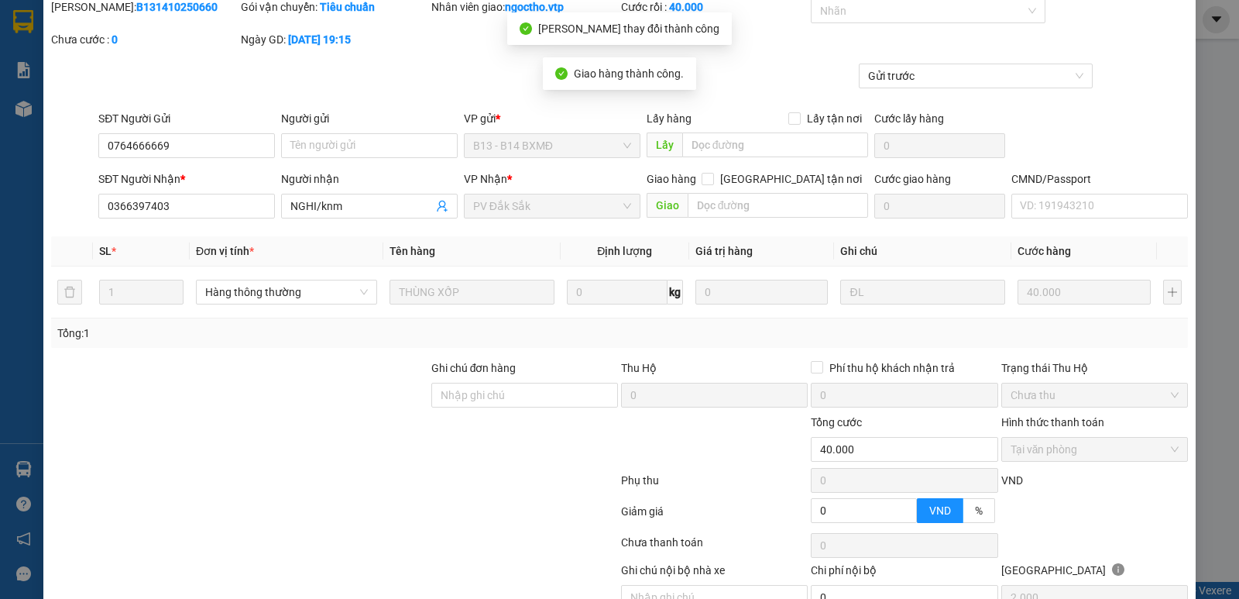
scroll to position [0, 0]
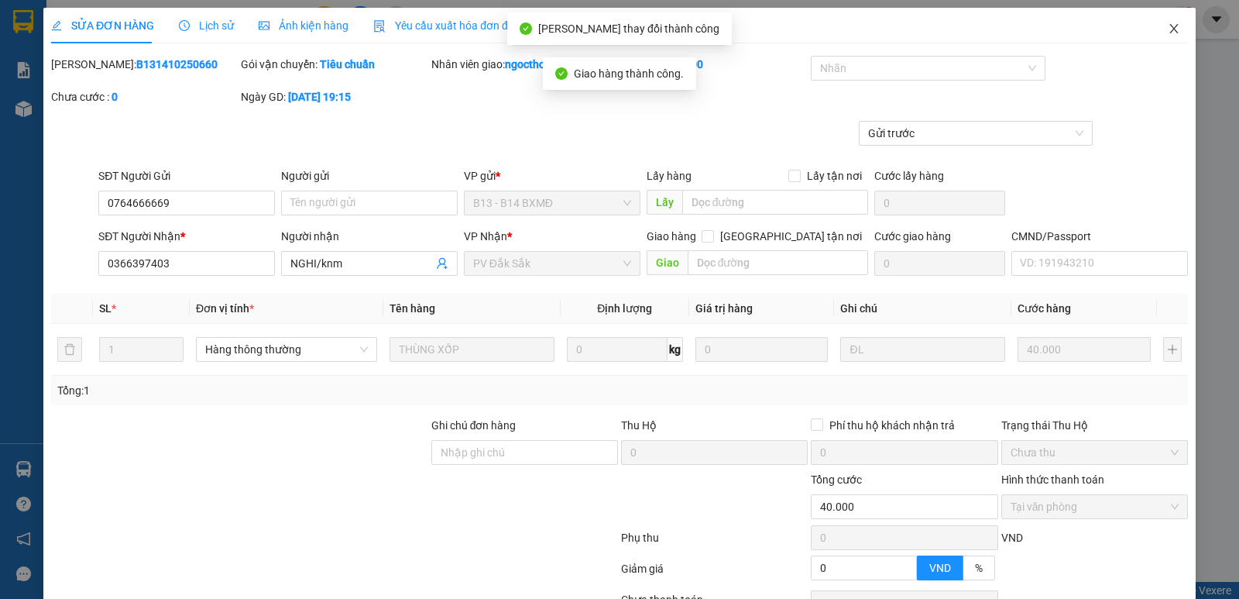
click at [1168, 33] on icon "close" at bounding box center [1174, 28] width 12 height 12
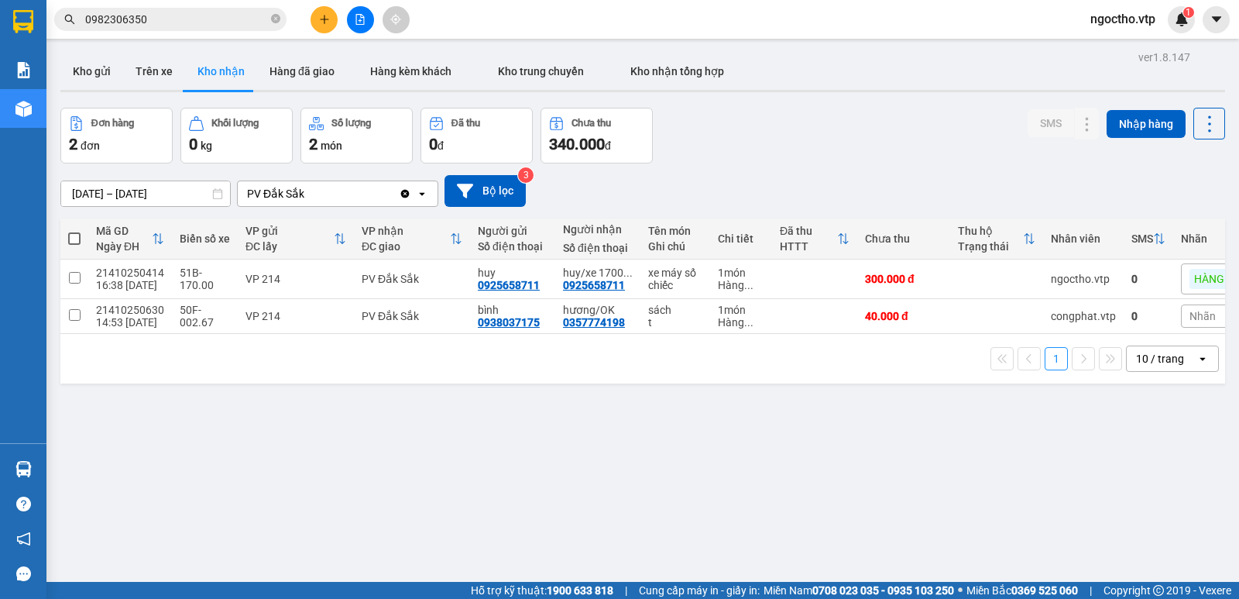
click at [432, 460] on div "ver 1.8.147 Kho gửi Trên xe Kho nhận Hàng đã giao Hàng kèm khách Kho trung chuy…" at bounding box center [642, 345] width 1177 height 599
click at [375, 477] on div "ver 1.8.147 Kho gửi Trên xe Kho nhận Hàng đã giao Hàng kèm khách Kho trung chuy…" at bounding box center [642, 345] width 1177 height 599
